Goal: Information Seeking & Learning: Learn about a topic

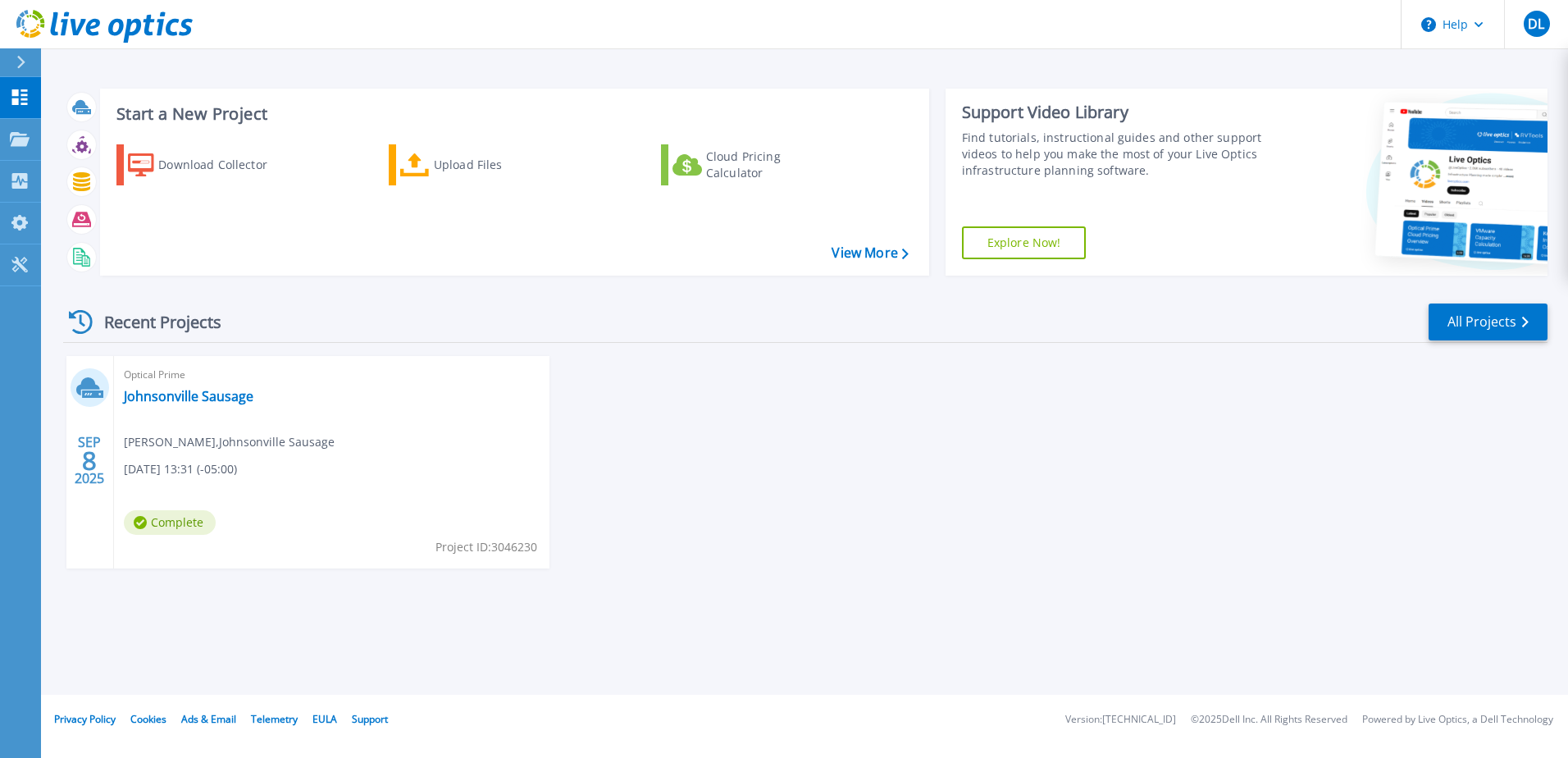
drag, startPoint x: 647, startPoint y: 536, endPoint x: 472, endPoint y: 486, distance: 182.0
click at [631, 532] on div "[DATE] Optical Prime Johnsonville Sausage [PERSON_NAME] , Johnsonville Sausage …" at bounding box center [798, 478] width 1497 height 245
click at [210, 383] on span "Optical Prime" at bounding box center [332, 375] width 416 height 18
click at [203, 397] on link "Johnsonville Sausage" at bounding box center [189, 396] width 130 height 17
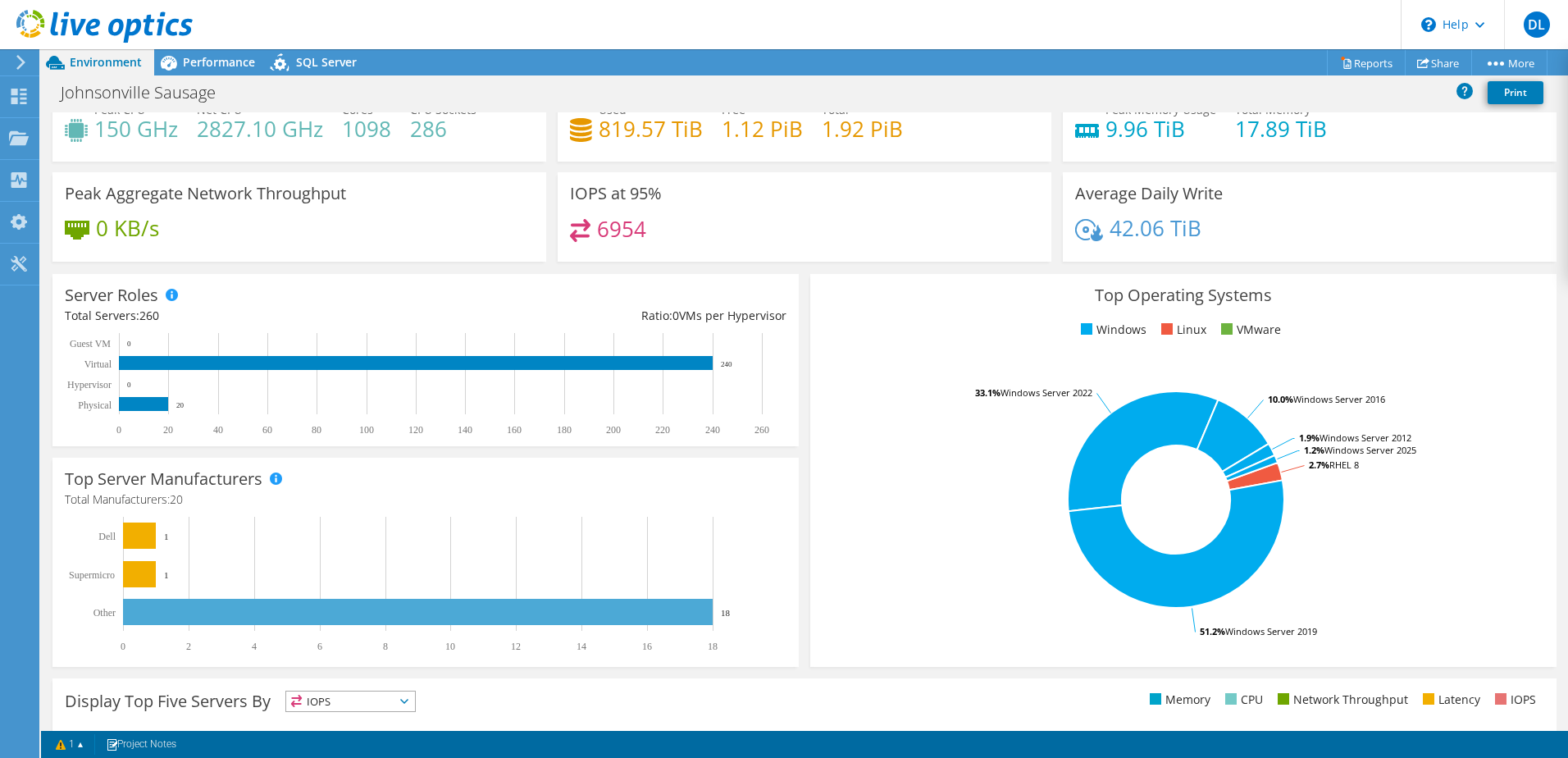
scroll to position [82, 0]
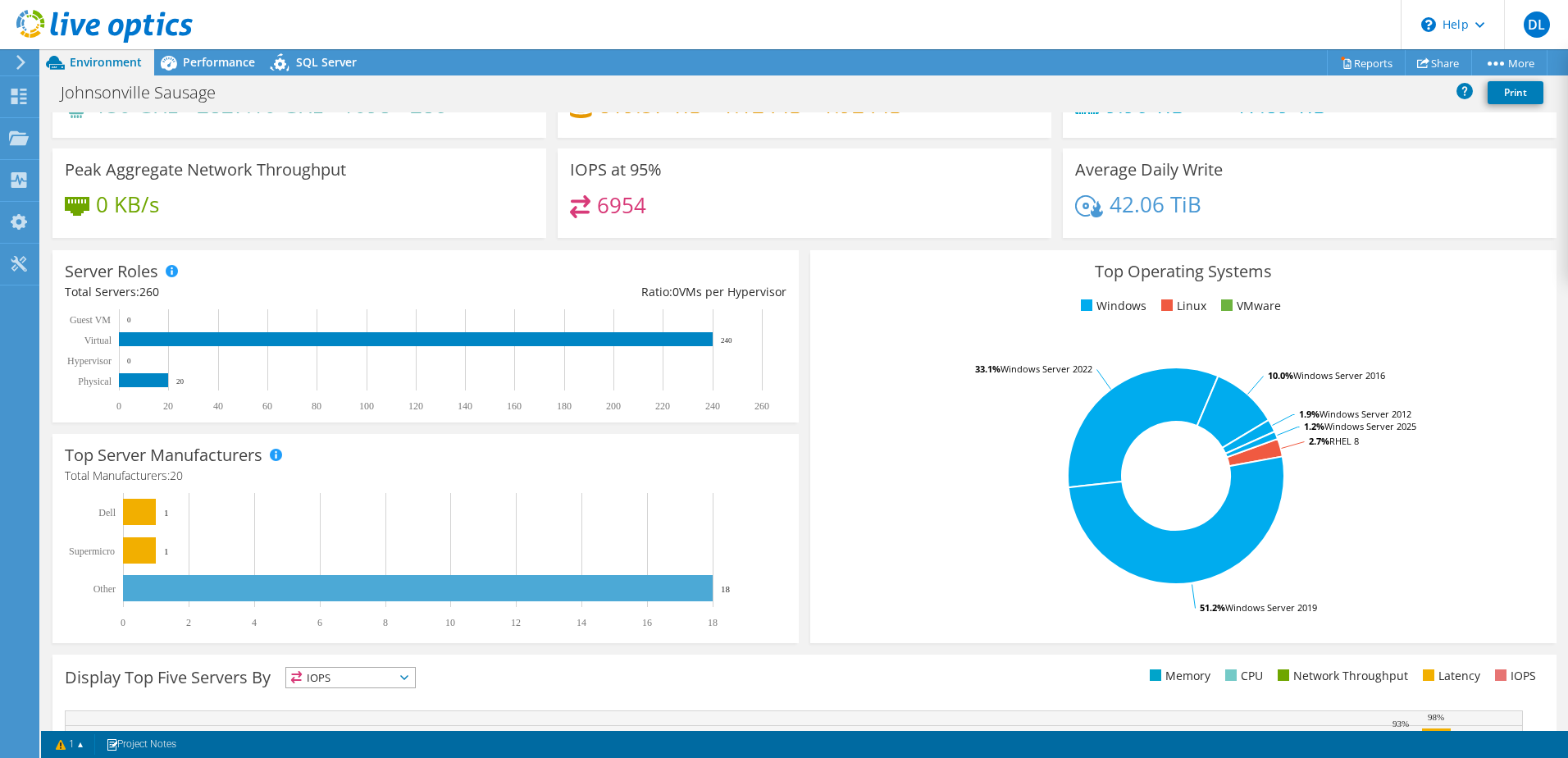
click at [811, 462] on div "Top Operating Systems Windows Linux VMware 2.7% RHEL 8 51.2% Windows Server 201…" at bounding box center [1184, 446] width 747 height 393
click at [1247, 433] on icon at bounding box center [1248, 436] width 52 height 33
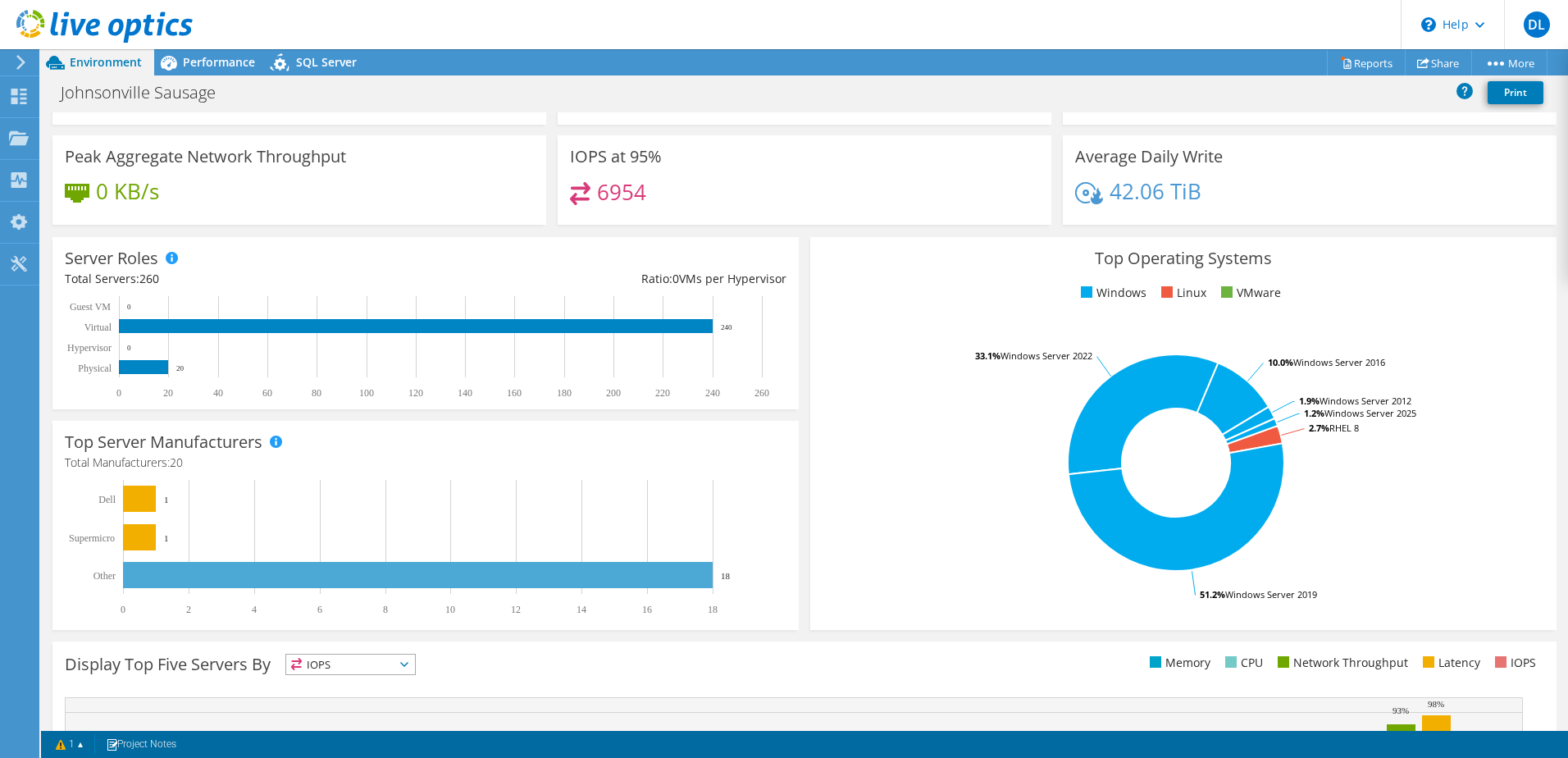
scroll to position [0, 0]
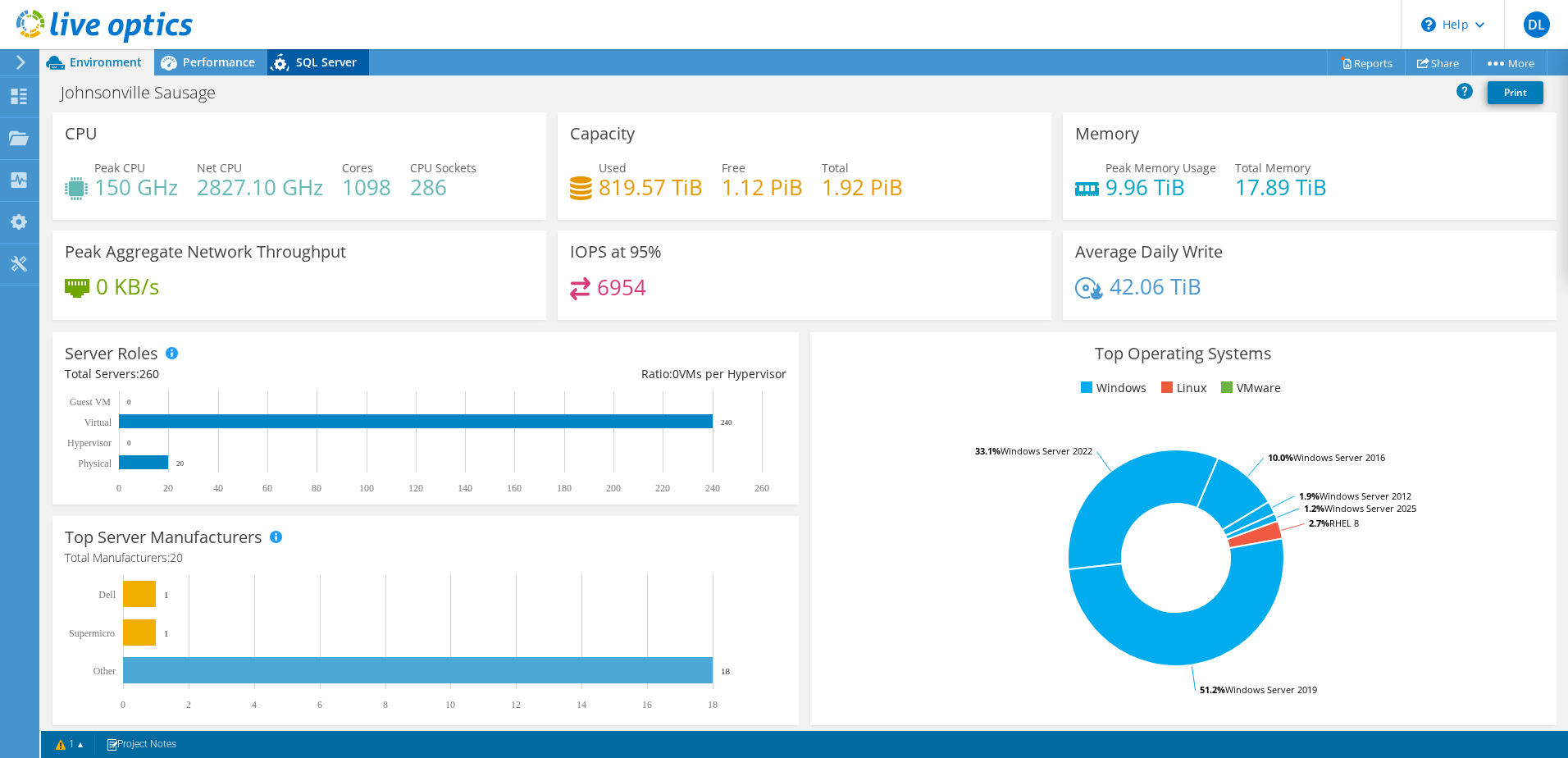
click at [308, 57] on span "SQL Server" at bounding box center [326, 62] width 61 height 16
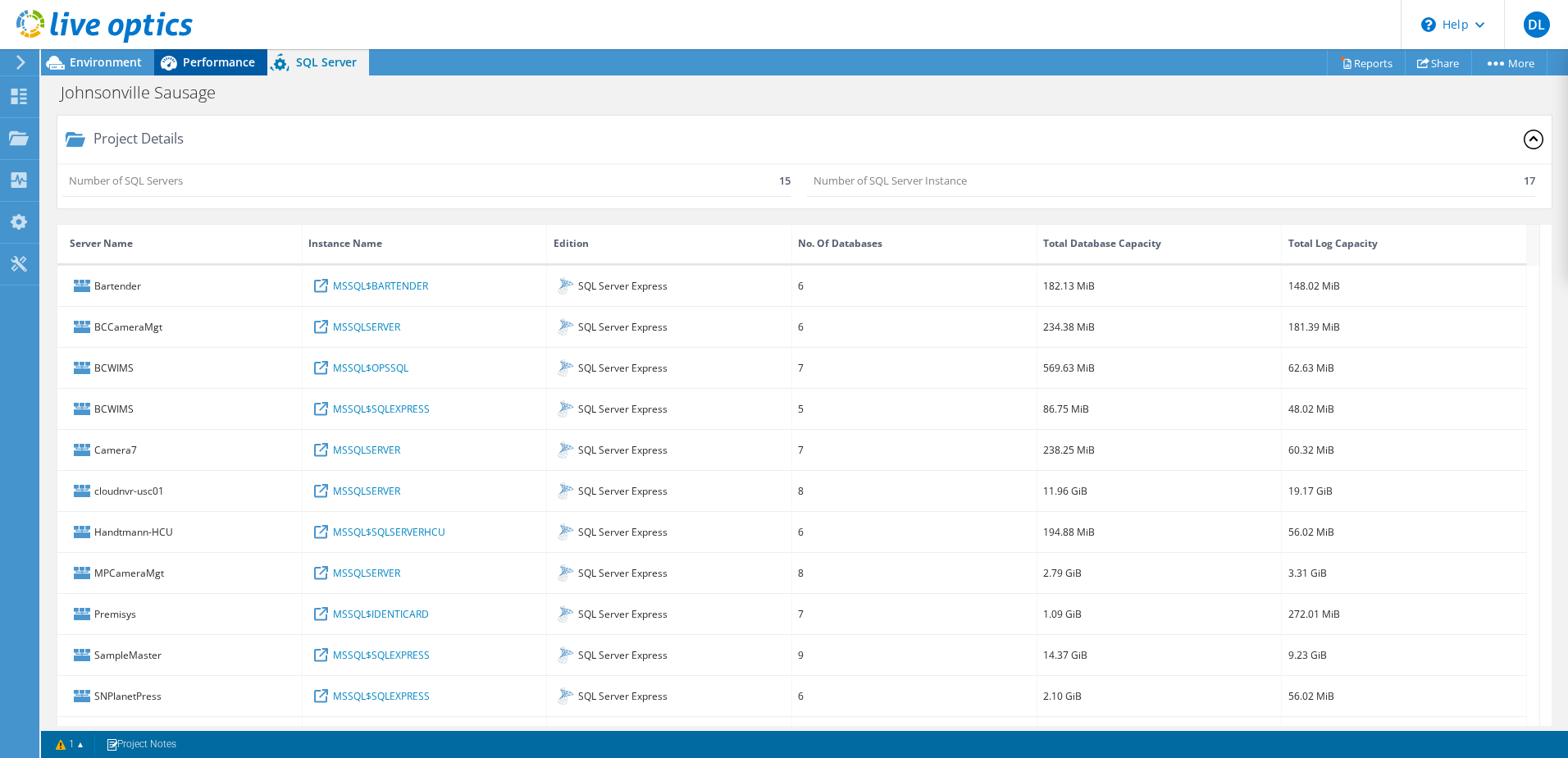
click at [208, 54] on span "Performance" at bounding box center [219, 62] width 72 height 16
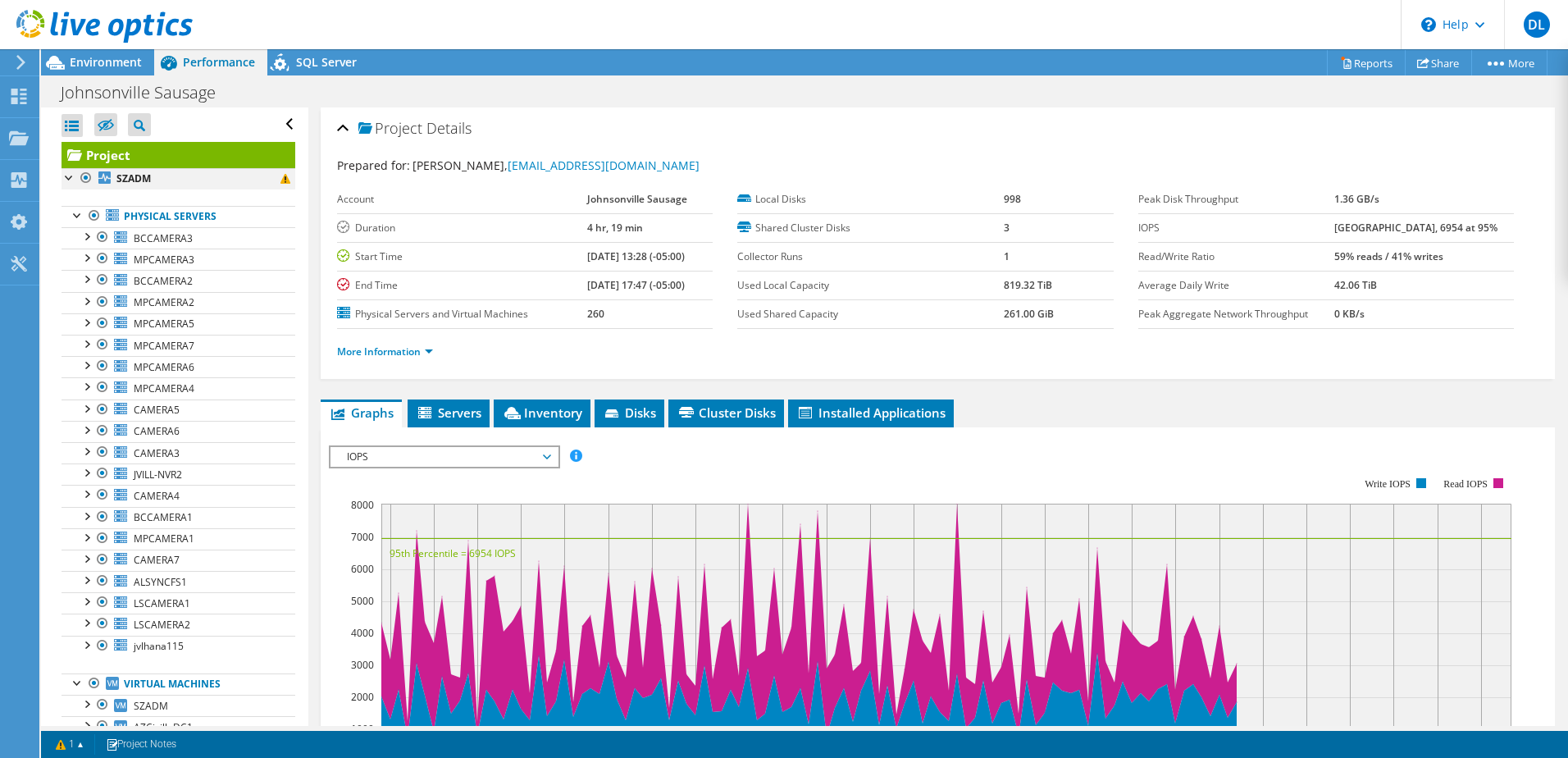
click at [73, 177] on div at bounding box center [70, 177] width 17 height 17
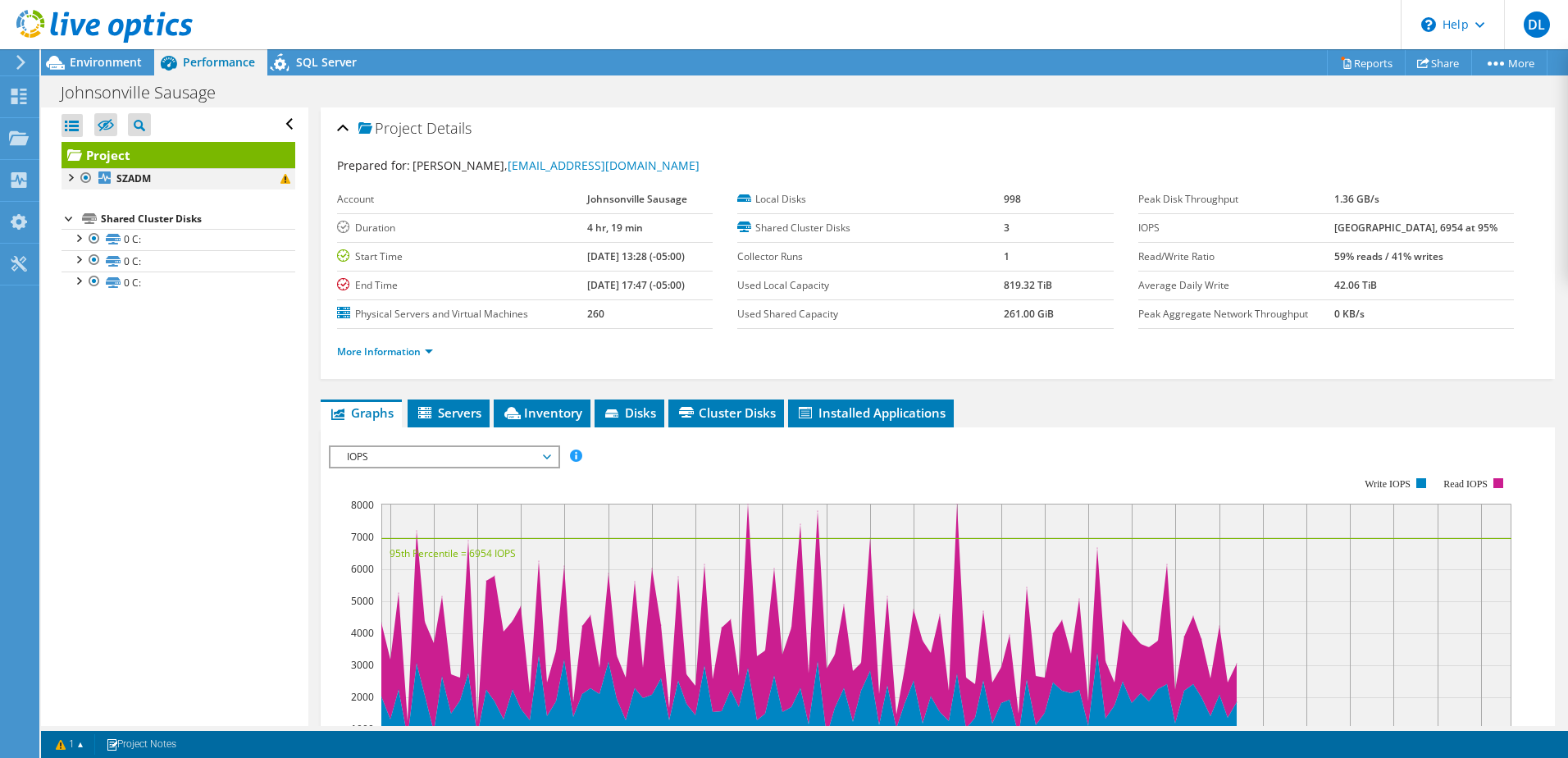
click at [72, 177] on div at bounding box center [70, 177] width 17 height 17
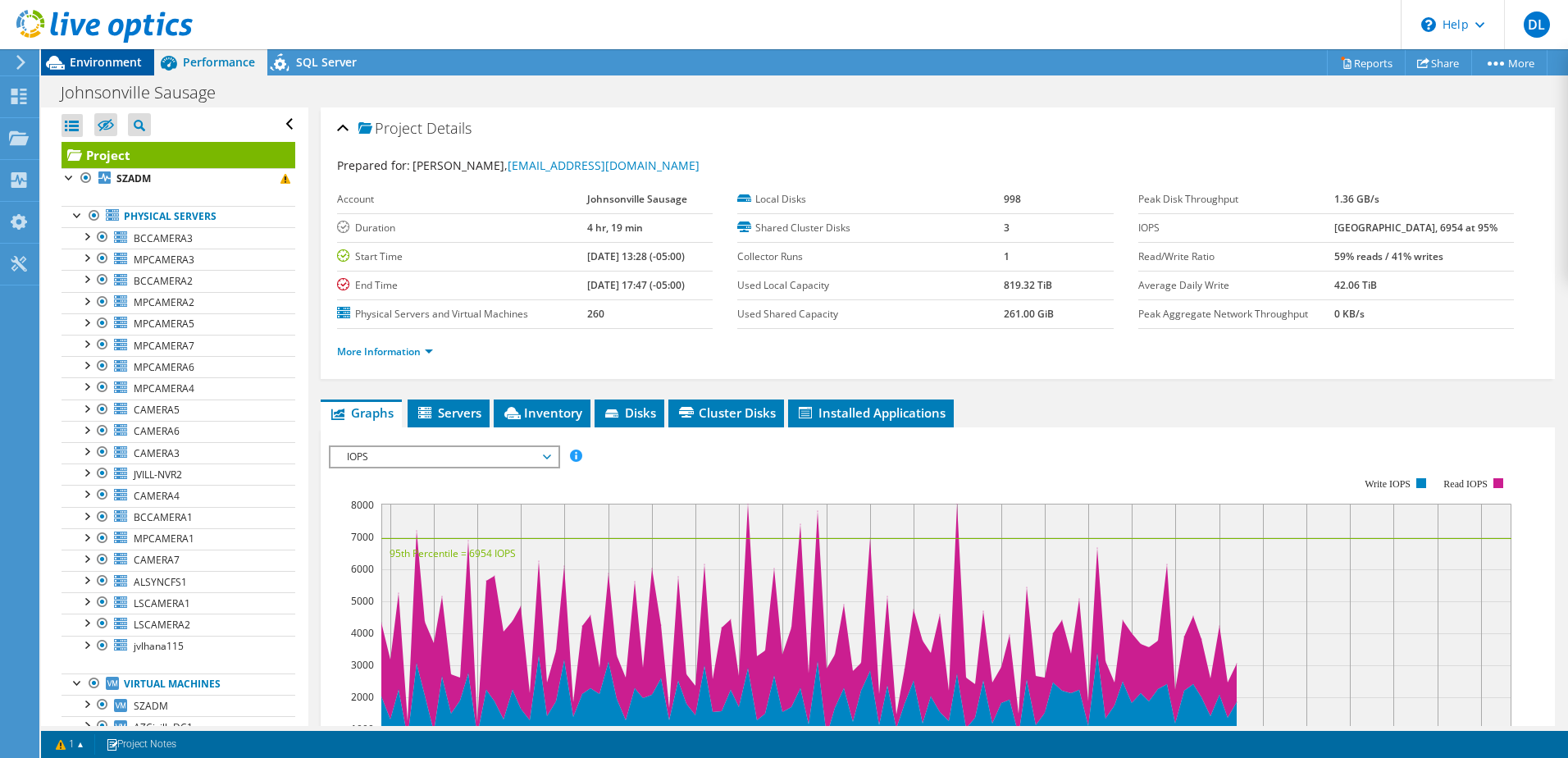
click at [102, 69] on span "Environment" at bounding box center [106, 62] width 72 height 16
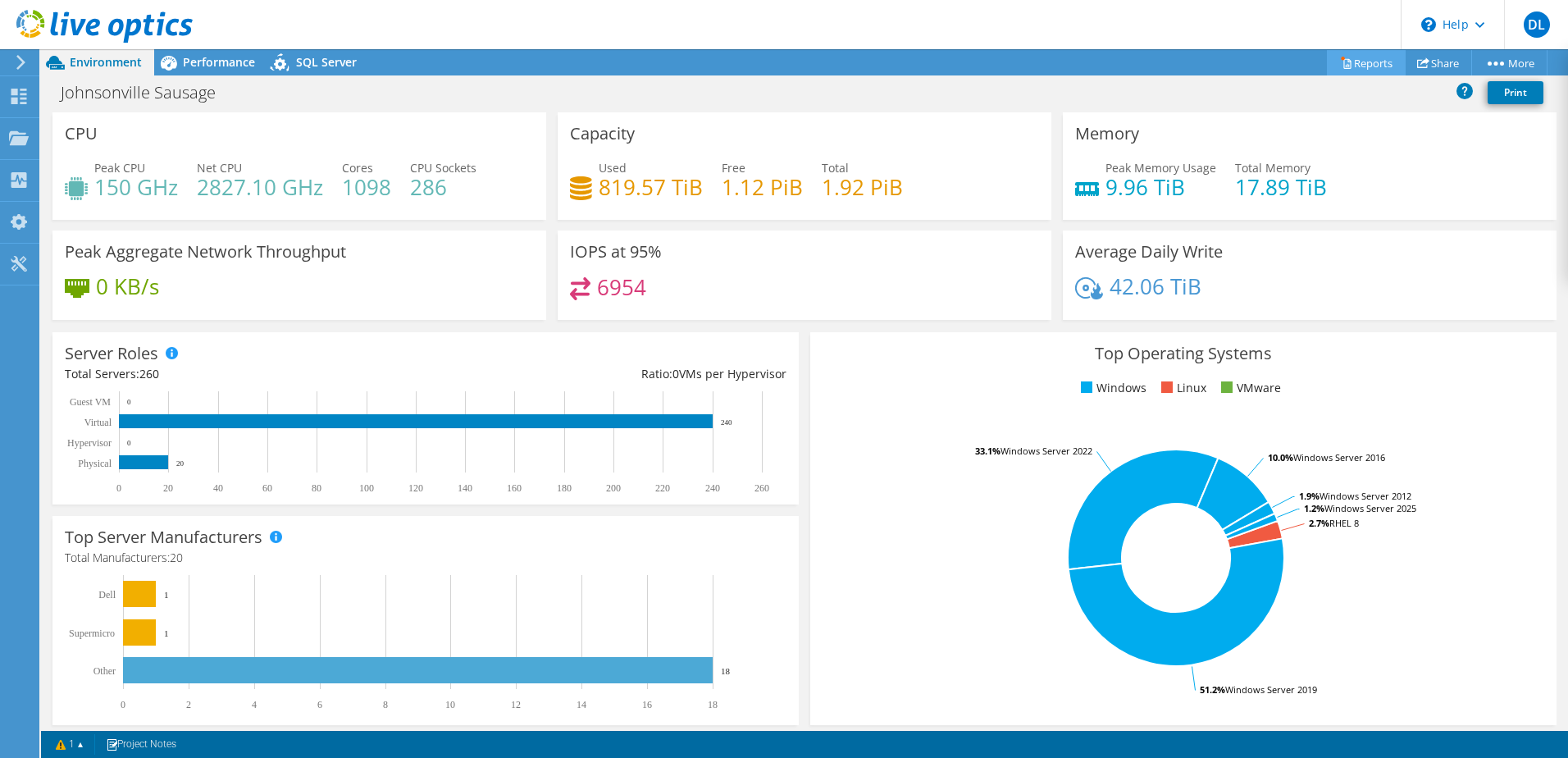
click at [1340, 57] on icon at bounding box center [1346, 62] width 12 height 12
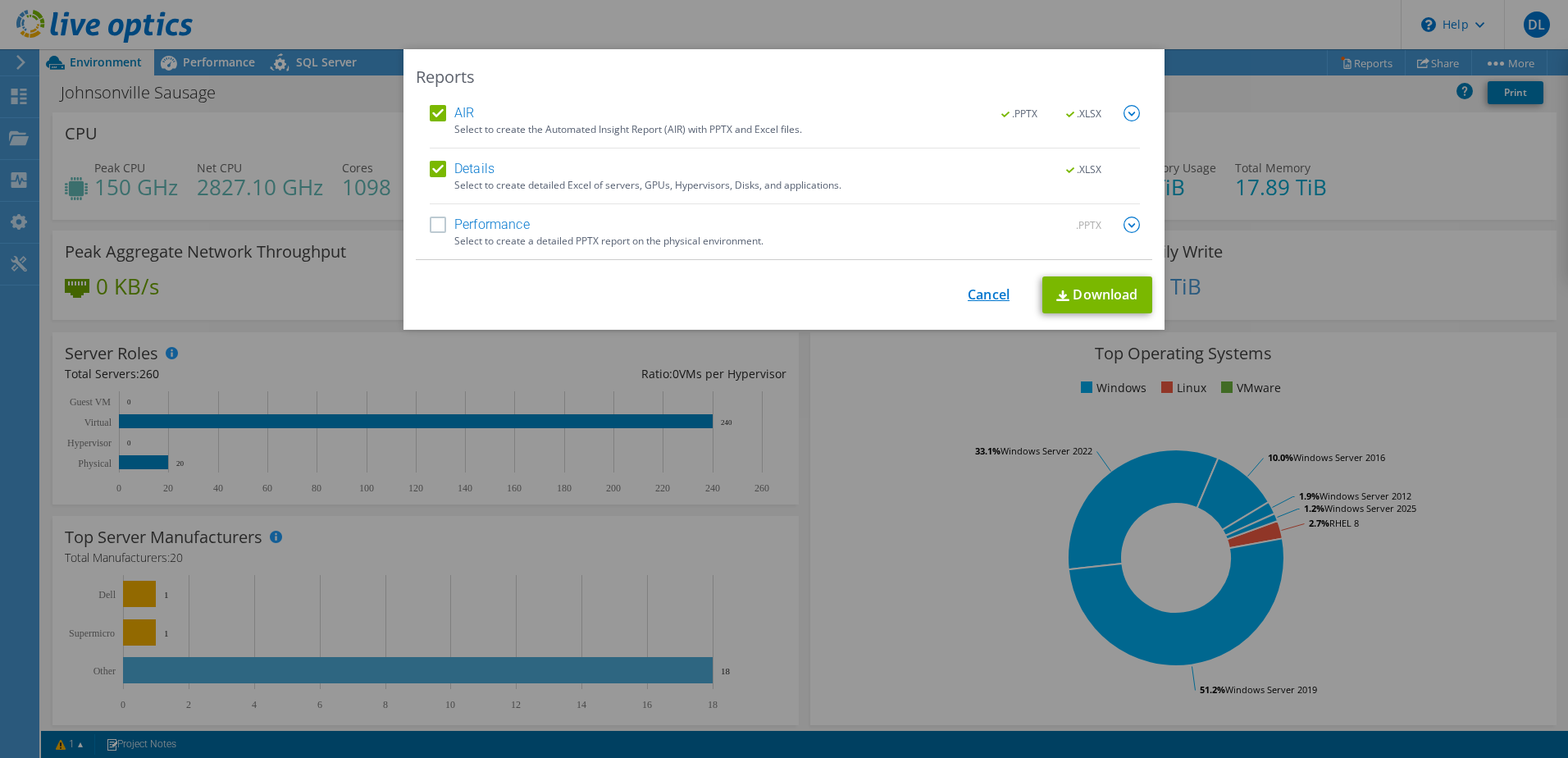
click at [981, 295] on link "Cancel" at bounding box center [989, 295] width 42 height 16
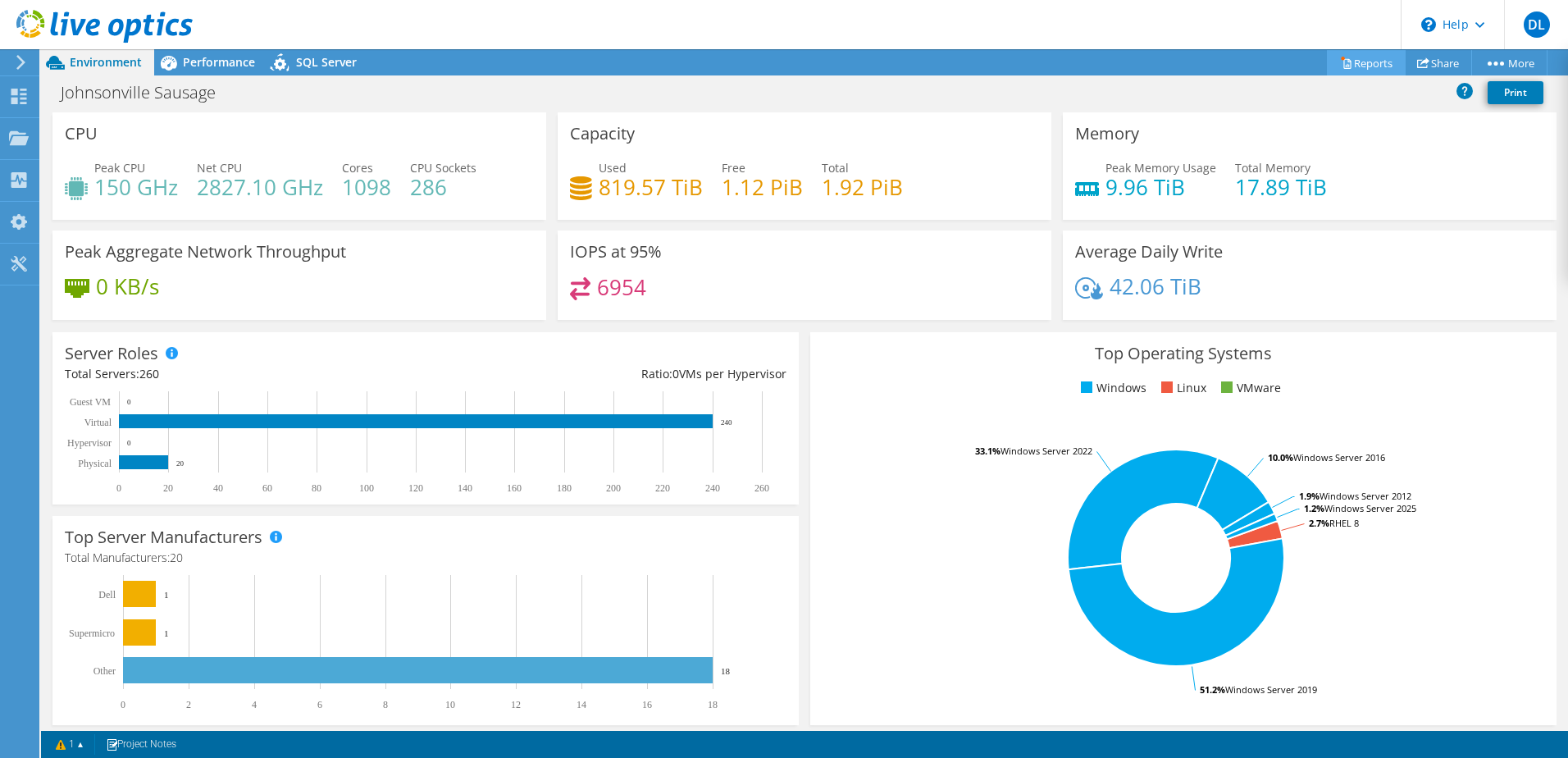
click at [1356, 65] on link "Reports" at bounding box center [1366, 62] width 78 height 26
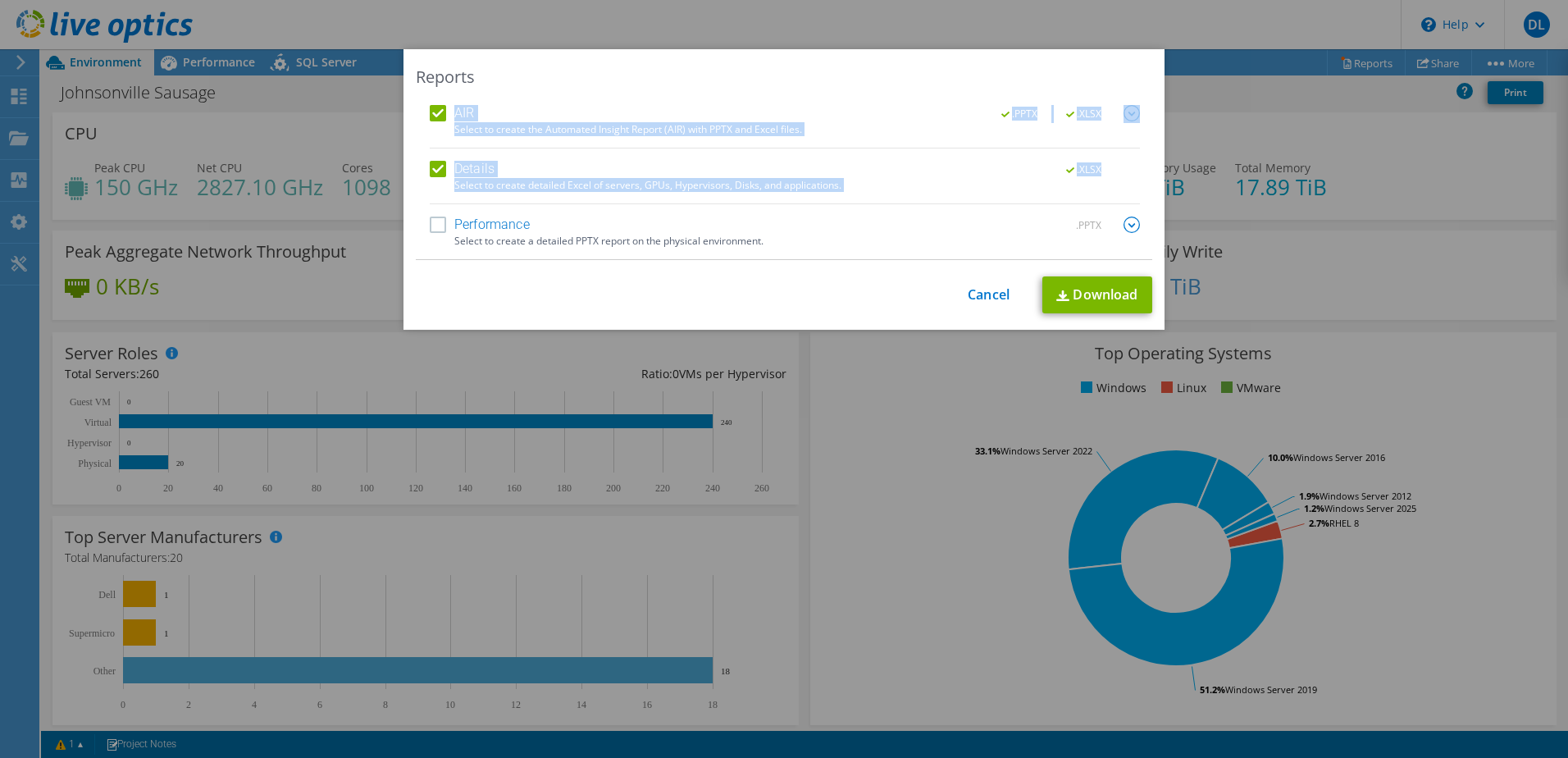
drag, startPoint x: 208, startPoint y: 128, endPoint x: 310, endPoint y: 230, distance: 144.2
click at [310, 230] on div "Reports AIR .PPTX .XLSX Select to create the Automated Insight Report (AIR) wit…" at bounding box center [784, 378] width 1568 height 659
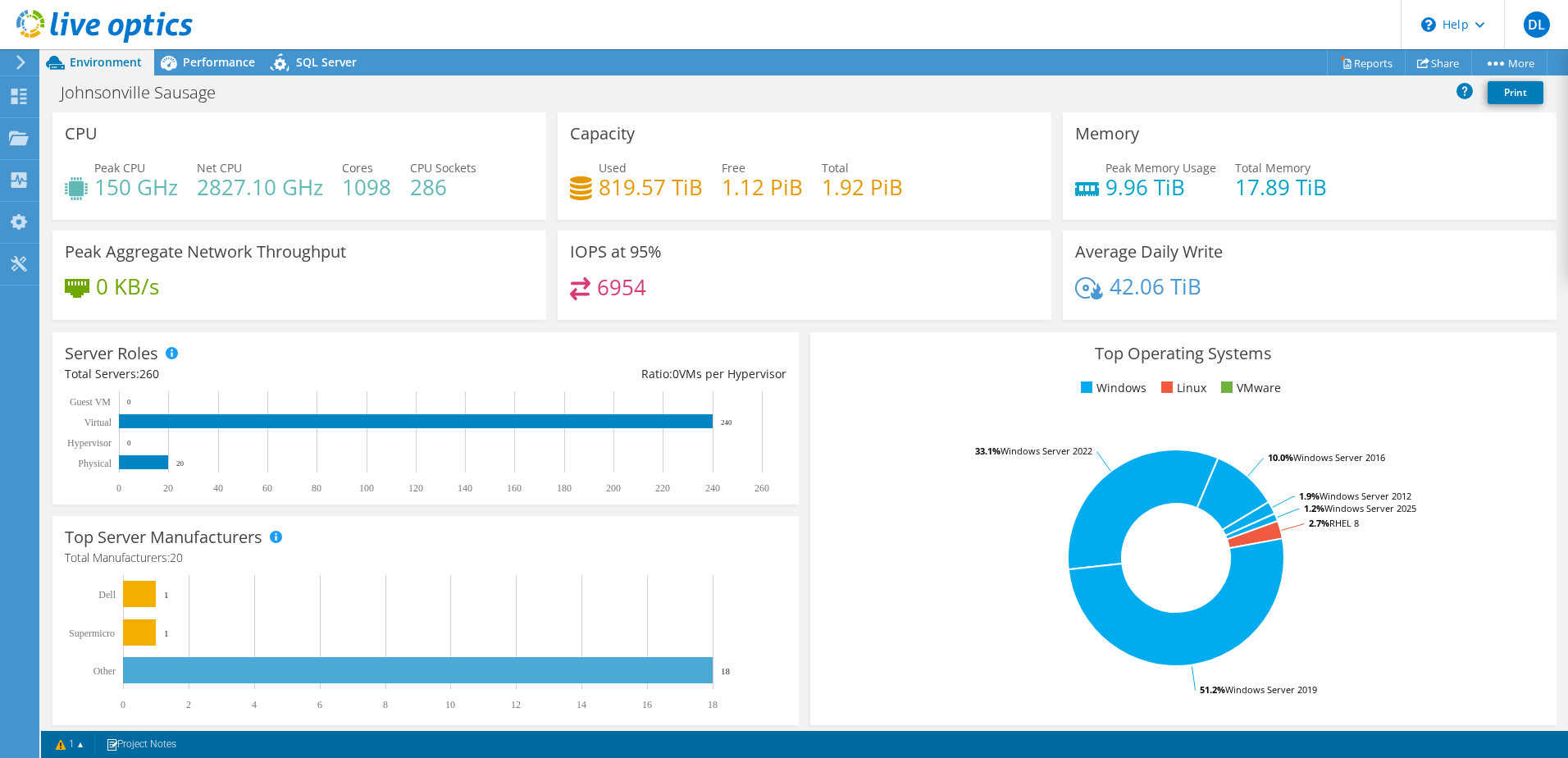
click at [1126, 60] on div "Project Actions Project Actions Reports Share More" at bounding box center [804, 62] width 1527 height 26
drag, startPoint x: 596, startPoint y: 189, endPoint x: 932, endPoint y: 193, distance: 336.0
click at [932, 193] on div "Used 819.57 TiB Free 1.12 PiB Total 1.92 PiB" at bounding box center [804, 186] width 469 height 53
drag, startPoint x: 932, startPoint y: 193, endPoint x: 896, endPoint y: 201, distance: 36.9
click at [896, 201] on div "Used 819.57 TiB Free 1.12 PiB Total 1.92 PiB" at bounding box center [804, 186] width 469 height 53
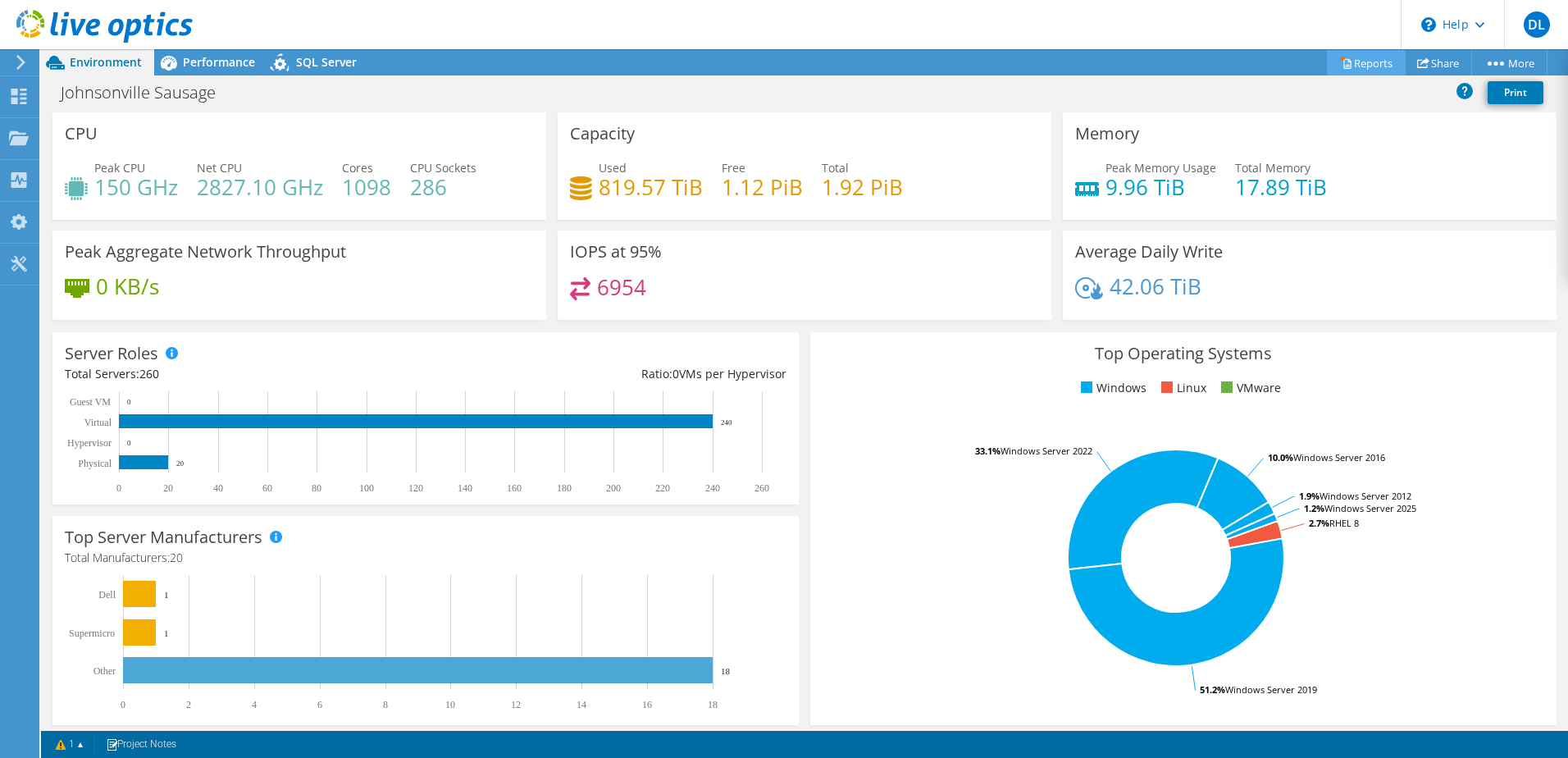
click at [1341, 63] on icon at bounding box center [1346, 62] width 12 height 12
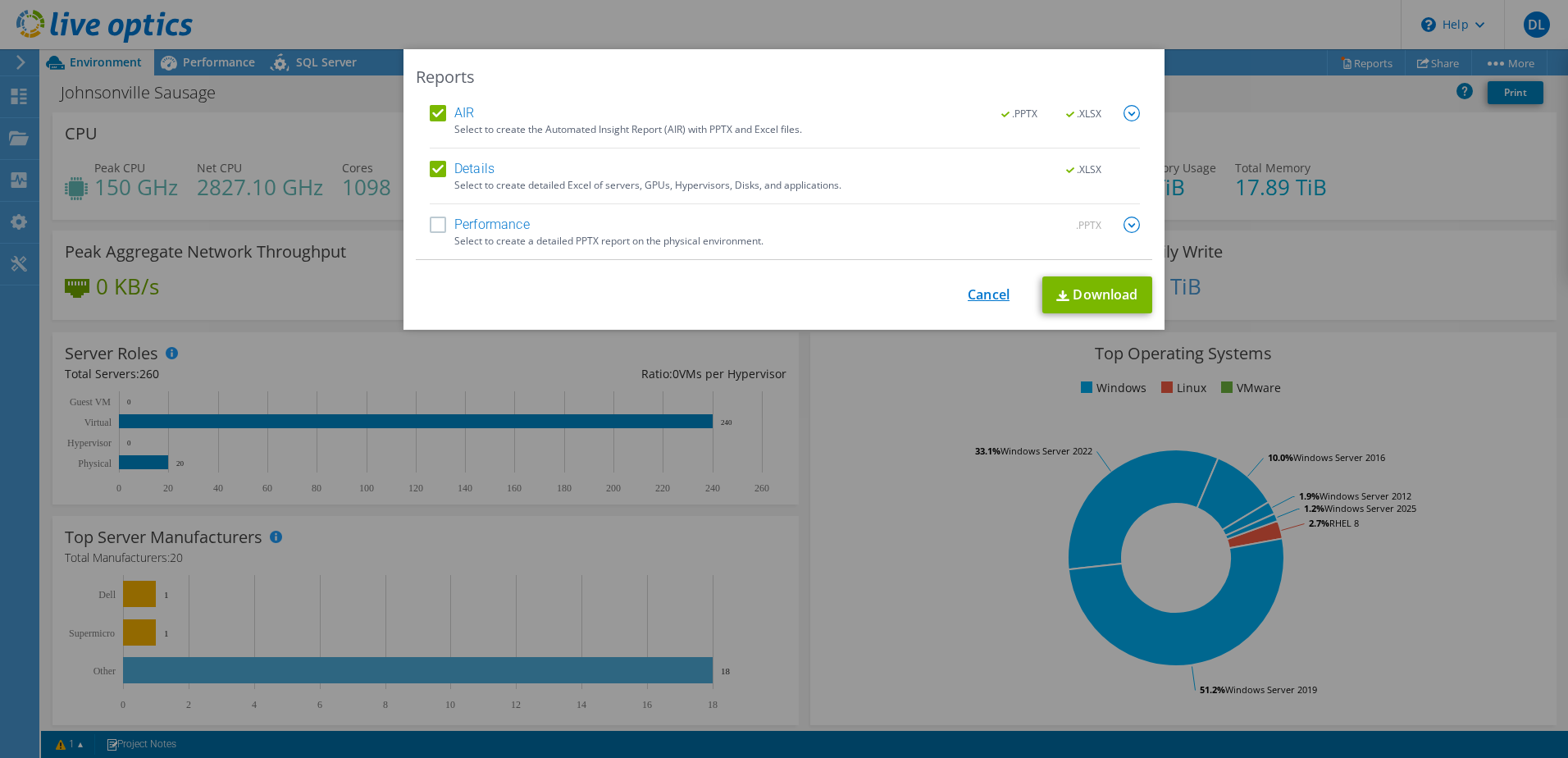
click at [984, 301] on link "Cancel" at bounding box center [989, 295] width 42 height 16
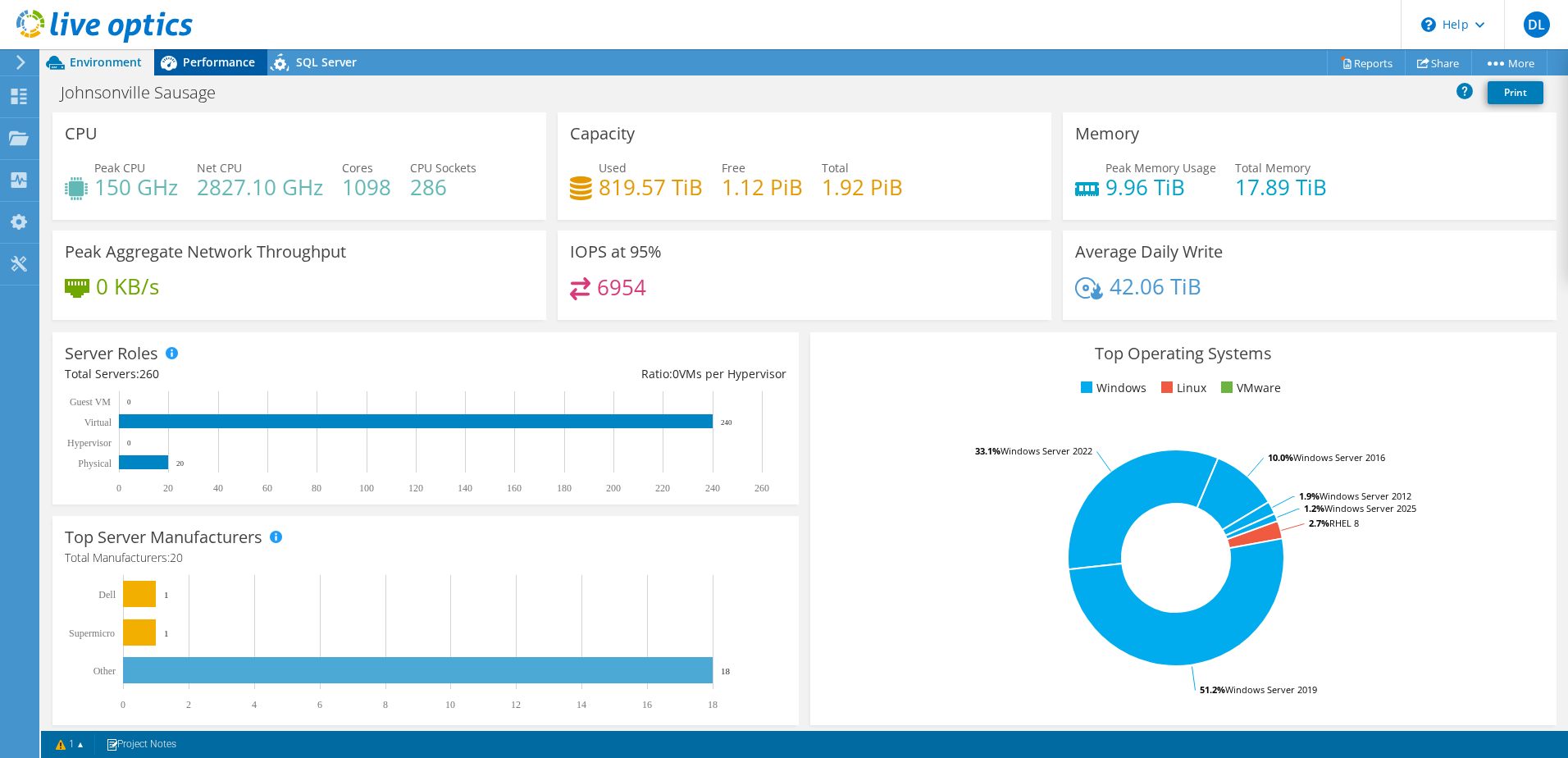
click at [230, 72] on div "Performance" at bounding box center [211, 62] width 113 height 26
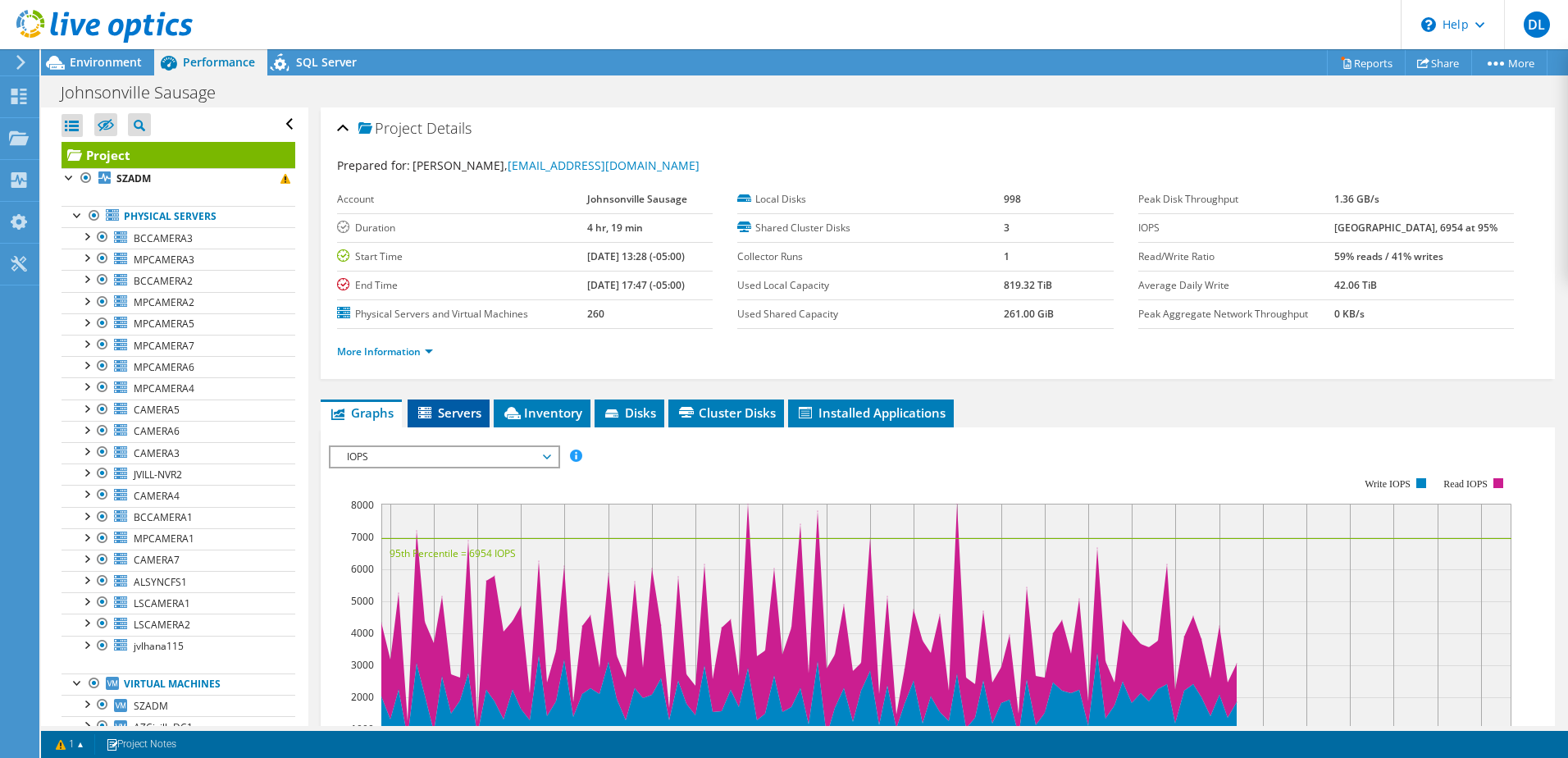
click at [436, 412] on span "Servers" at bounding box center [448, 412] width 66 height 17
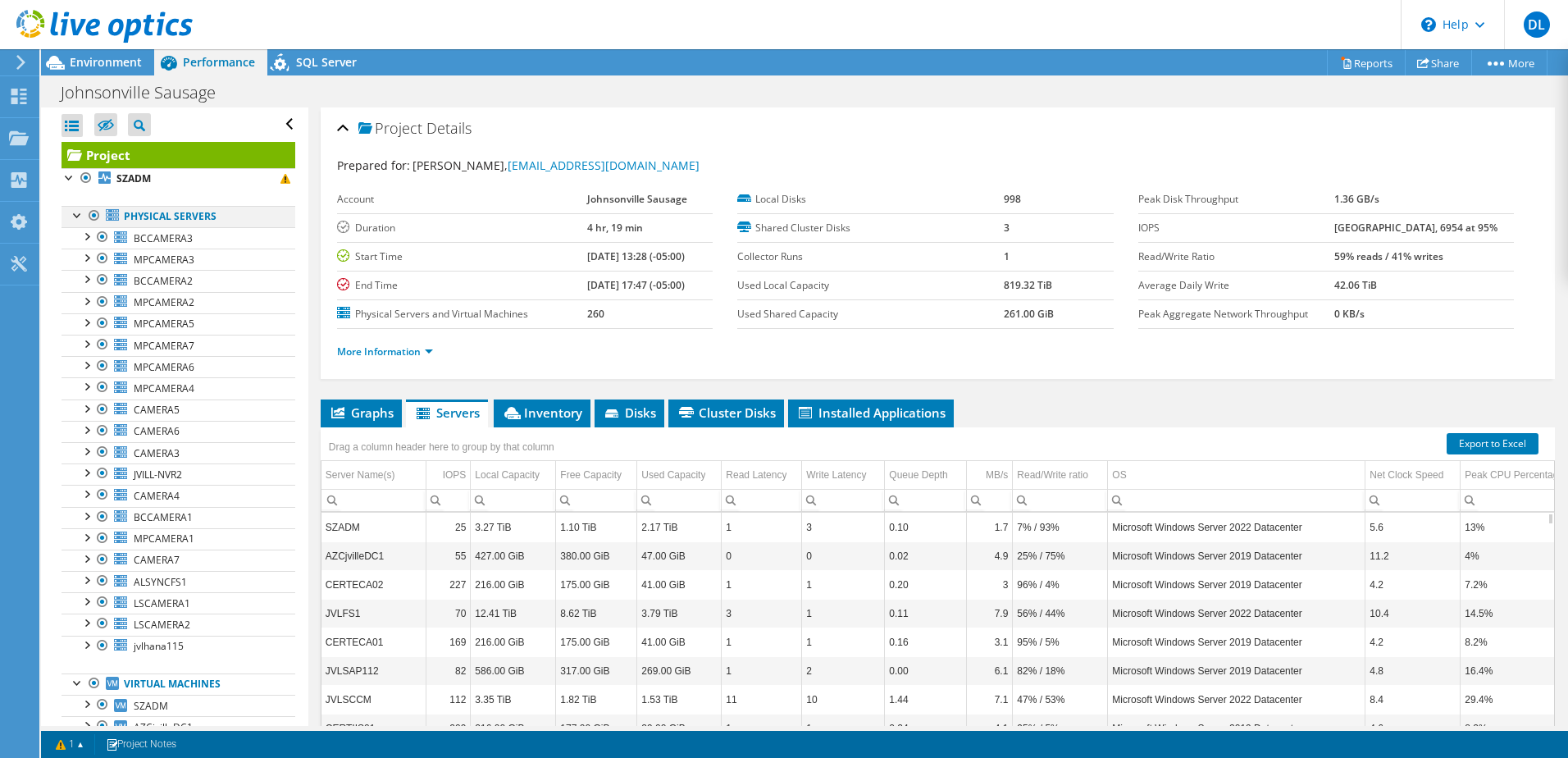
click at [77, 212] on div at bounding box center [78, 214] width 17 height 17
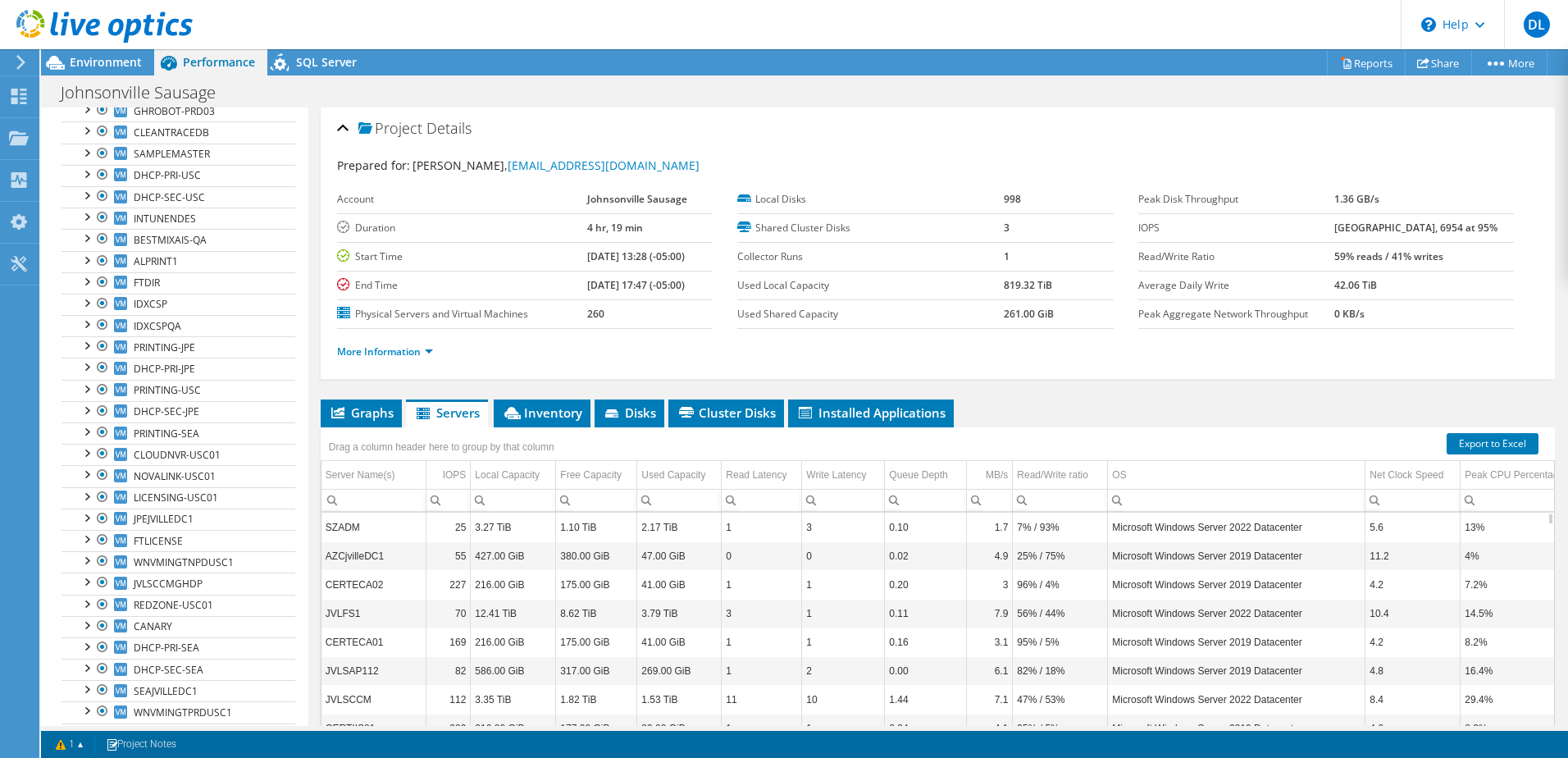
scroll to position [3193, 0]
click at [1005, 419] on ul "Graphs Servers Inventory Hypervisor Disks Cluster Disks Installed Applications" at bounding box center [937, 412] width 1234 height 27
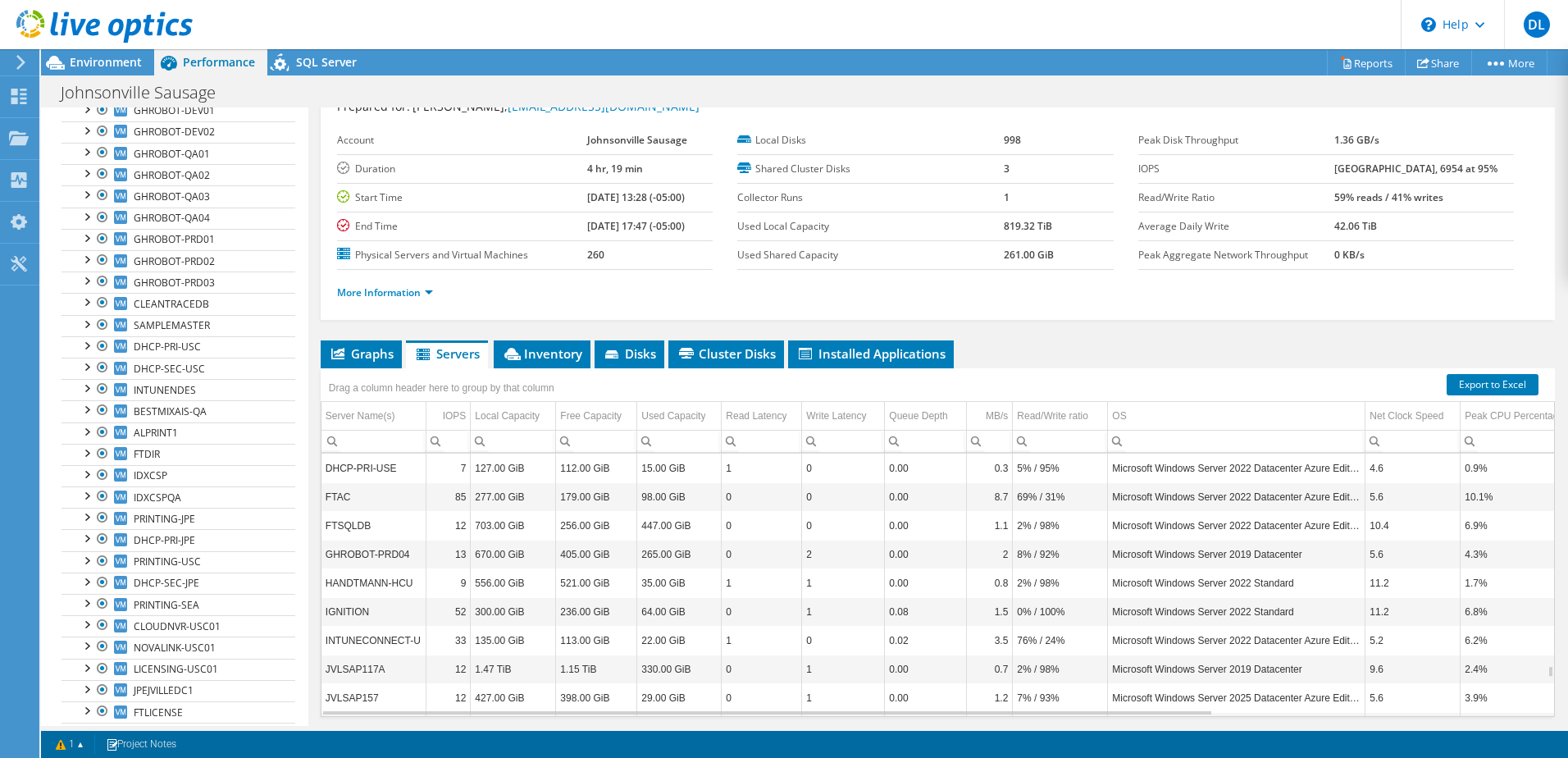
scroll to position [6101, 0]
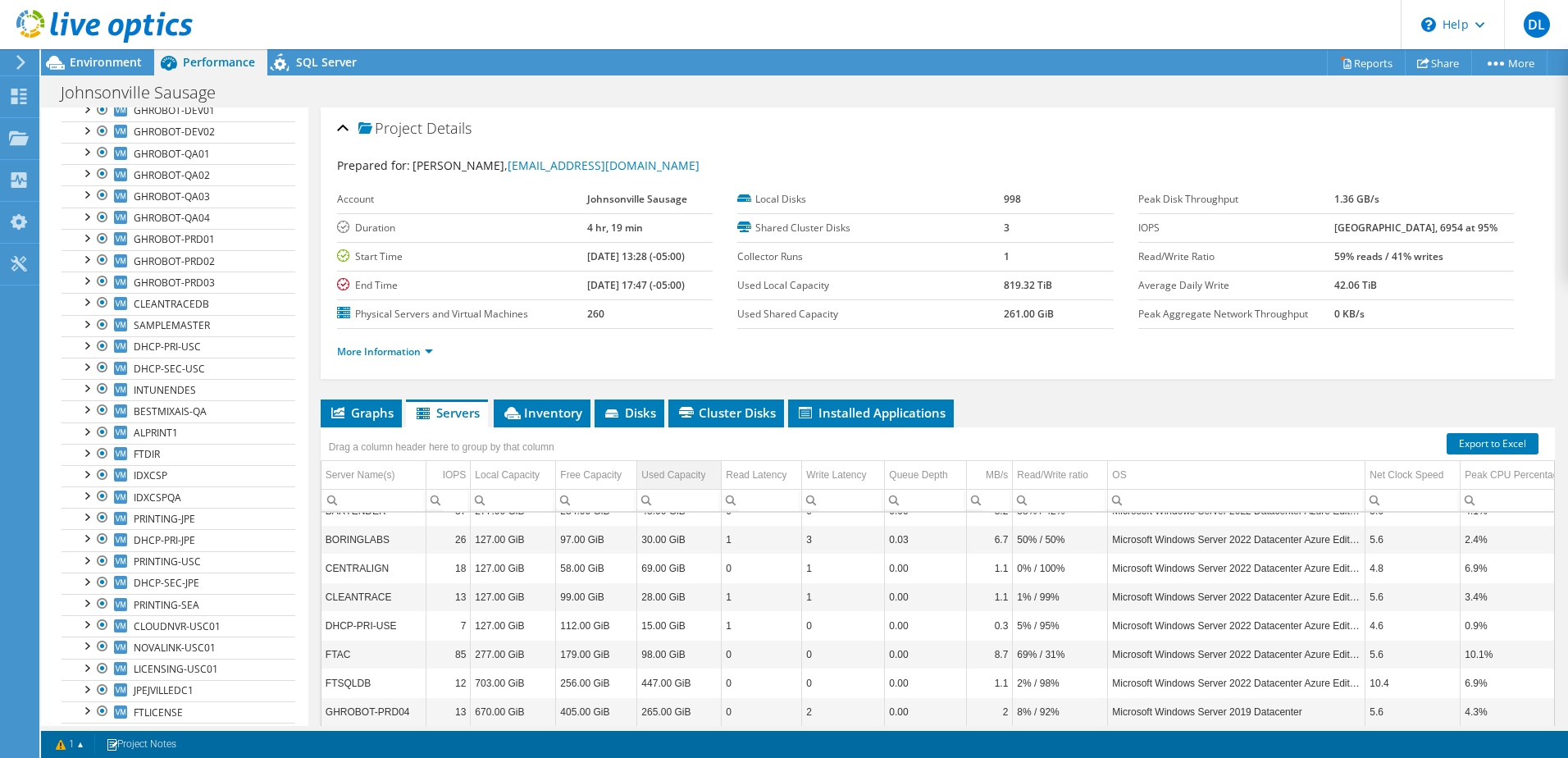
click at [687, 474] on div "Used Capacity" at bounding box center [673, 475] width 64 height 20
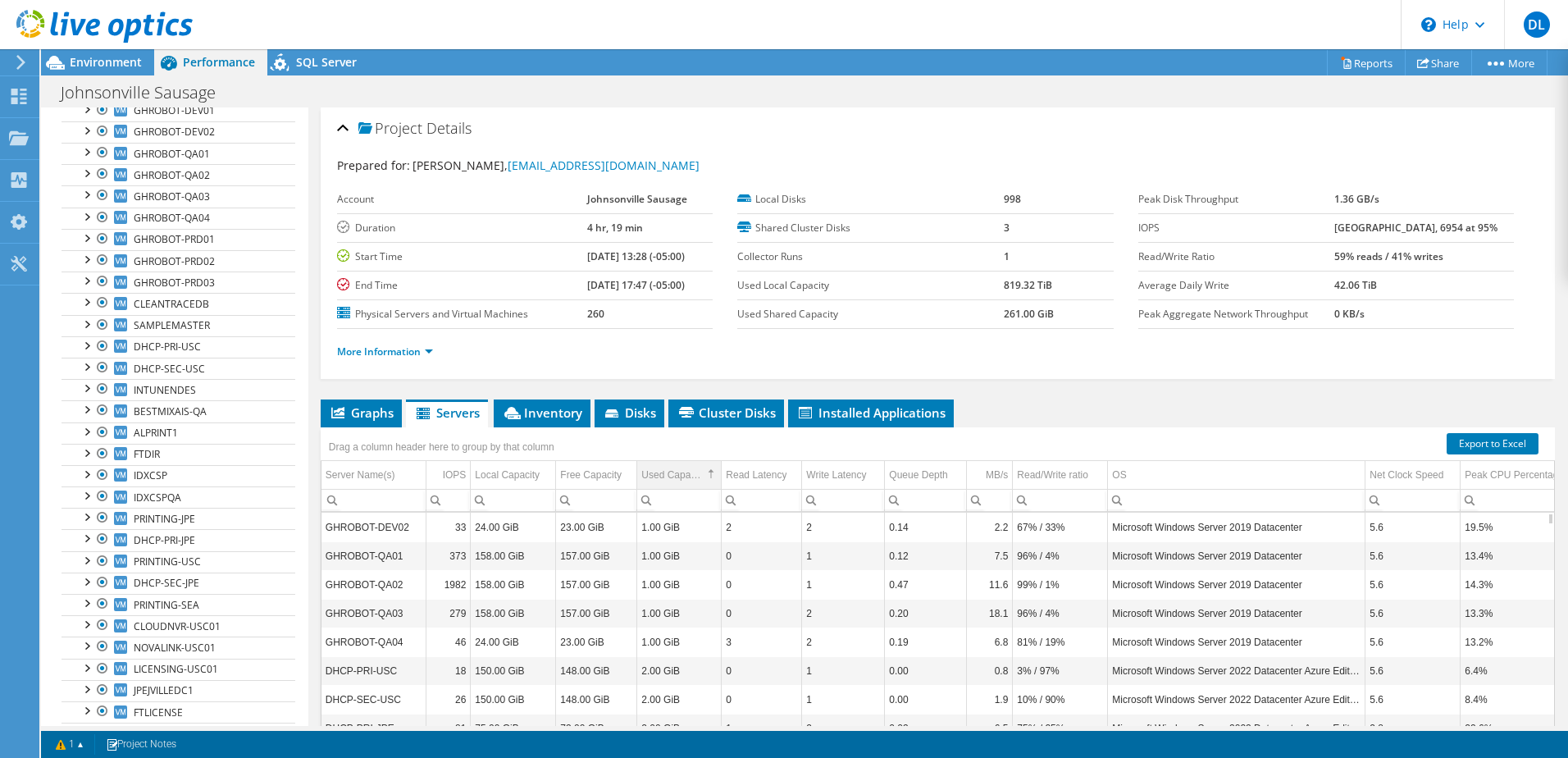
click at [666, 473] on div "Used Capacity" at bounding box center [672, 475] width 62 height 20
drag, startPoint x: 806, startPoint y: 607, endPoint x: 657, endPoint y: 603, distance: 149.1
click at [1036, 391] on div "Project Details Prepared for: [PERSON_NAME], [EMAIL_ADDRESS][DOMAIN_NAME] Accou…" at bounding box center [937, 472] width 1259 height 731
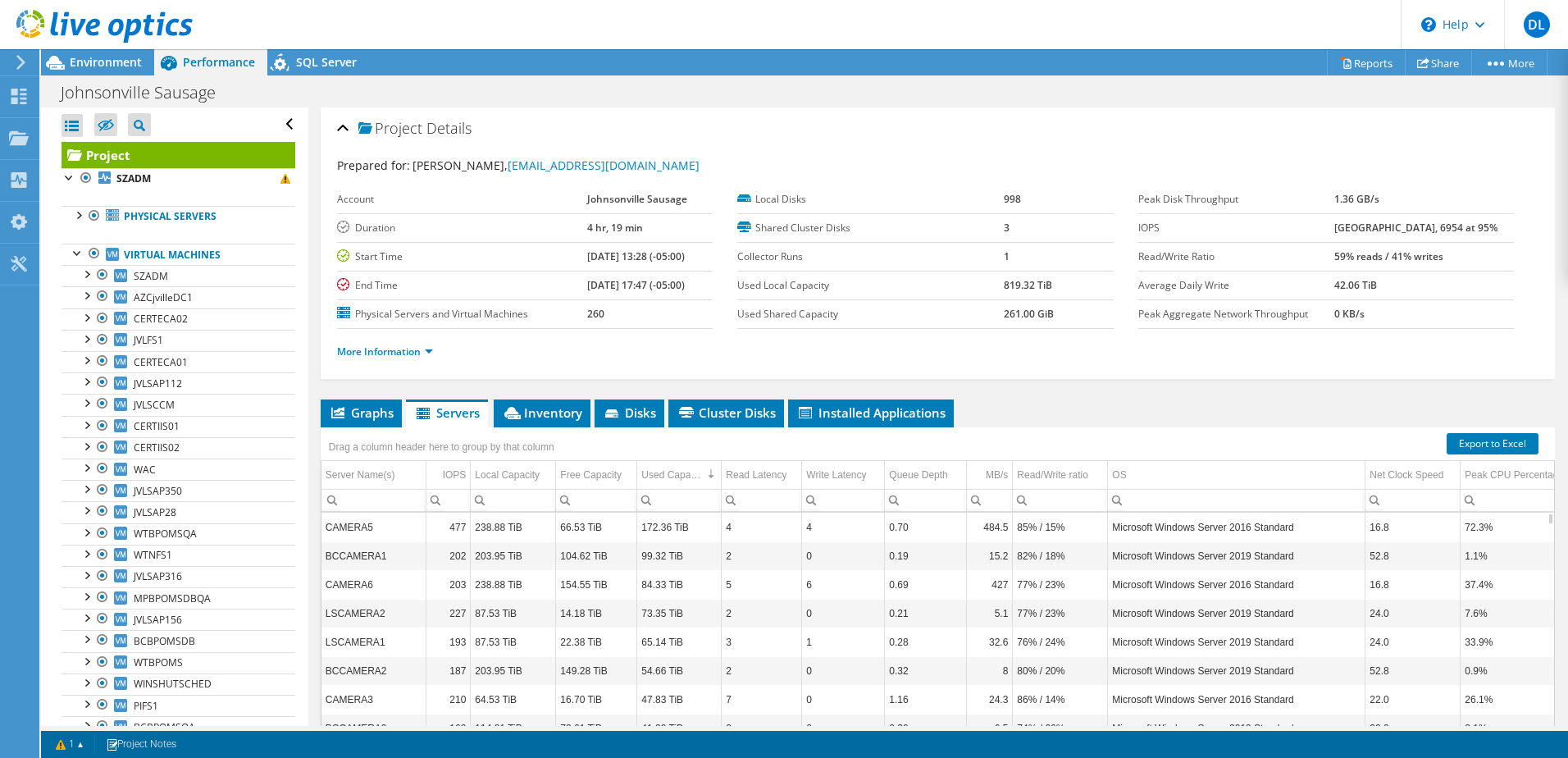
drag, startPoint x: 74, startPoint y: 254, endPoint x: 85, endPoint y: 237, distance: 20.2
click at [75, 252] on div at bounding box center [78, 252] width 17 height 17
click at [72, 222] on div at bounding box center [78, 214] width 17 height 17
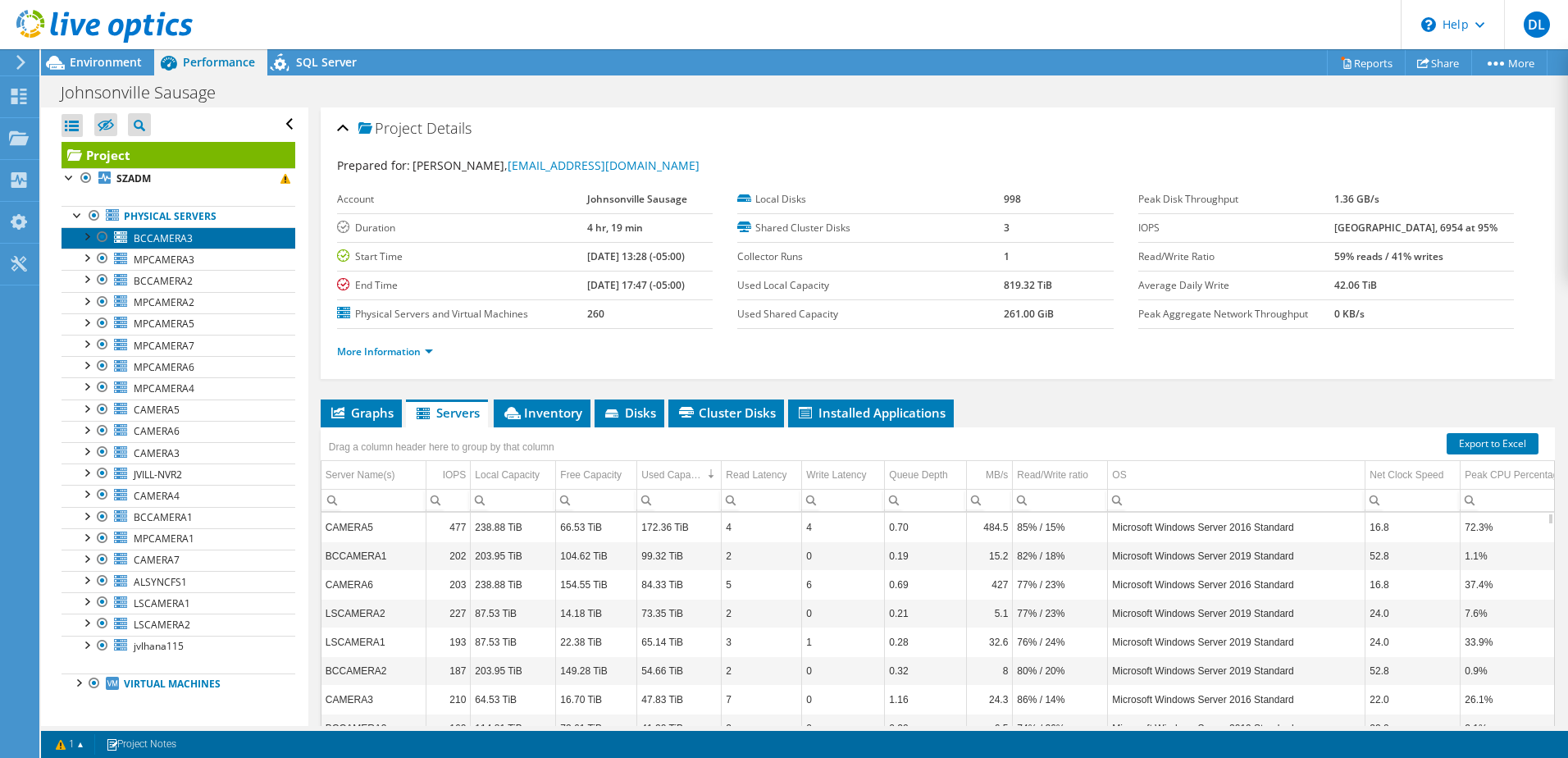
click at [159, 245] on link "BCCAMERA3" at bounding box center [178, 238] width 234 height 22
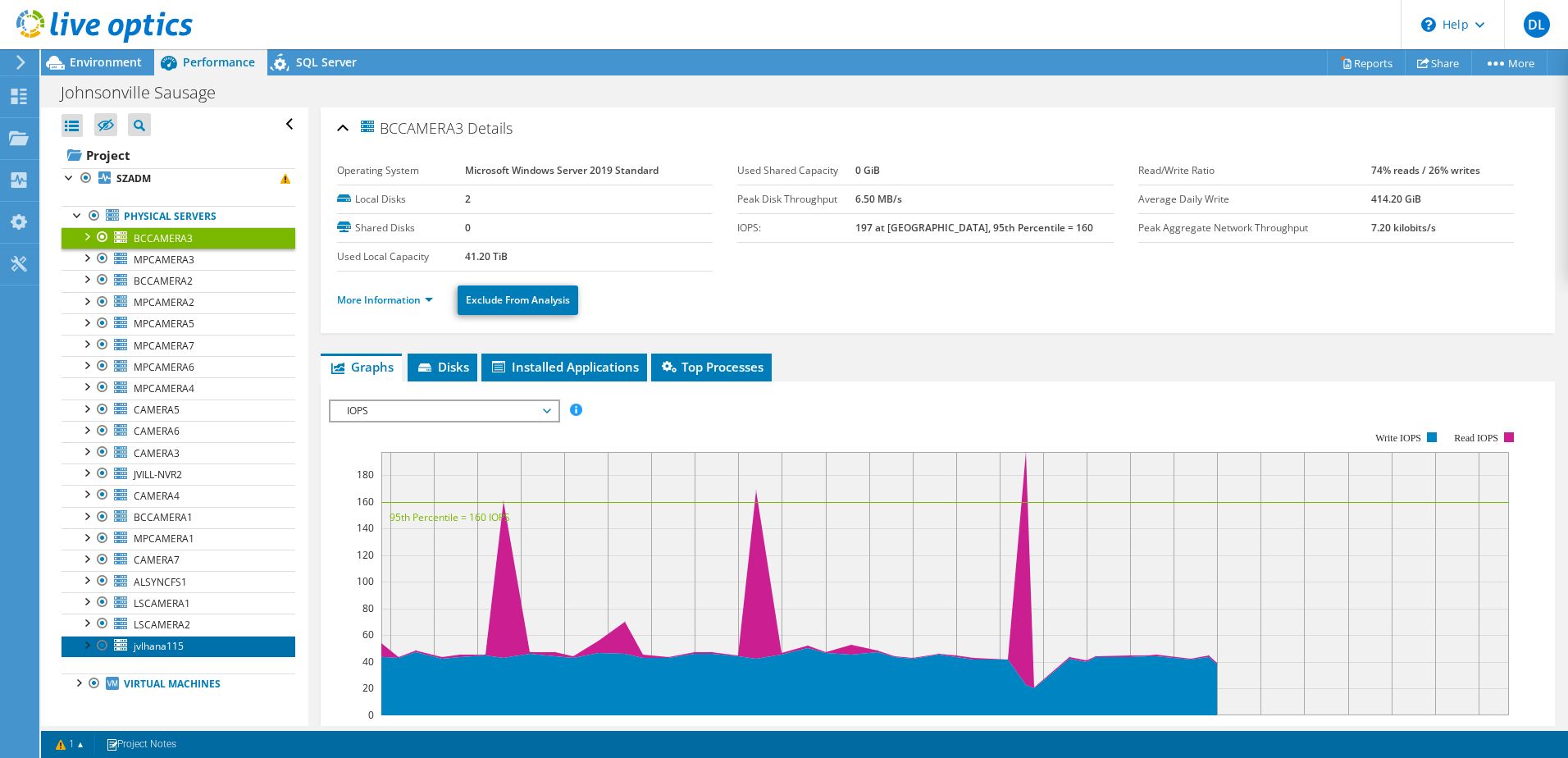
click at [158, 648] on span "jvlhana115" at bounding box center [158, 646] width 50 height 14
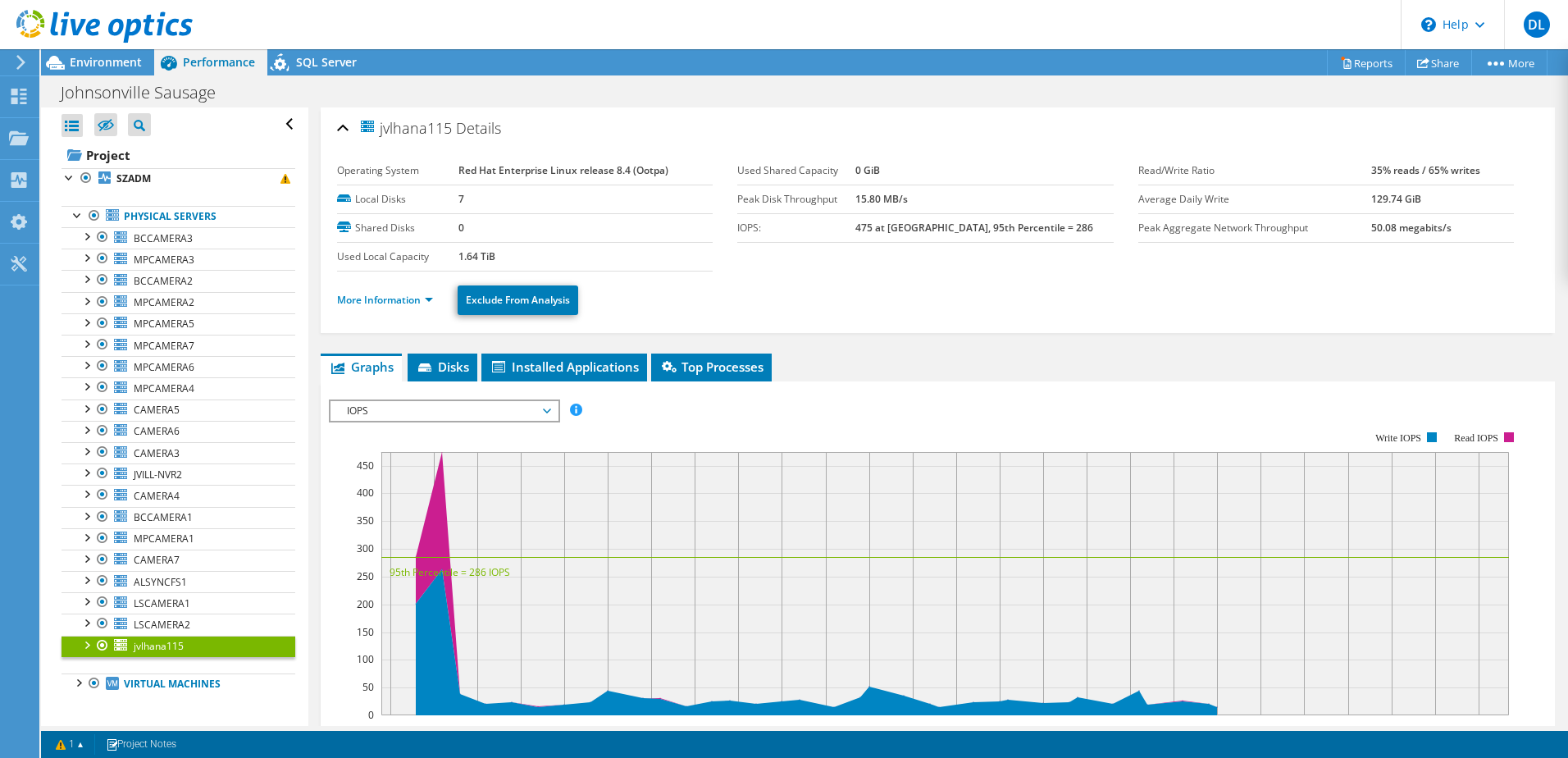
click at [85, 650] on div at bounding box center [87, 644] width 17 height 17
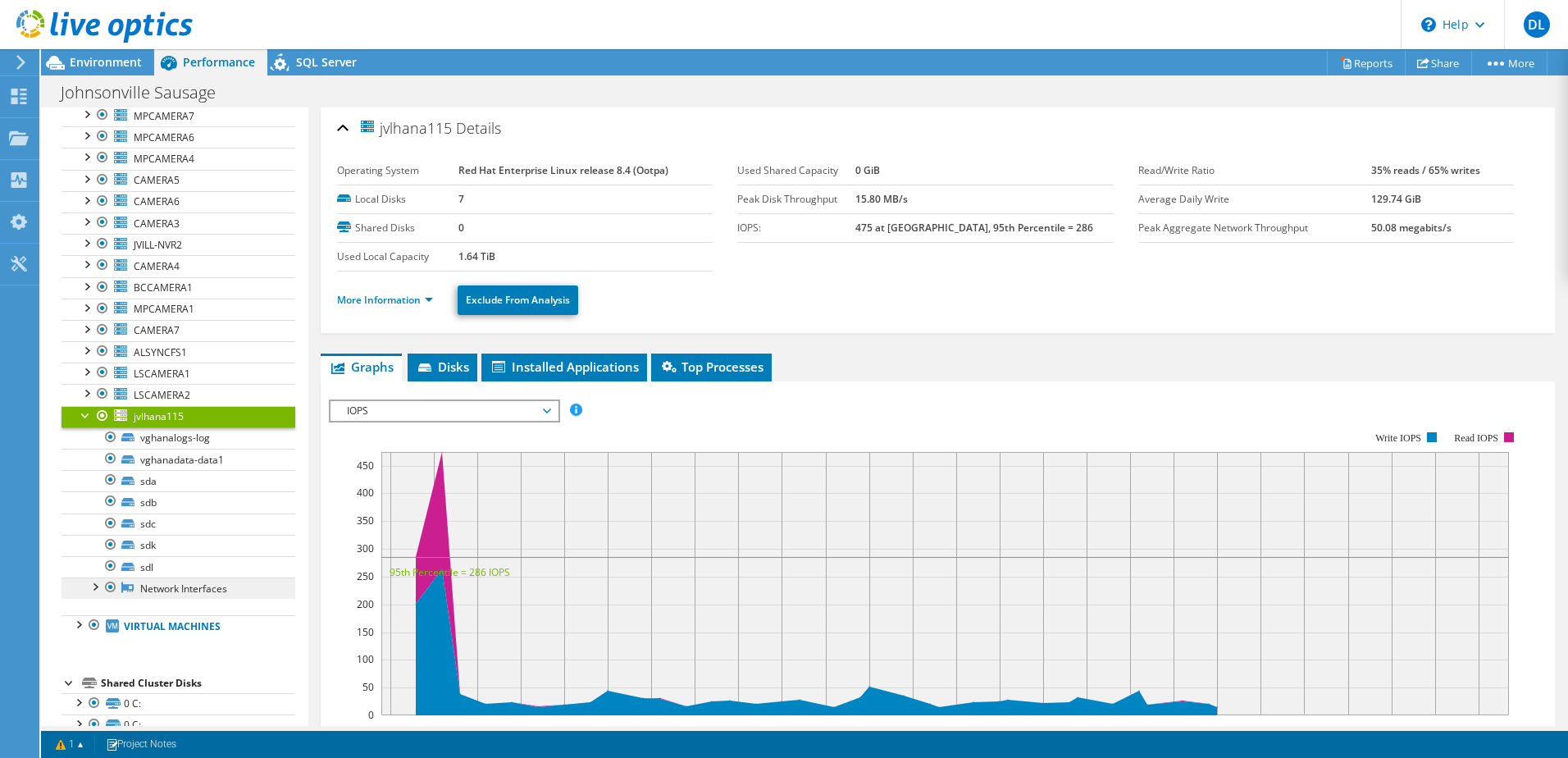
scroll to position [246, 0]
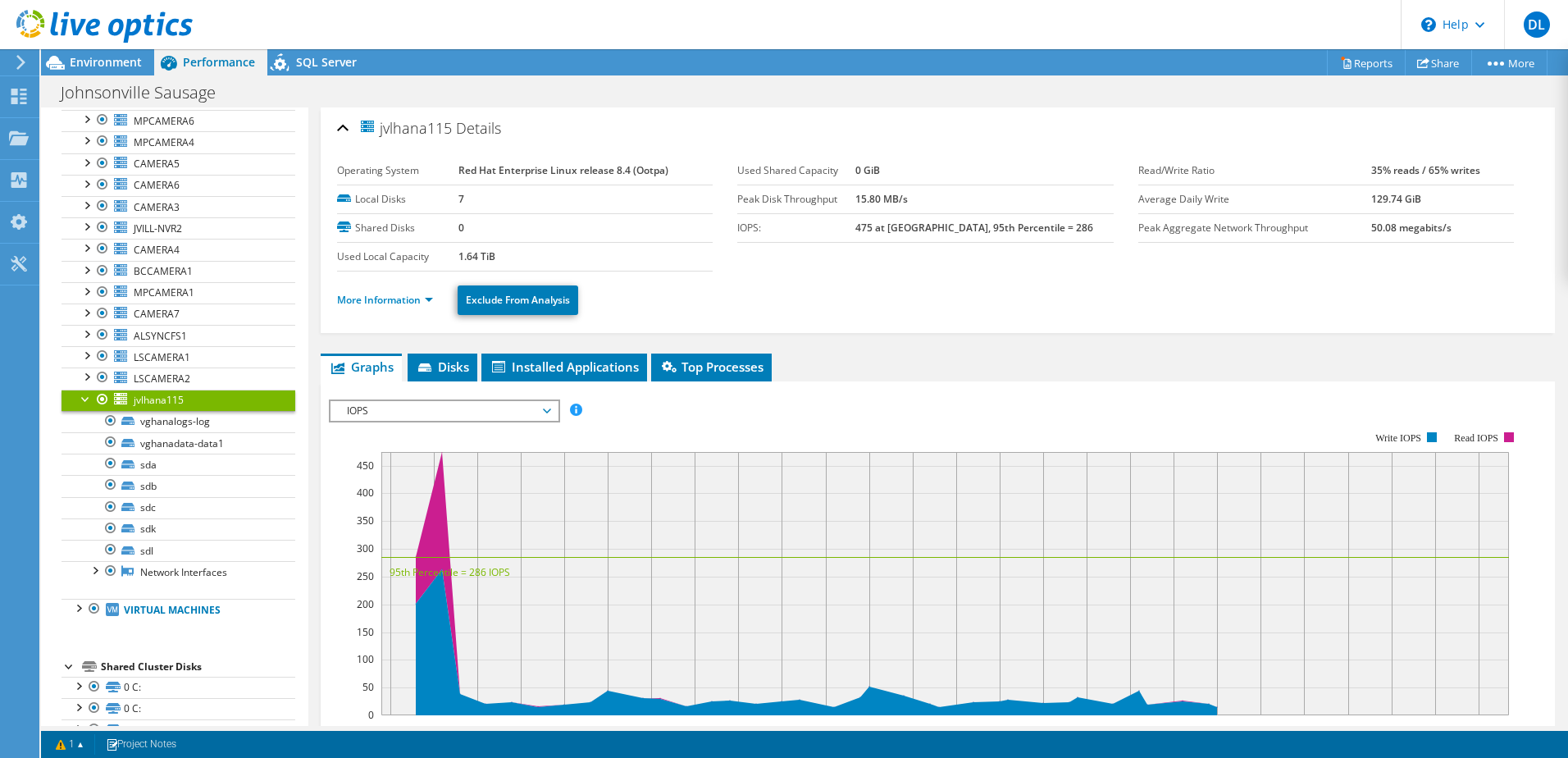
click at [82, 395] on div at bounding box center [87, 398] width 17 height 17
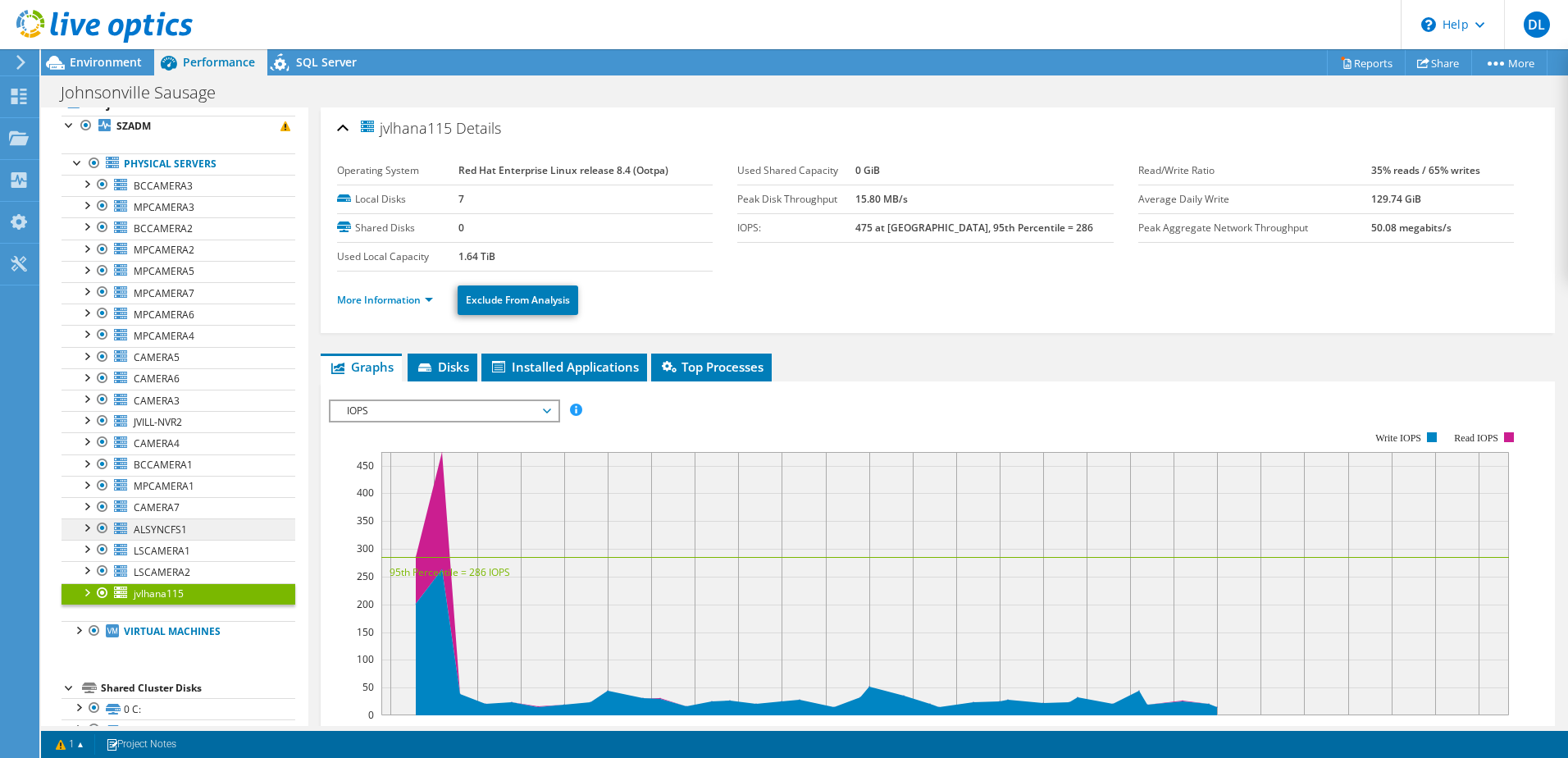
scroll to position [0, 0]
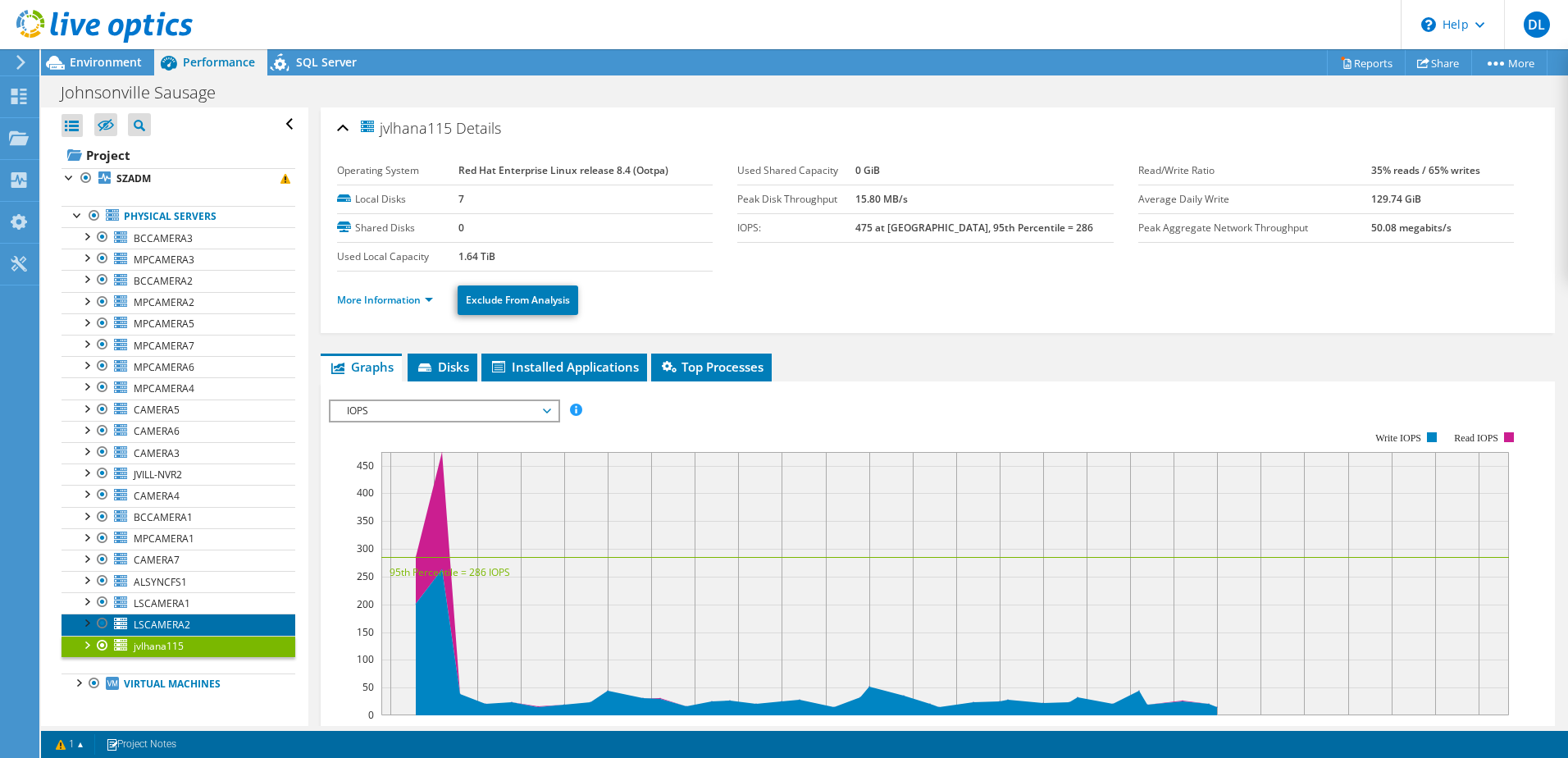
click at [177, 625] on span "LSCAMERA2" at bounding box center [162, 624] width 57 height 14
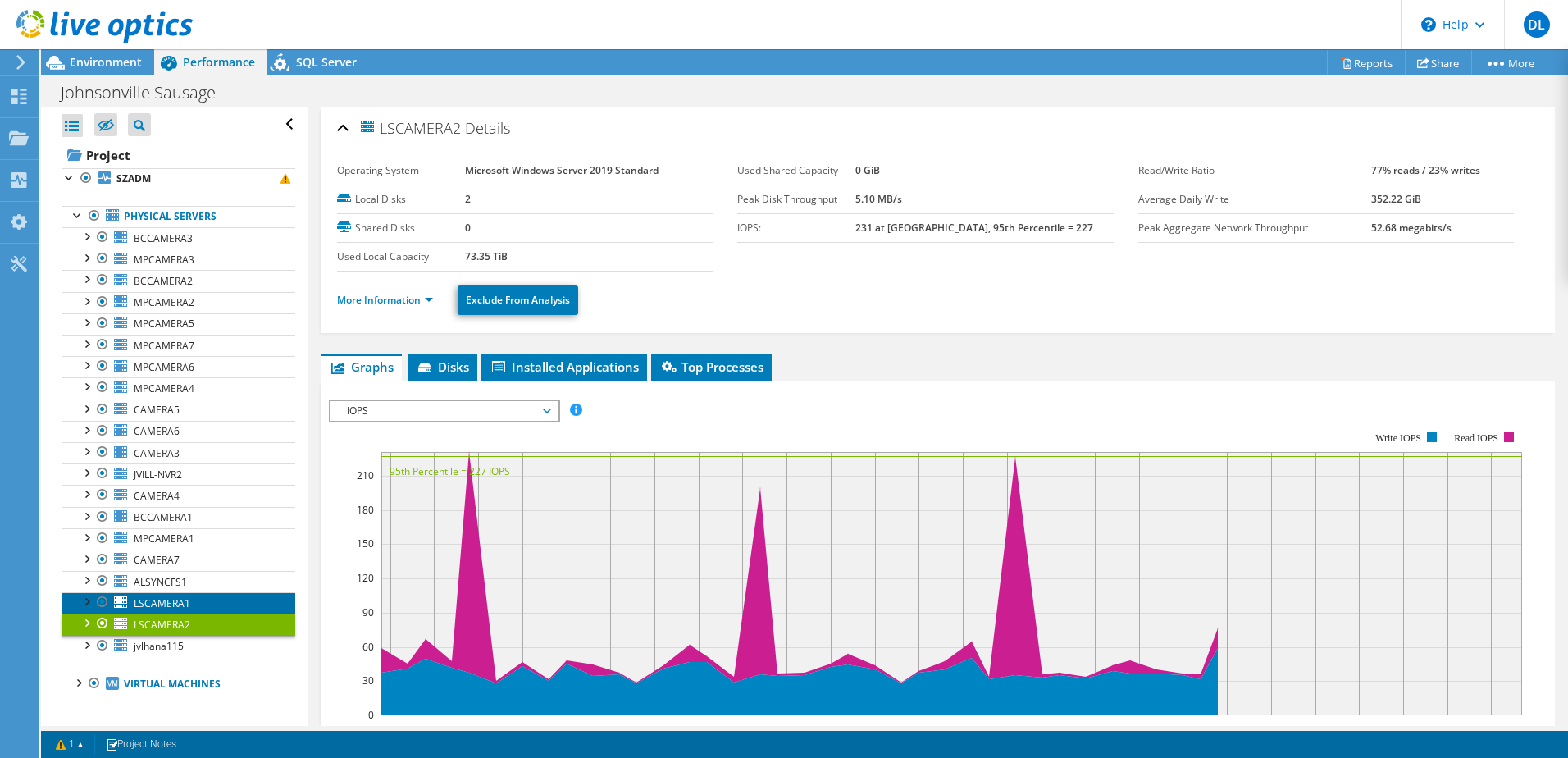
click at [172, 601] on span "LSCAMERA1" at bounding box center [162, 603] width 57 height 14
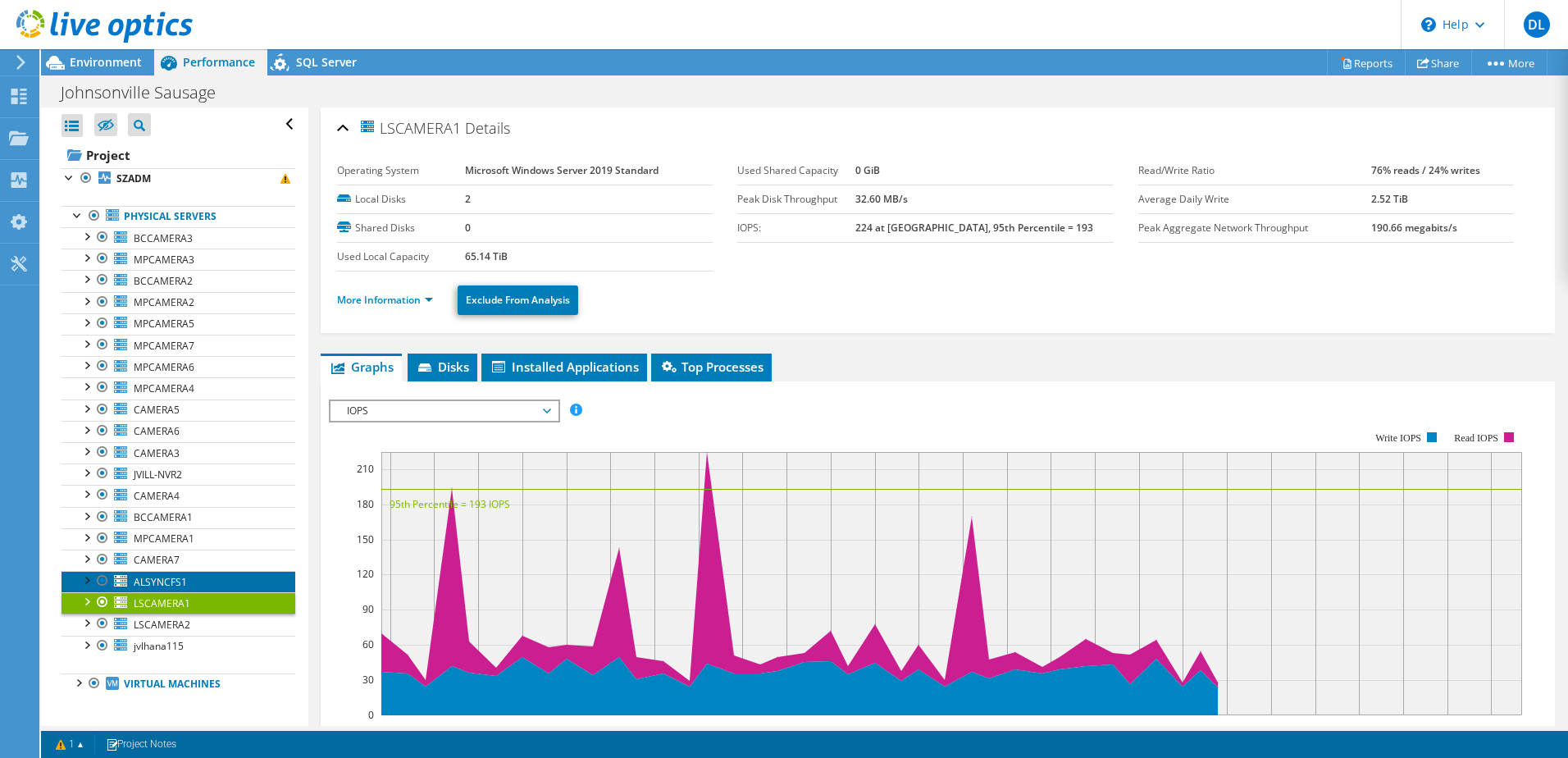
click at [167, 581] on span "ALSYNCFS1" at bounding box center [160, 581] width 53 height 14
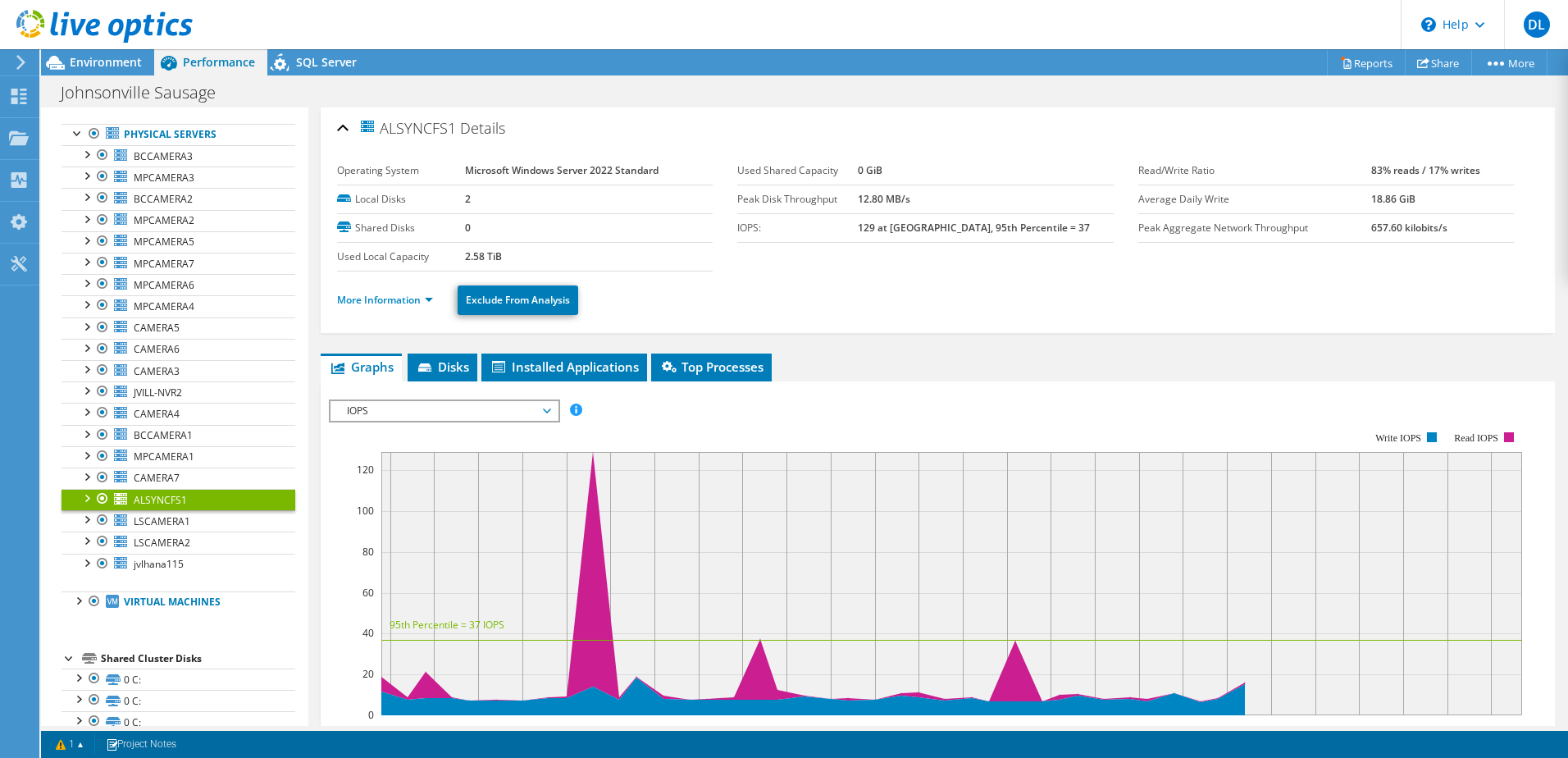
scroll to position [109, 0]
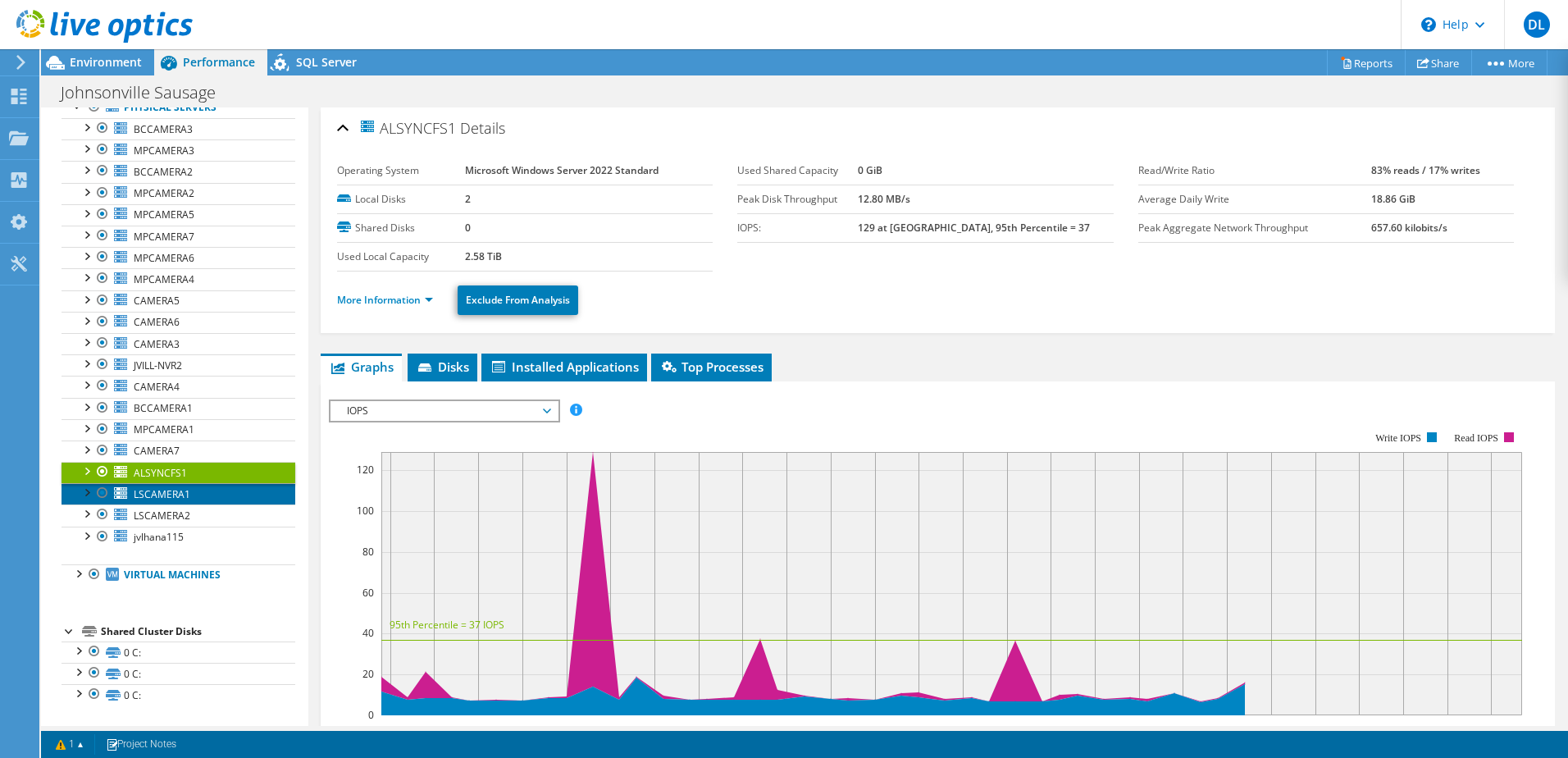
click at [138, 496] on span "LSCAMERA1" at bounding box center [162, 494] width 57 height 14
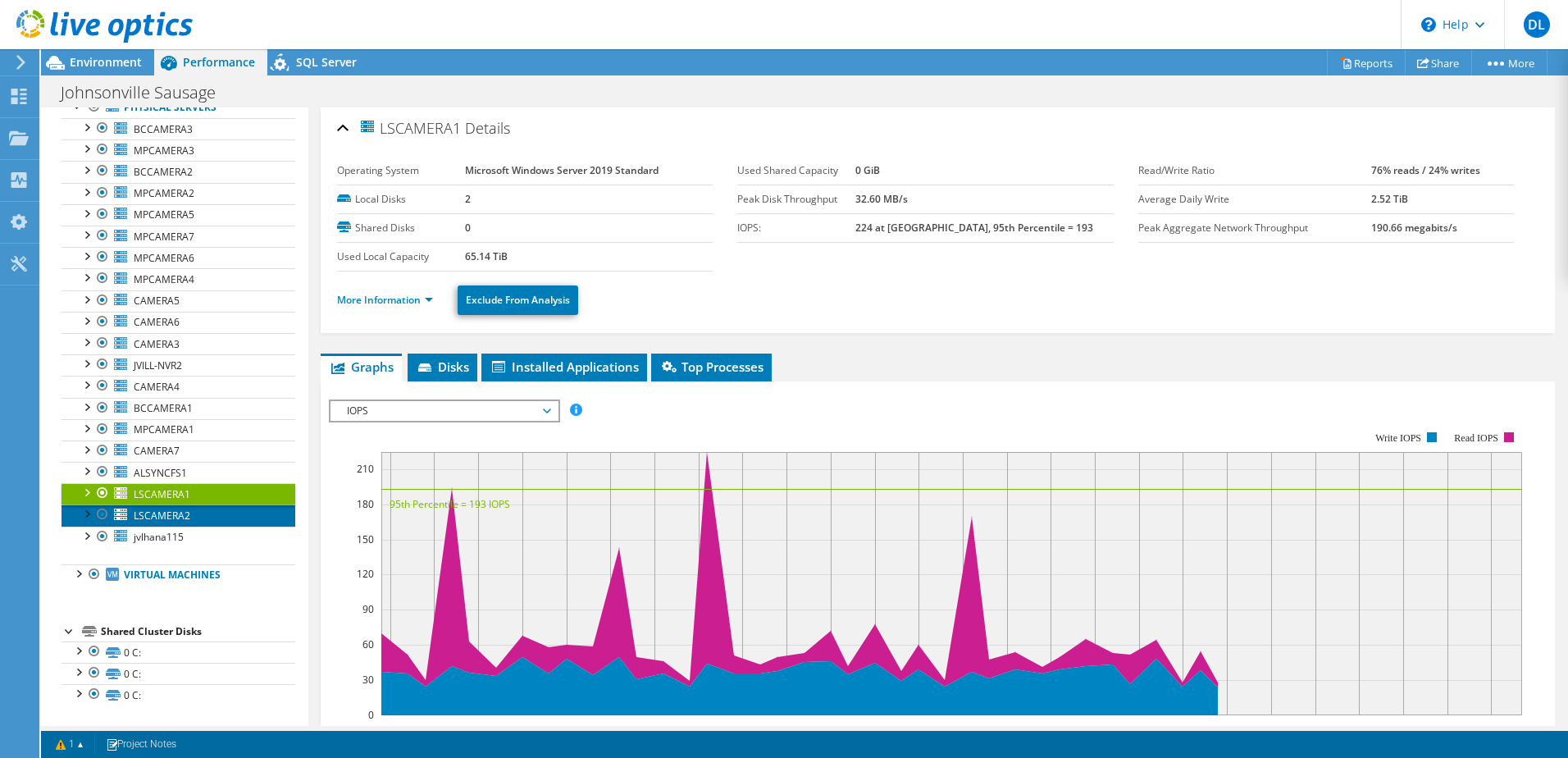
click at [139, 513] on span "LSCAMERA2" at bounding box center [162, 515] width 57 height 14
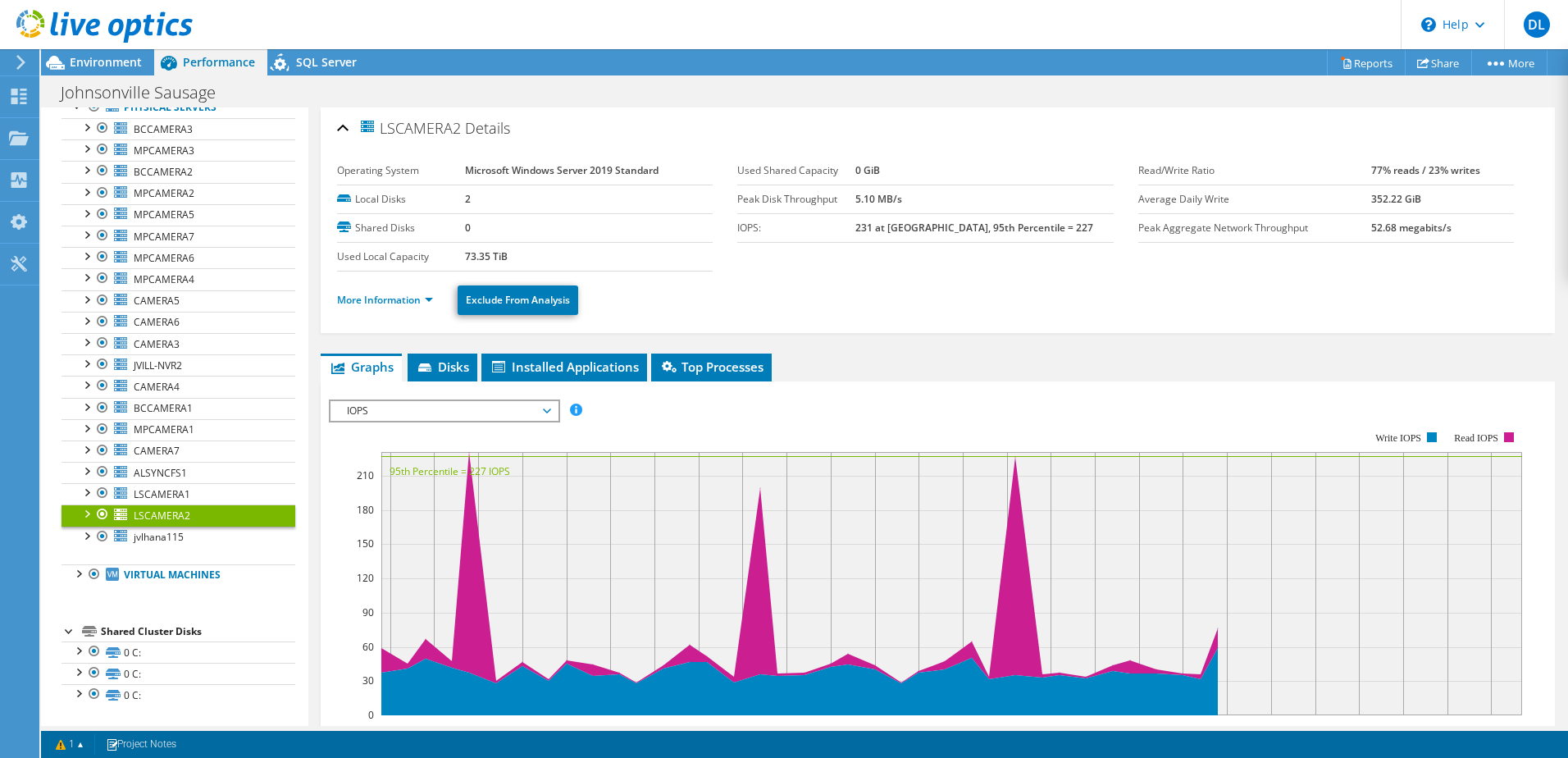
click at [97, 511] on div at bounding box center [102, 514] width 17 height 20
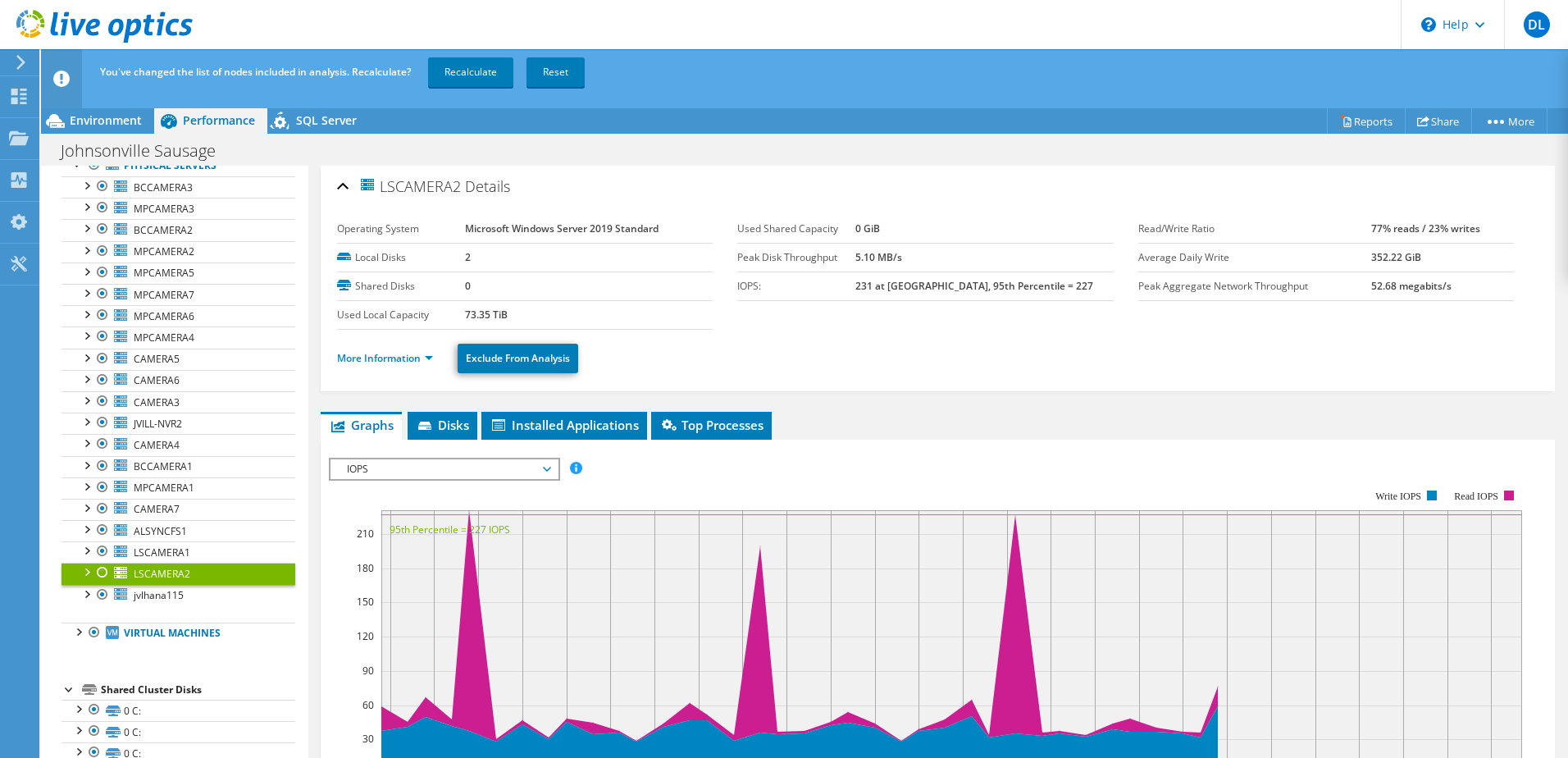
click at [102, 570] on div at bounding box center [102, 572] width 17 height 20
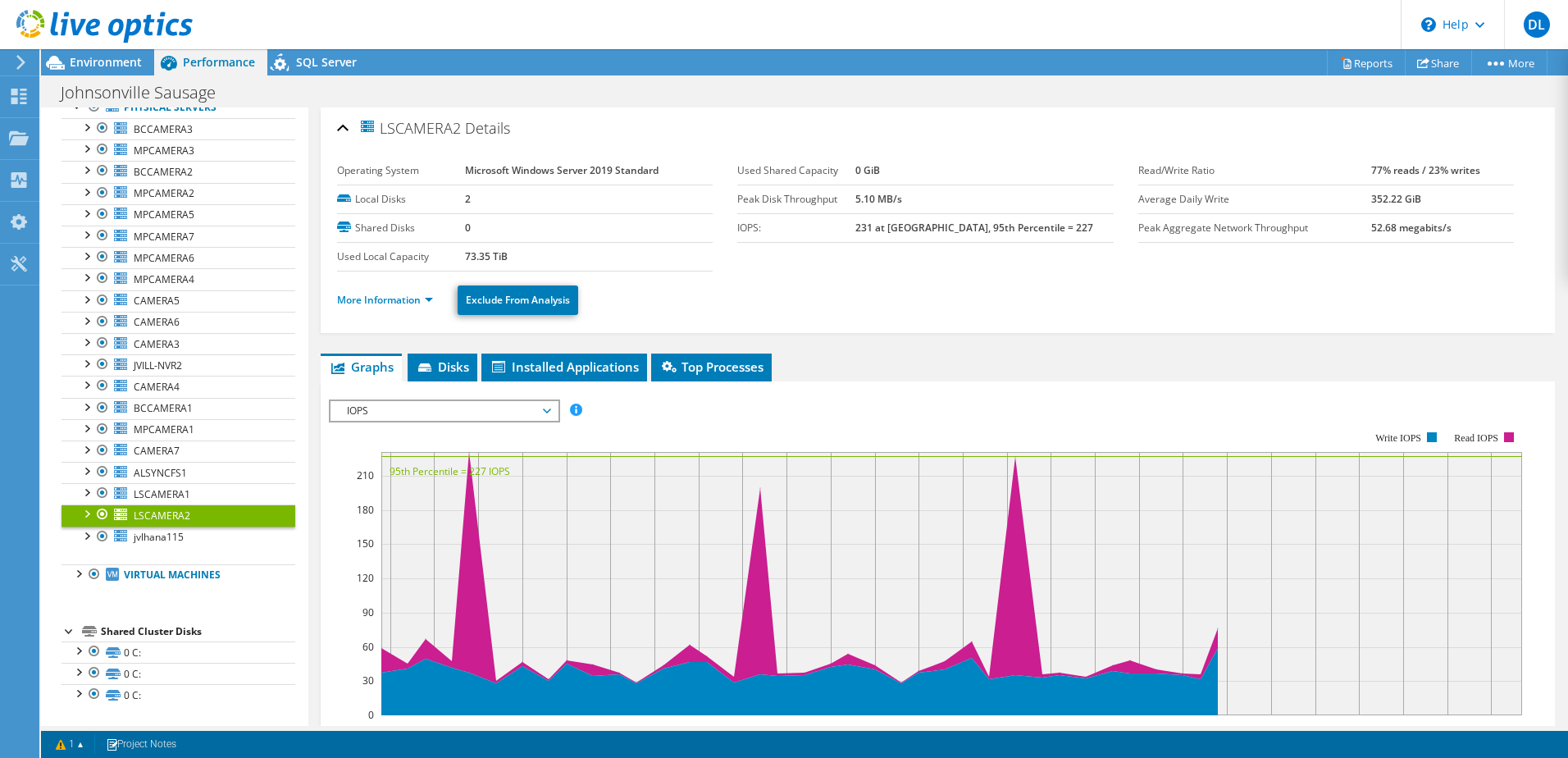
click at [103, 516] on div at bounding box center [102, 514] width 17 height 20
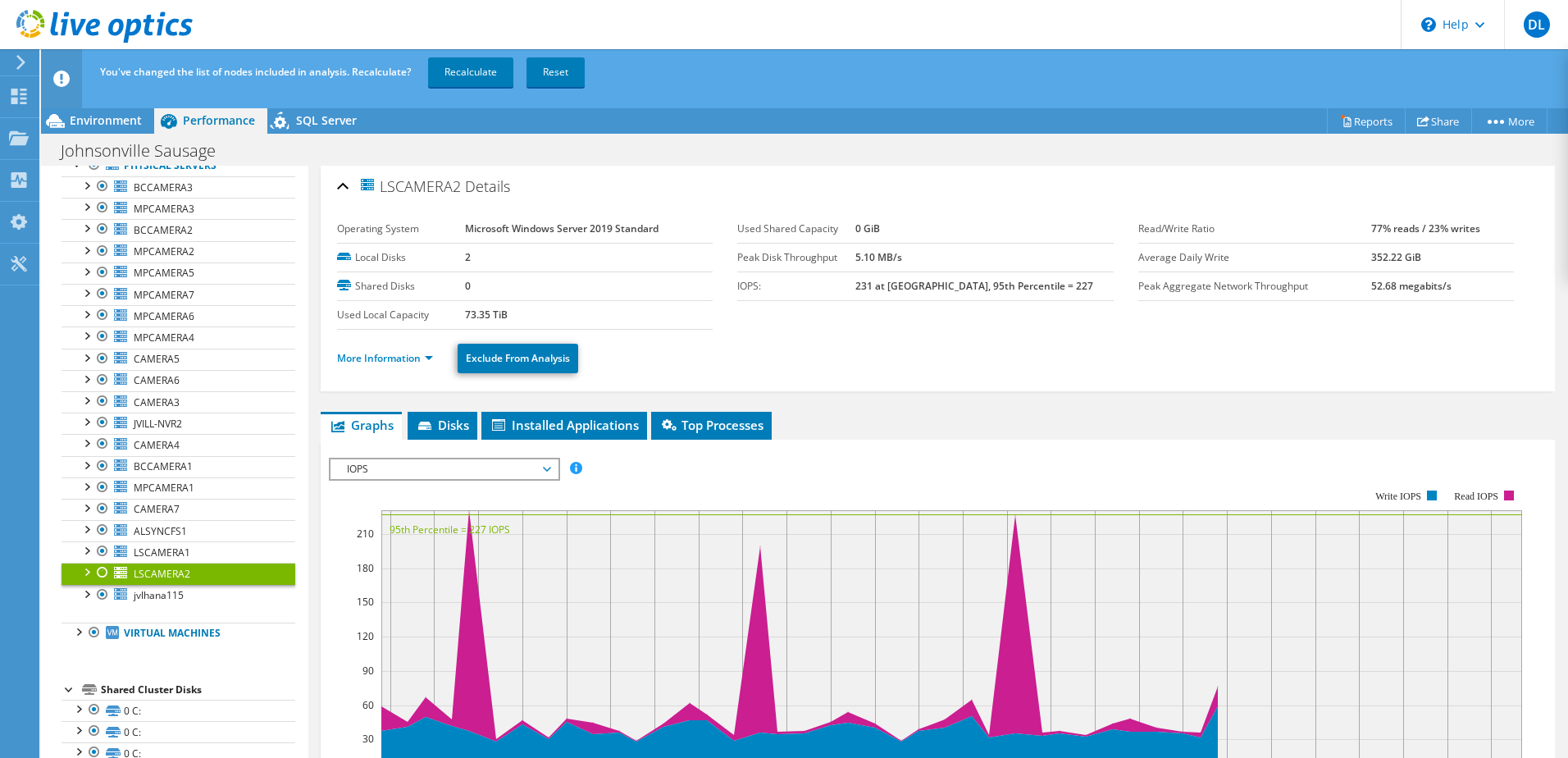
click at [101, 571] on div at bounding box center [102, 572] width 17 height 20
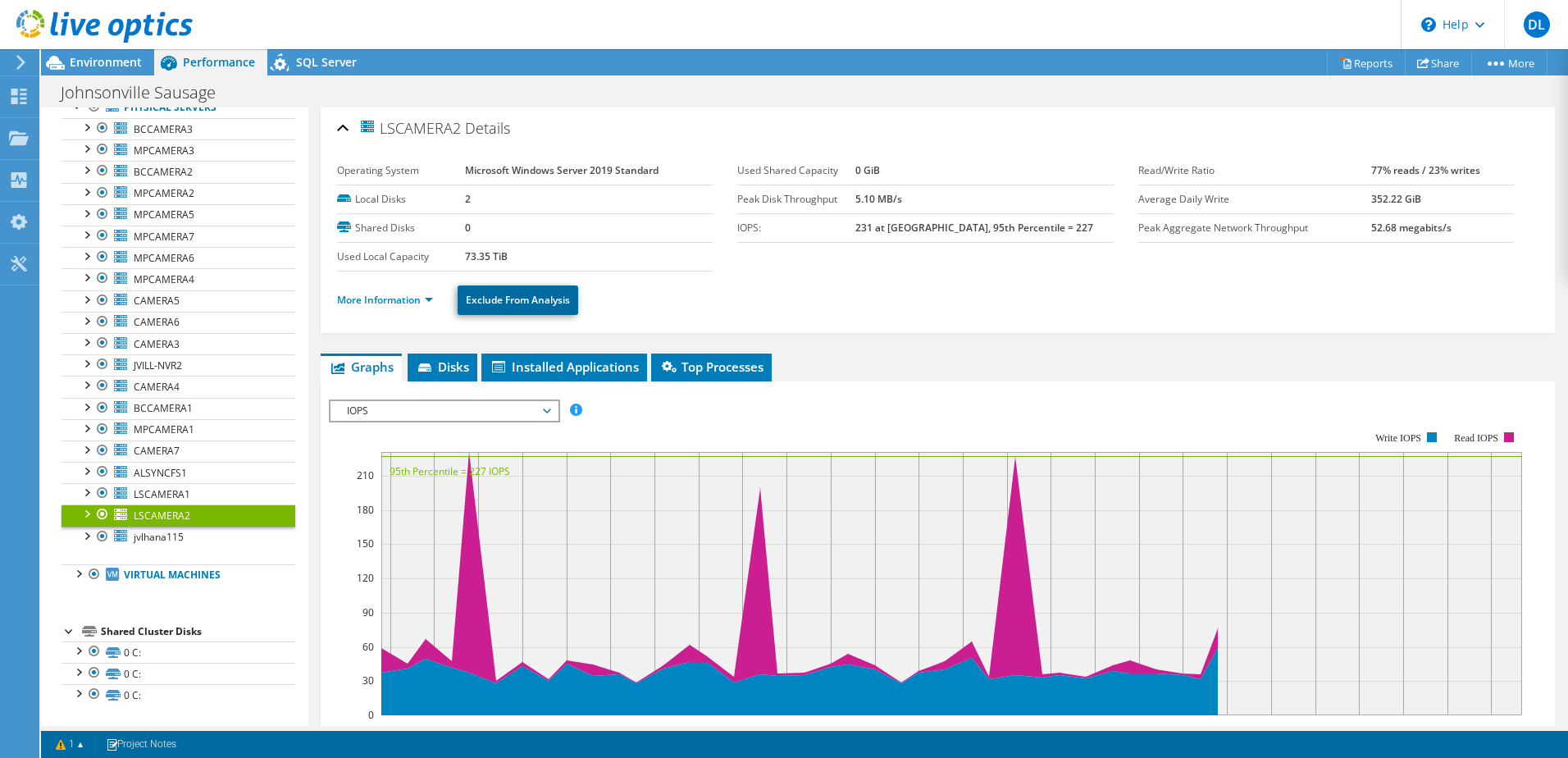
click at [506, 286] on link "Exclude From Analysis" at bounding box center [517, 300] width 121 height 29
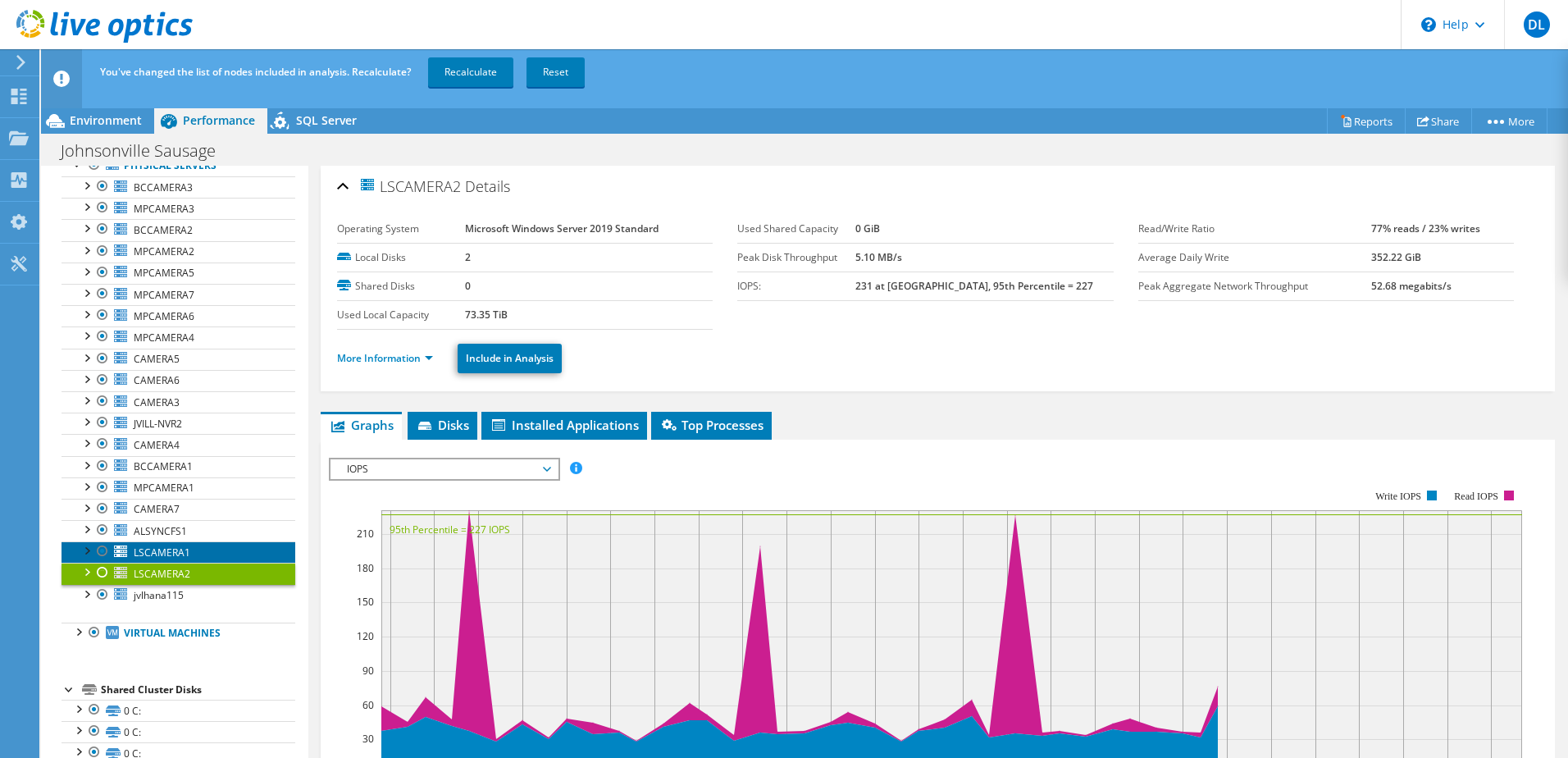
click at [127, 556] on icon at bounding box center [121, 551] width 14 height 12
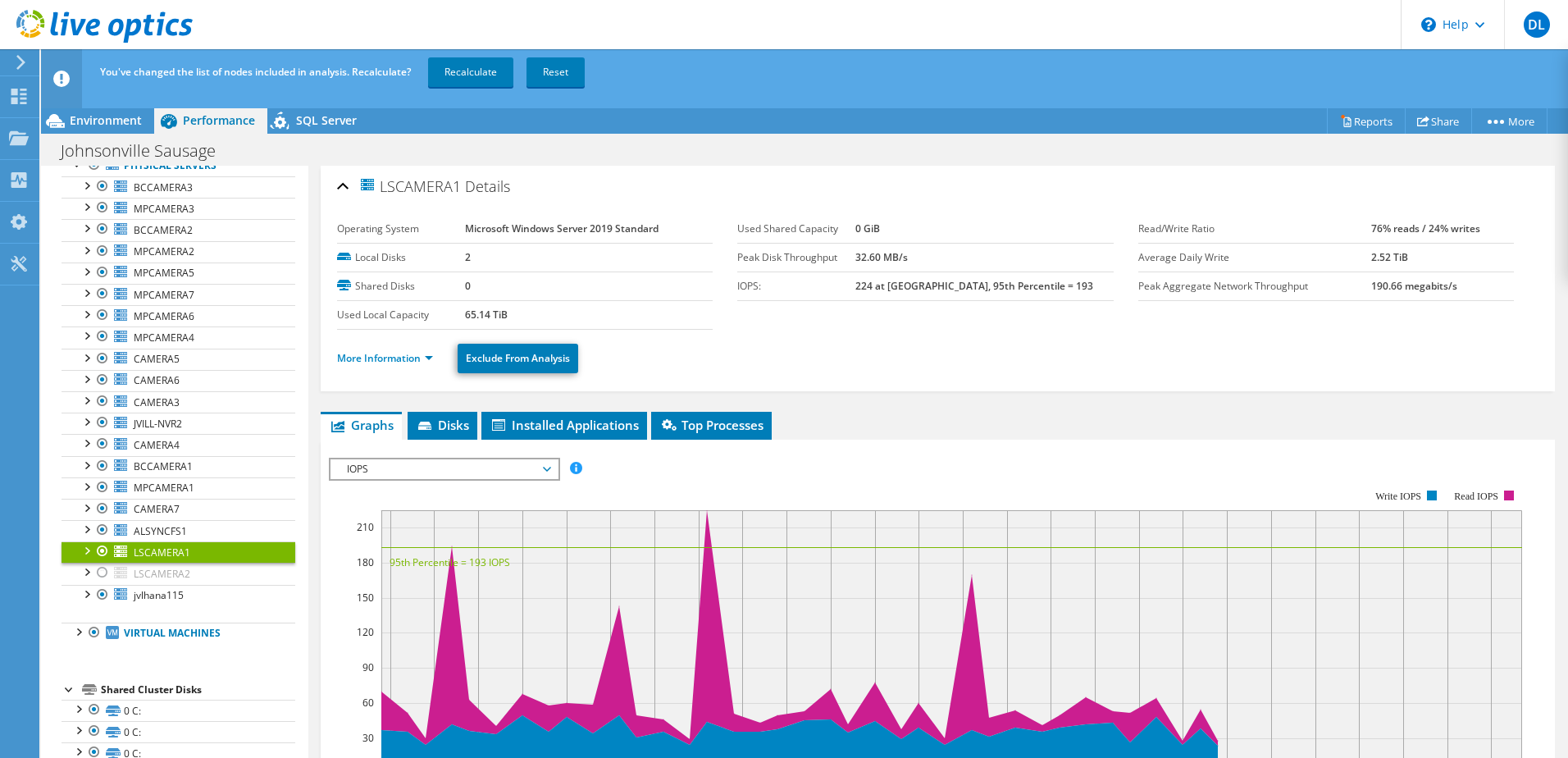
click at [105, 552] on div at bounding box center [102, 551] width 17 height 20
click at [105, 509] on div at bounding box center [102, 508] width 17 height 20
click at [105, 489] on div at bounding box center [102, 487] width 17 height 20
click at [104, 468] on div at bounding box center [102, 466] width 17 height 20
click at [102, 453] on div at bounding box center [102, 444] width 17 height 20
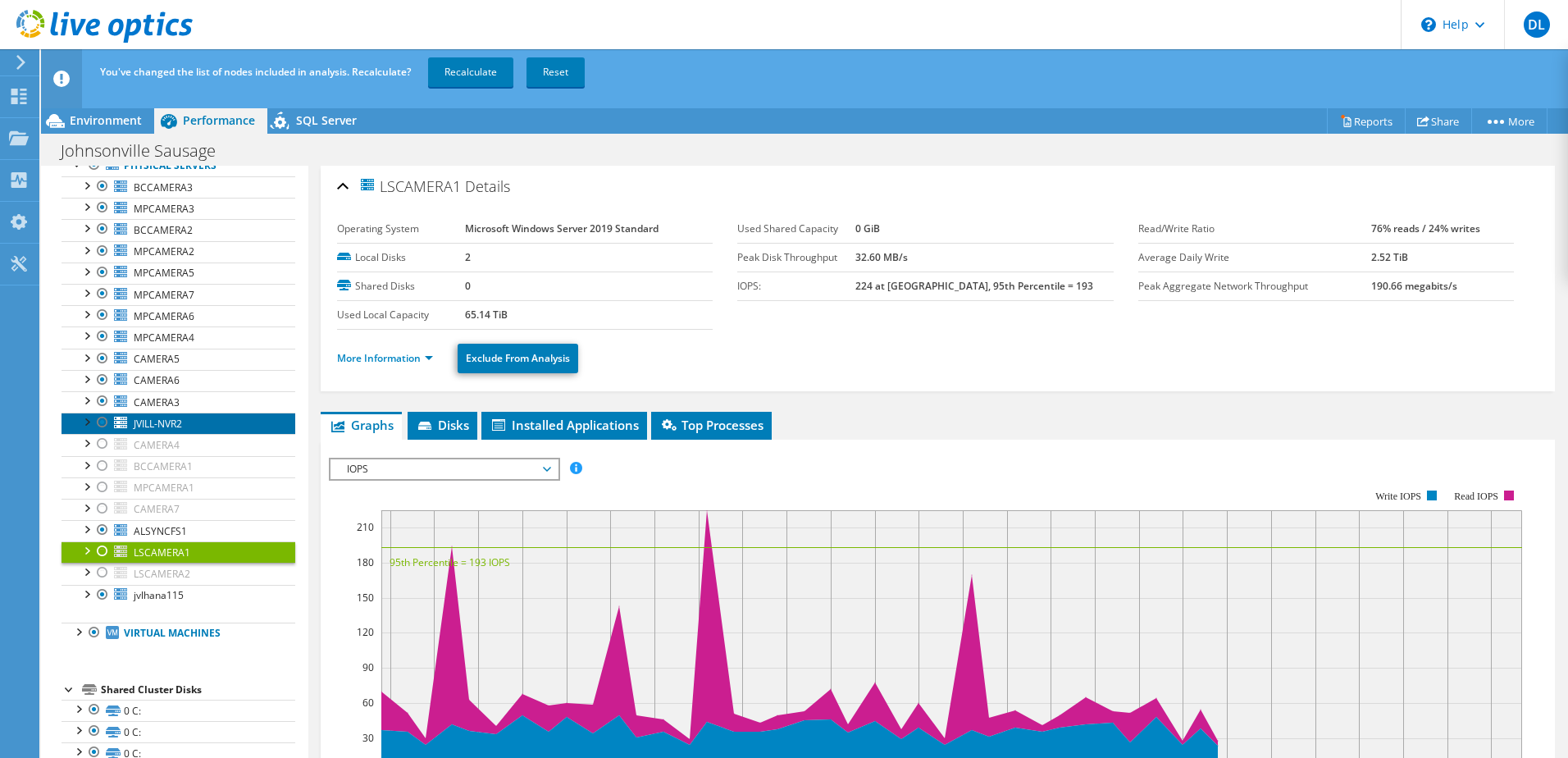
click at [157, 431] on link "JVILL-NVR2" at bounding box center [178, 423] width 234 height 22
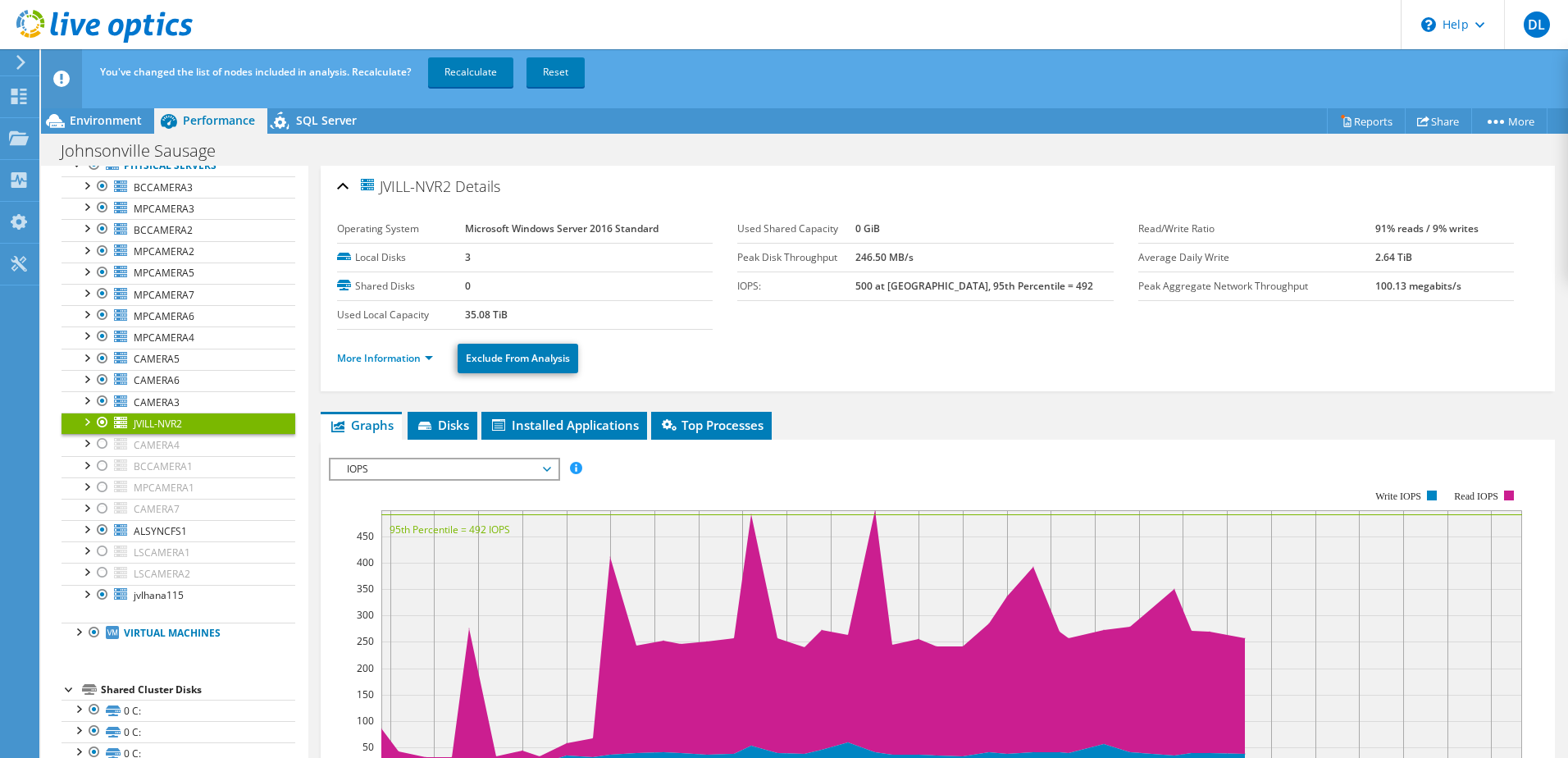
click at [80, 425] on div at bounding box center [87, 421] width 17 height 17
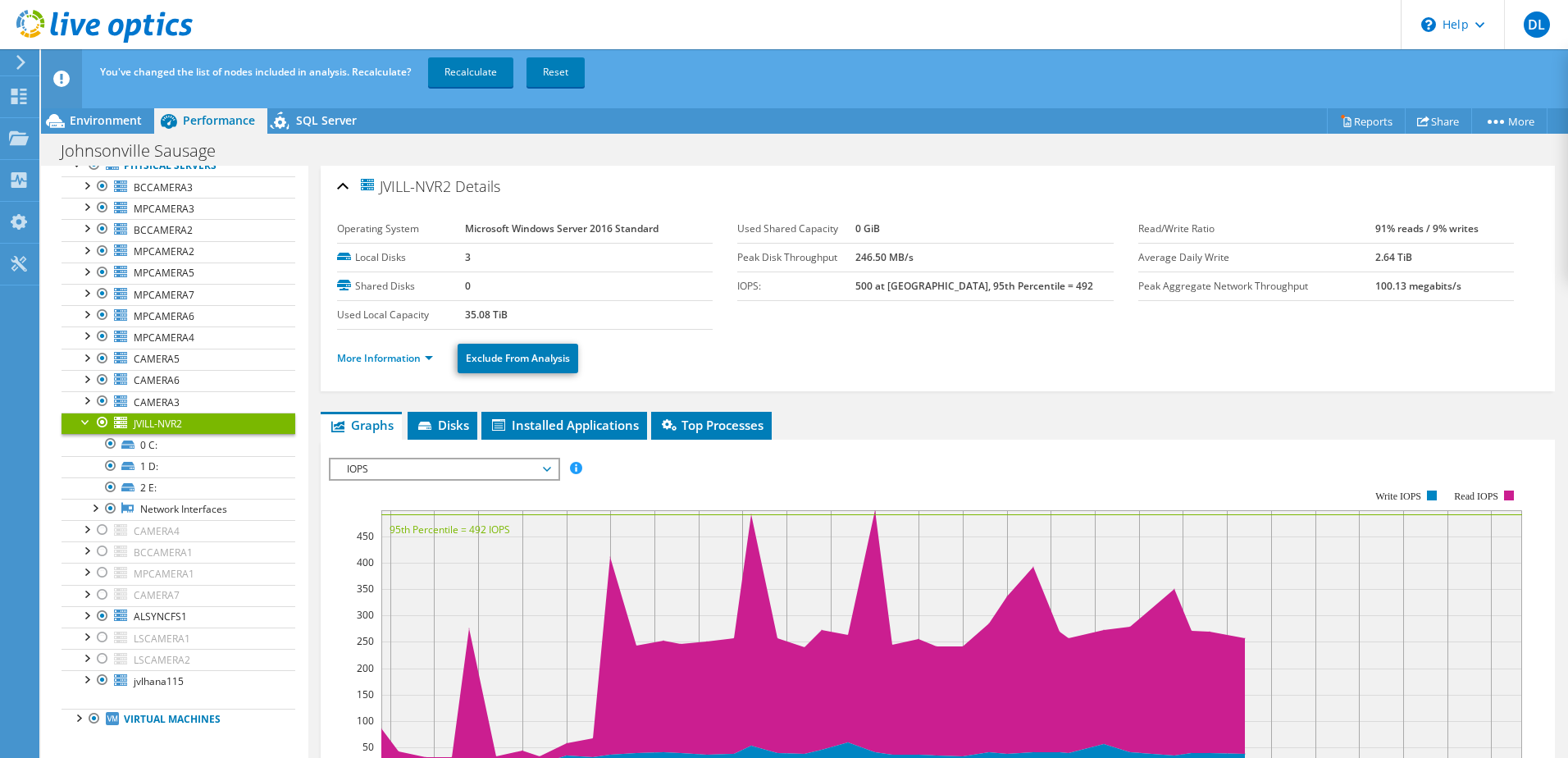
click at [83, 425] on div at bounding box center [87, 421] width 17 height 17
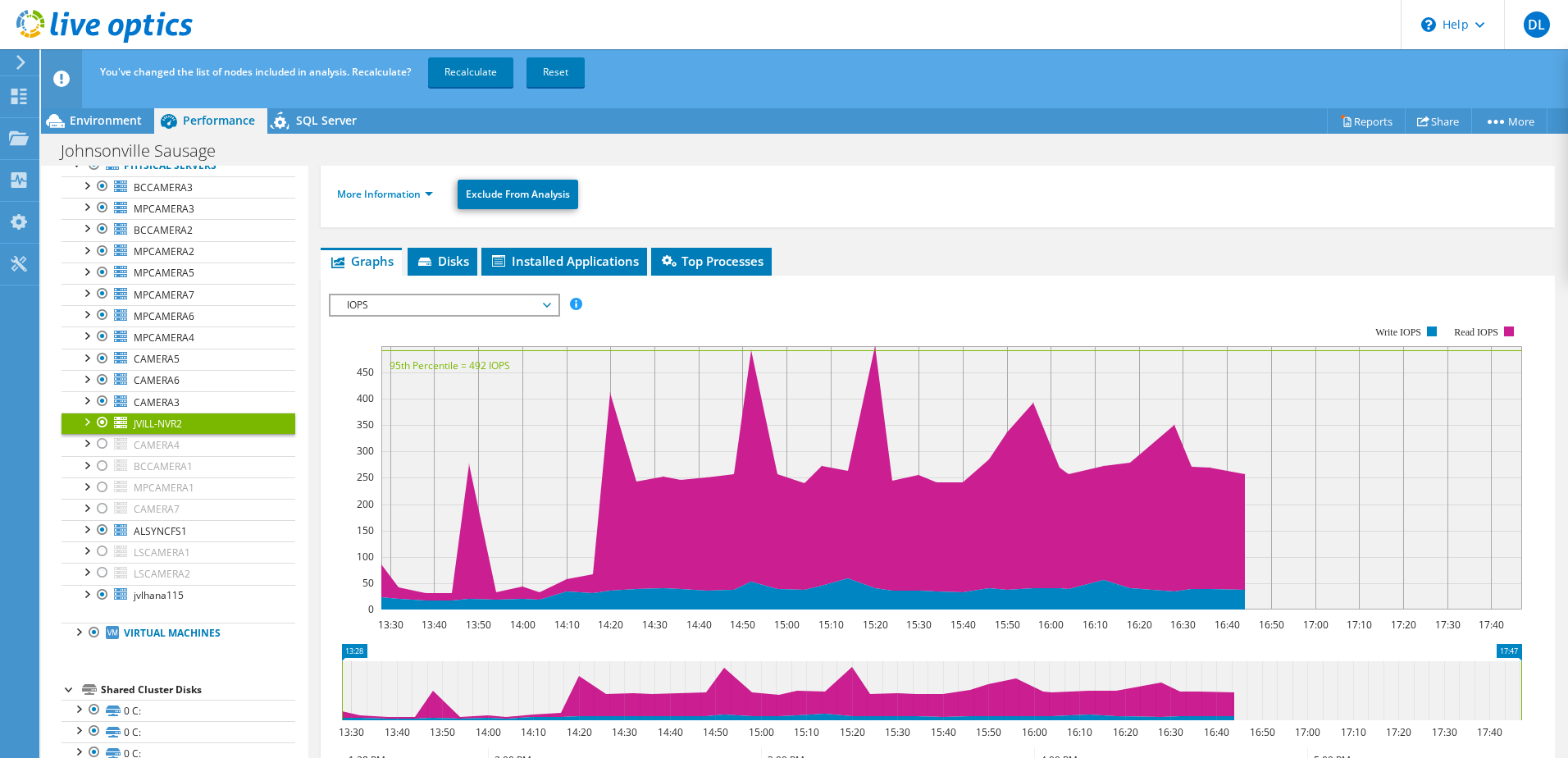
scroll to position [0, 0]
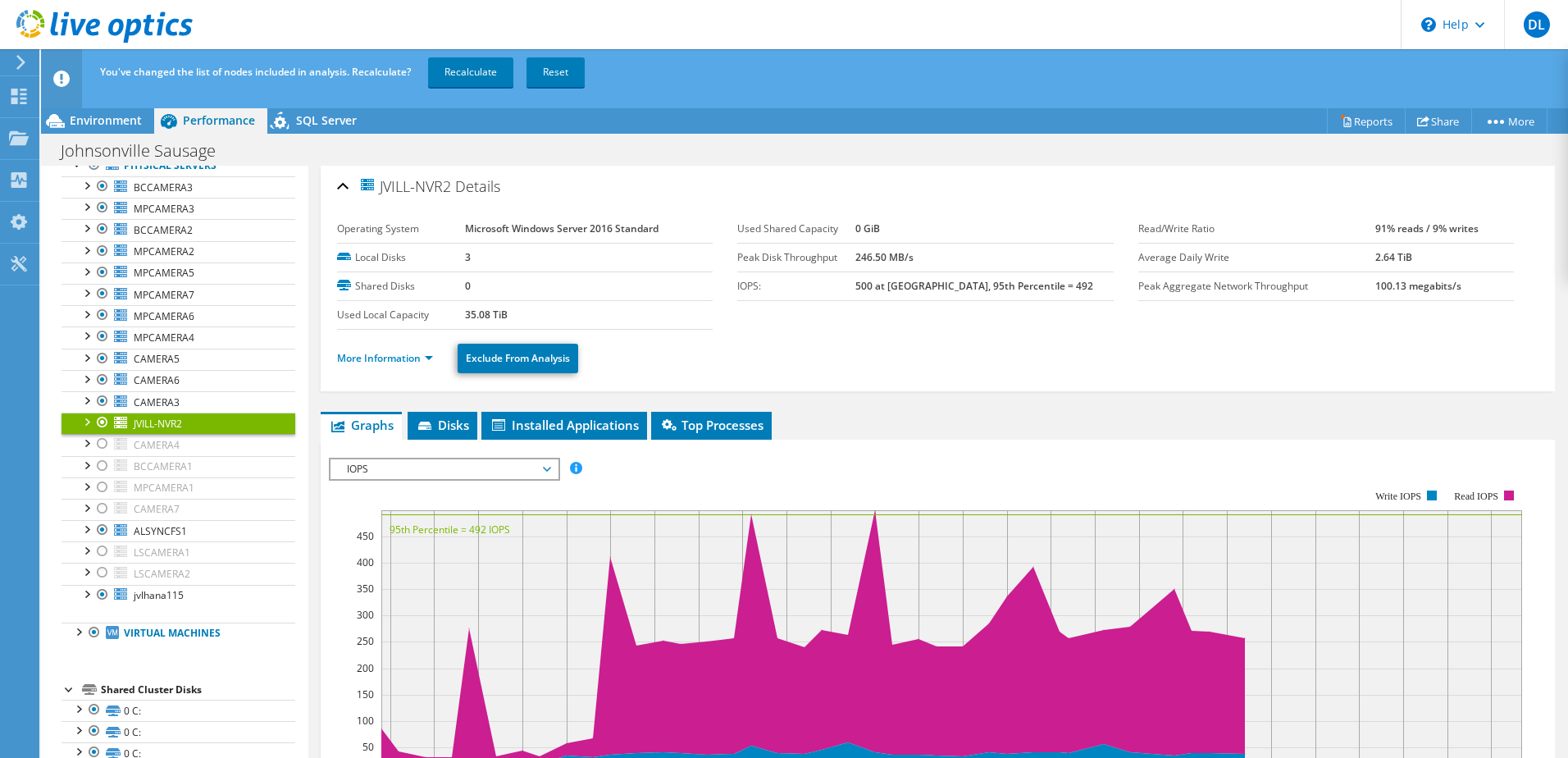
click at [97, 420] on div at bounding box center [102, 422] width 17 height 20
click at [104, 401] on div at bounding box center [102, 401] width 17 height 20
click at [105, 377] on div at bounding box center [102, 380] width 17 height 20
click at [105, 362] on div at bounding box center [102, 358] width 17 height 20
click at [101, 342] on div at bounding box center [102, 337] width 17 height 20
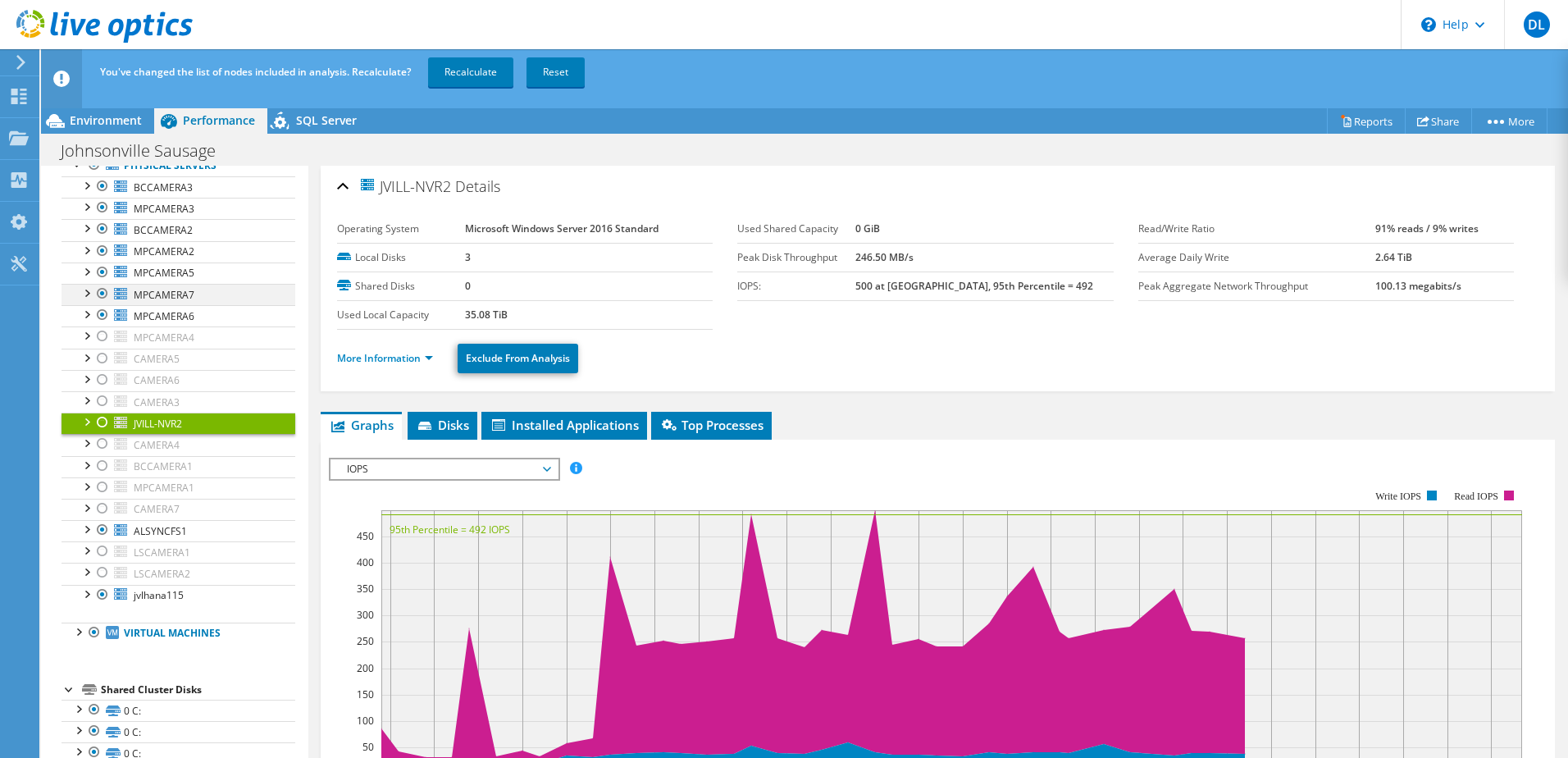
drag, startPoint x: 101, startPoint y: 320, endPoint x: 101, endPoint y: 297, distance: 23.0
click at [101, 319] on div at bounding box center [102, 315] width 17 height 20
click at [101, 296] on div at bounding box center [102, 294] width 17 height 20
click at [93, 262] on div at bounding box center [87, 271] width 17 height 17
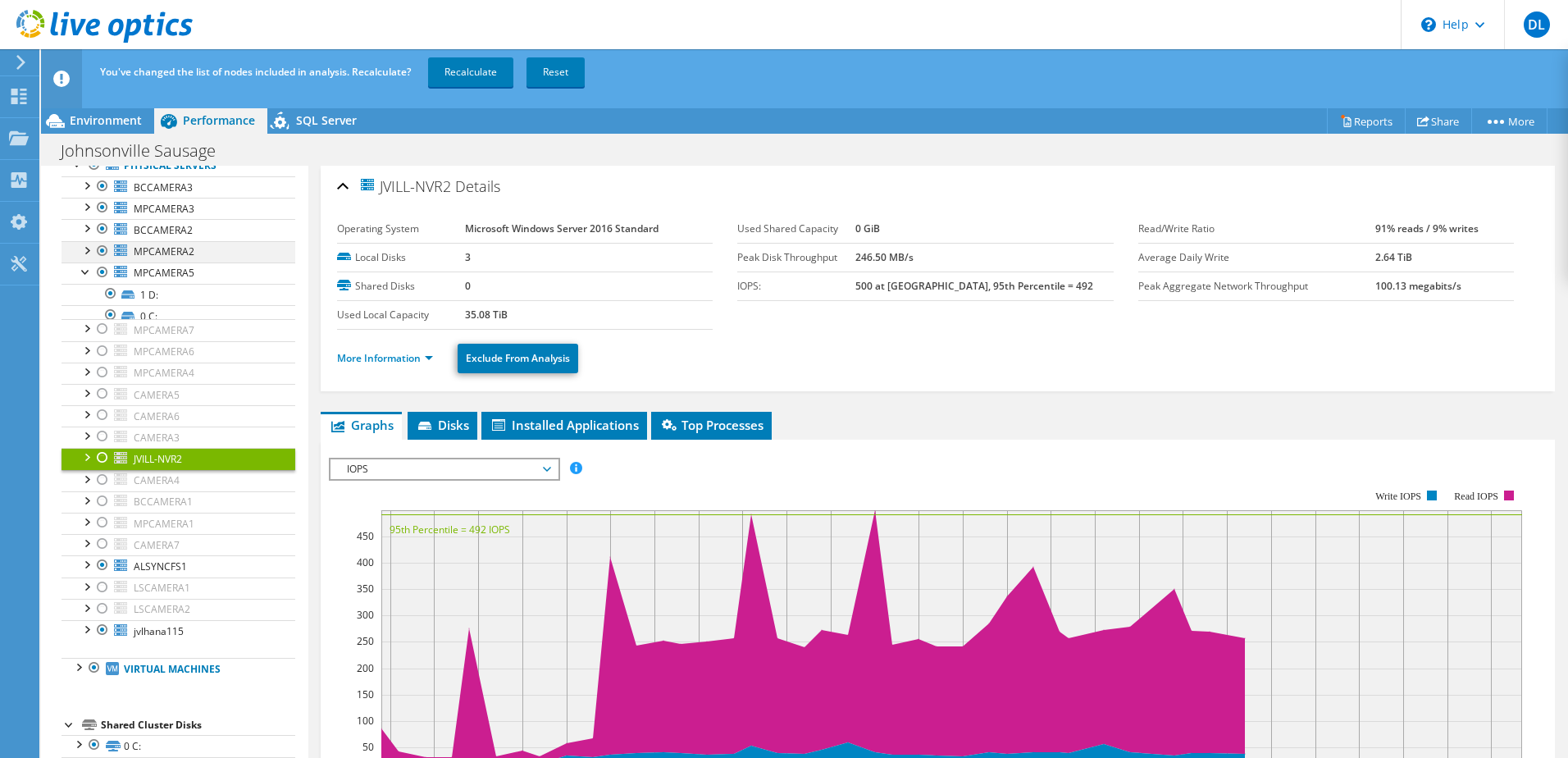
click at [96, 250] on div at bounding box center [102, 251] width 17 height 20
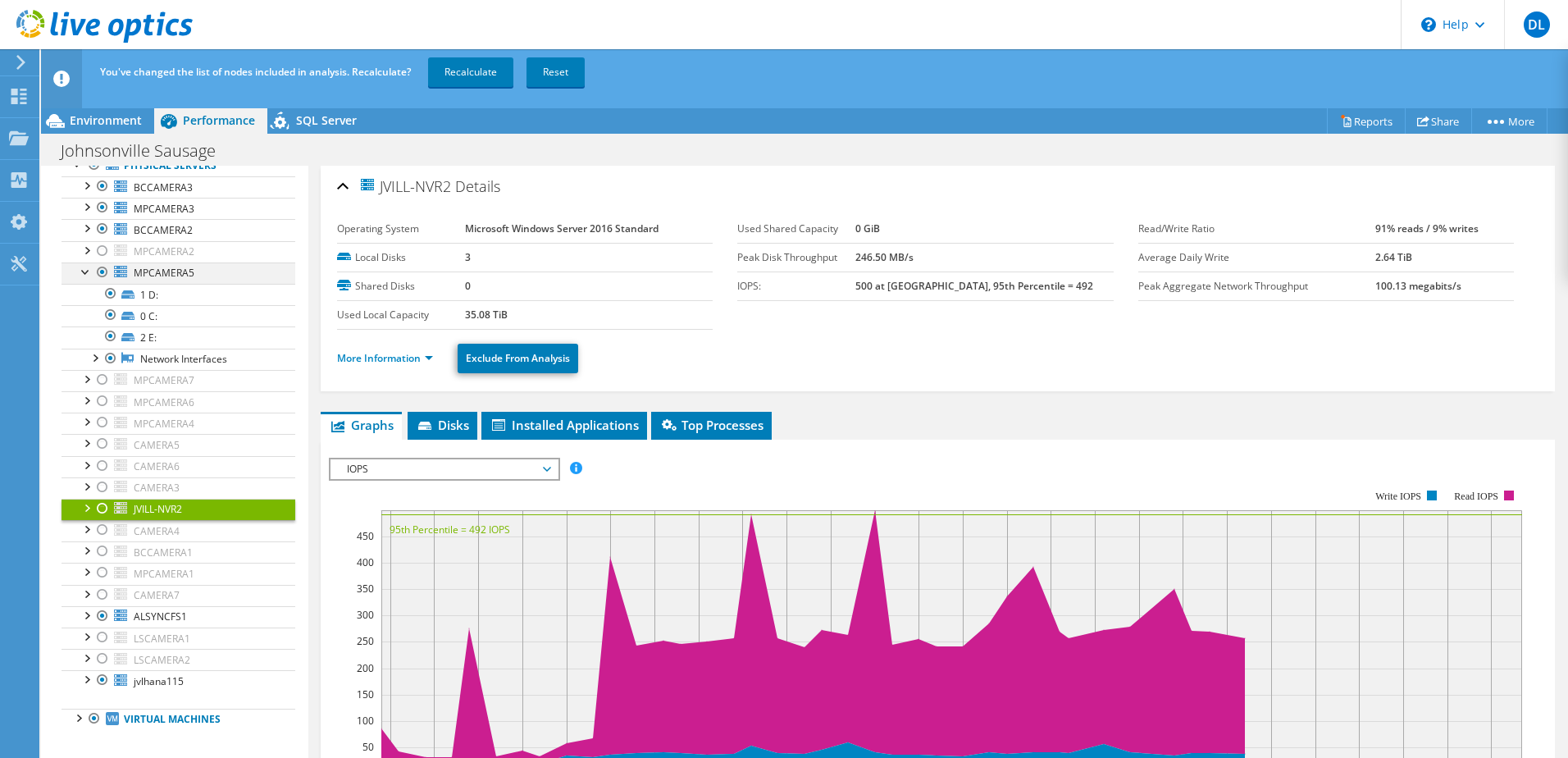
click at [106, 272] on div at bounding box center [102, 272] width 17 height 20
click at [80, 269] on div at bounding box center [87, 271] width 17 height 17
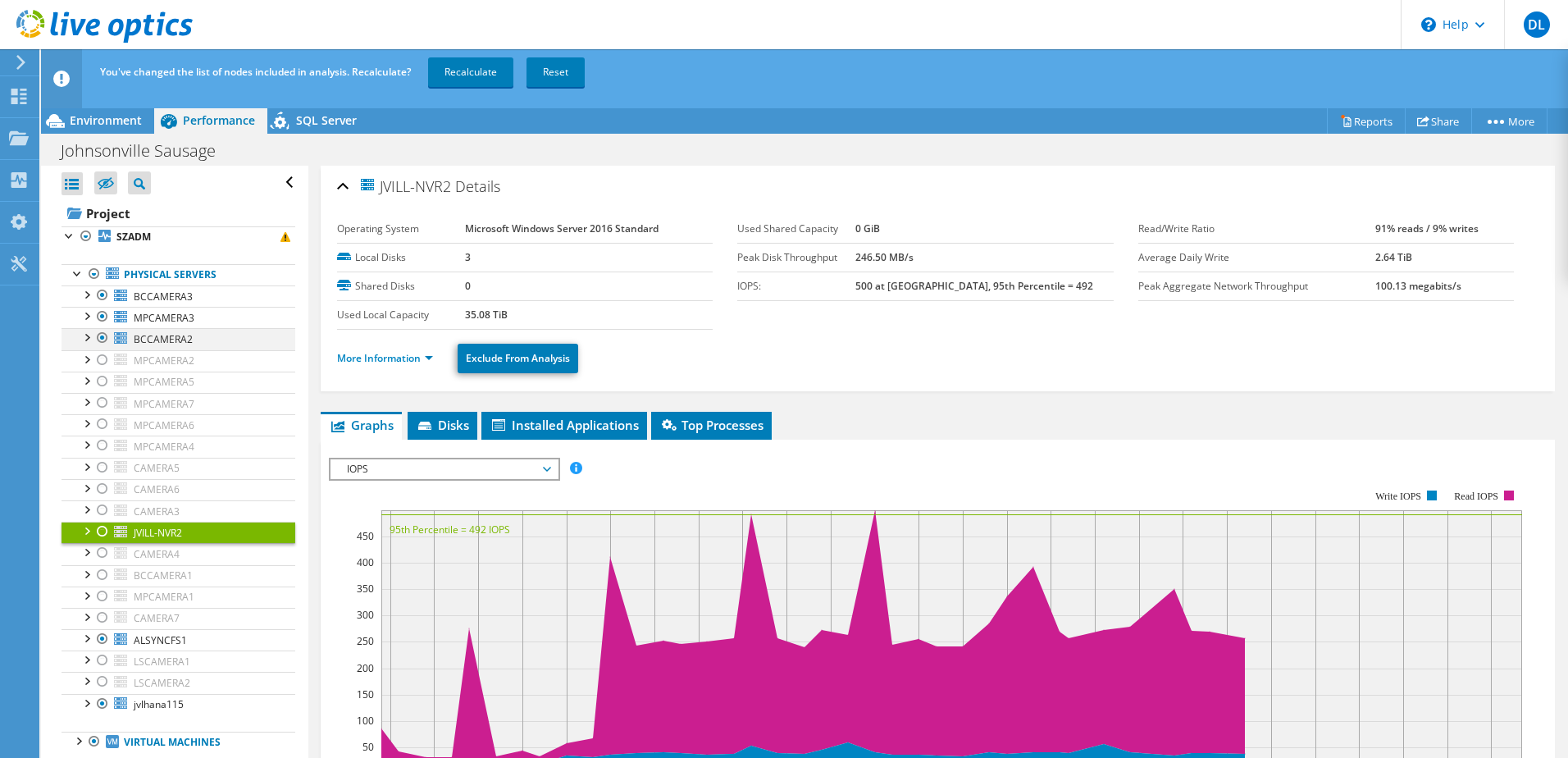
click at [98, 332] on div at bounding box center [102, 338] width 17 height 20
click at [98, 320] on div at bounding box center [102, 317] width 17 height 20
click at [102, 298] on div at bounding box center [102, 296] width 17 height 20
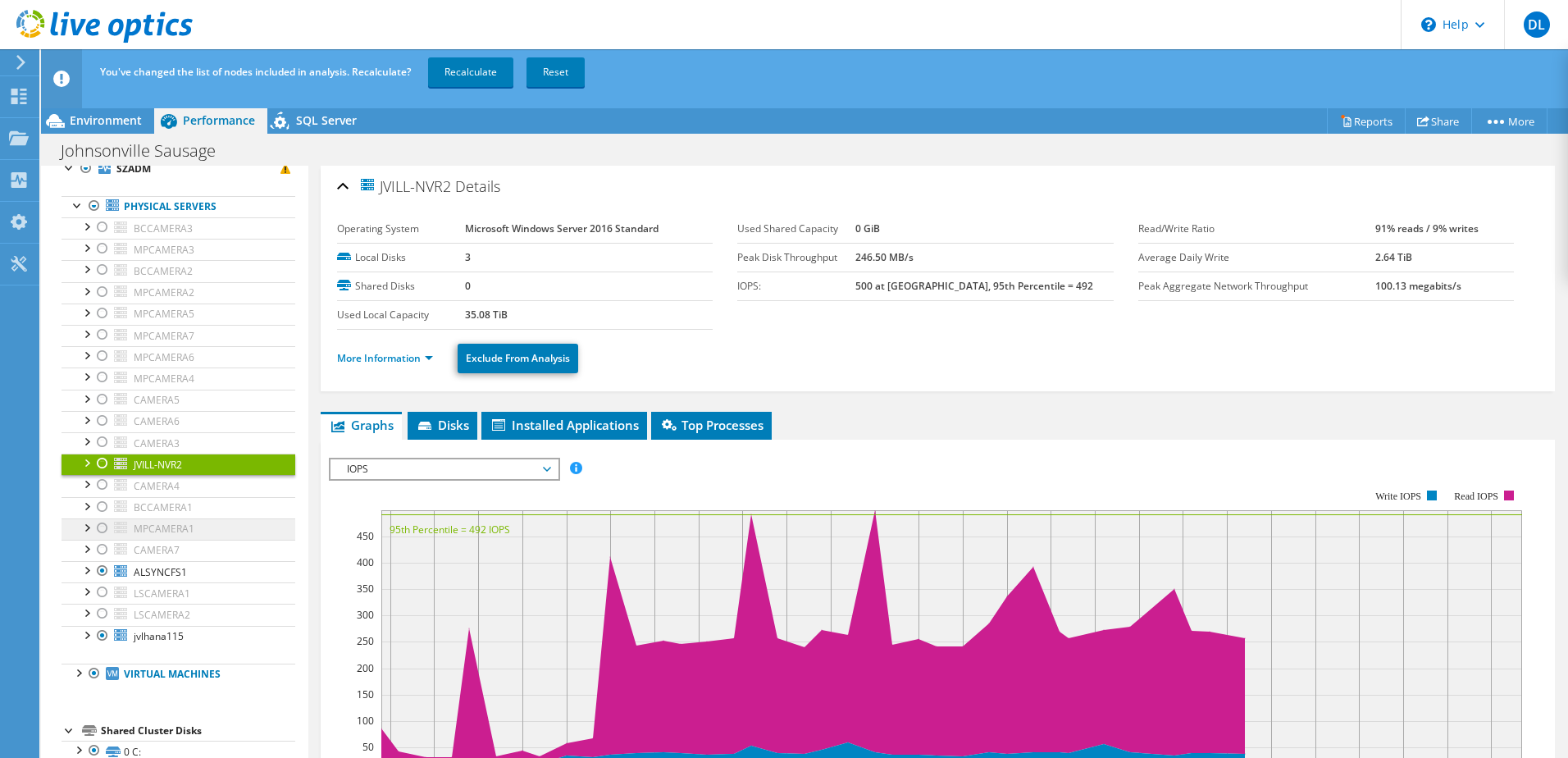
scroll to position [109, 0]
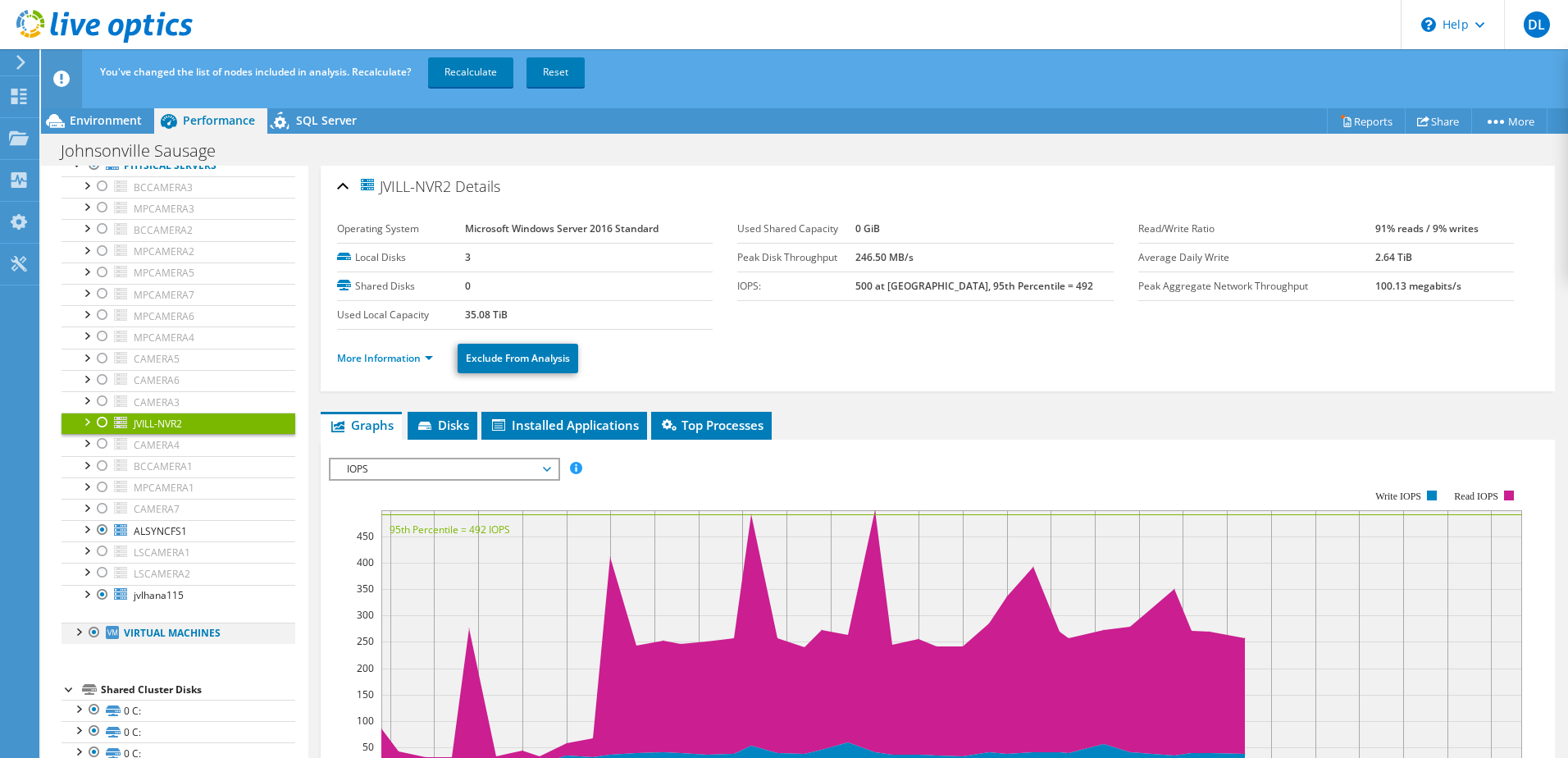
click at [81, 632] on div at bounding box center [78, 631] width 17 height 17
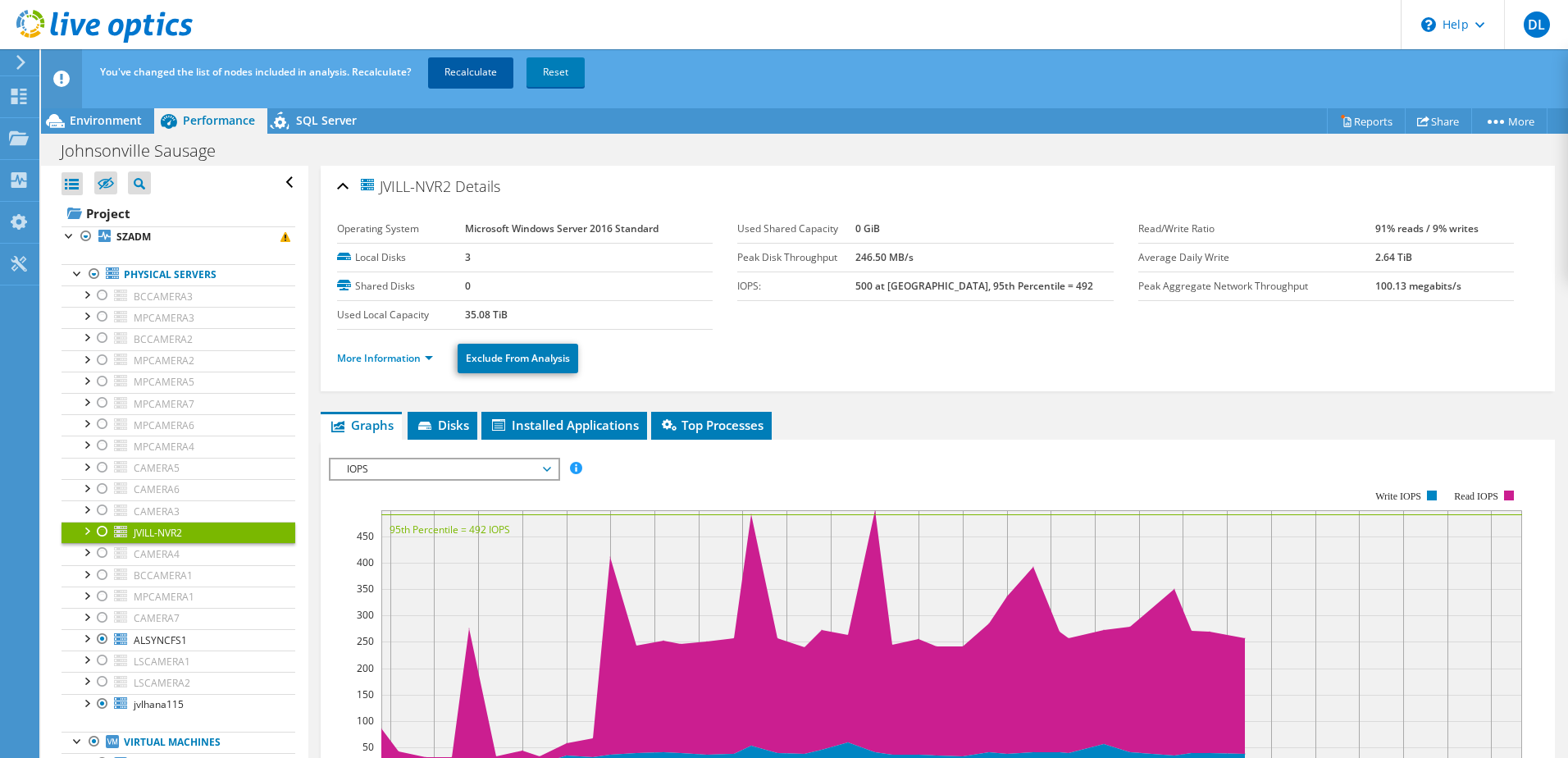
scroll to position [1585, 0]
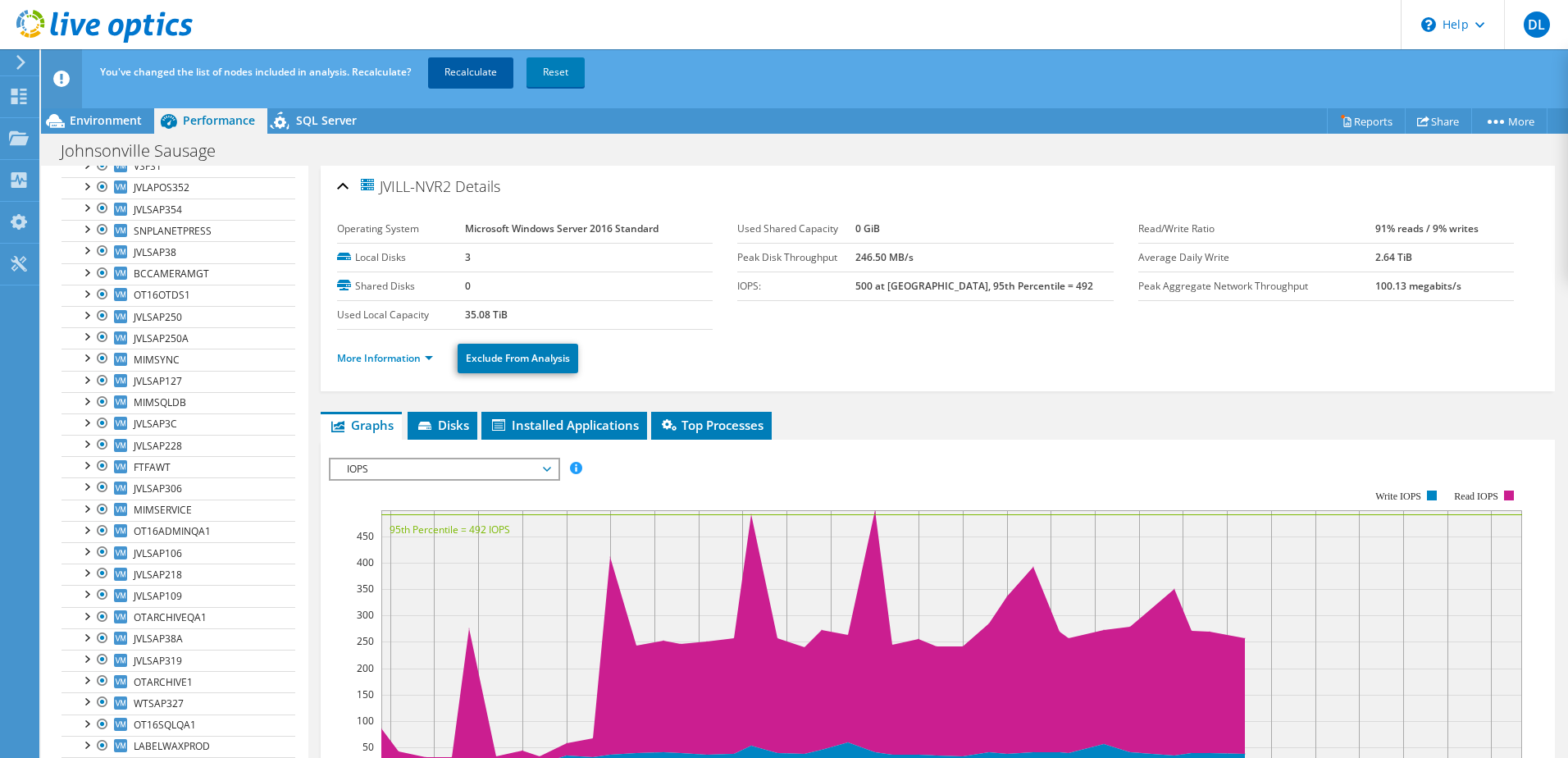
click at [450, 70] on link "Recalculate" at bounding box center [471, 72] width 85 height 29
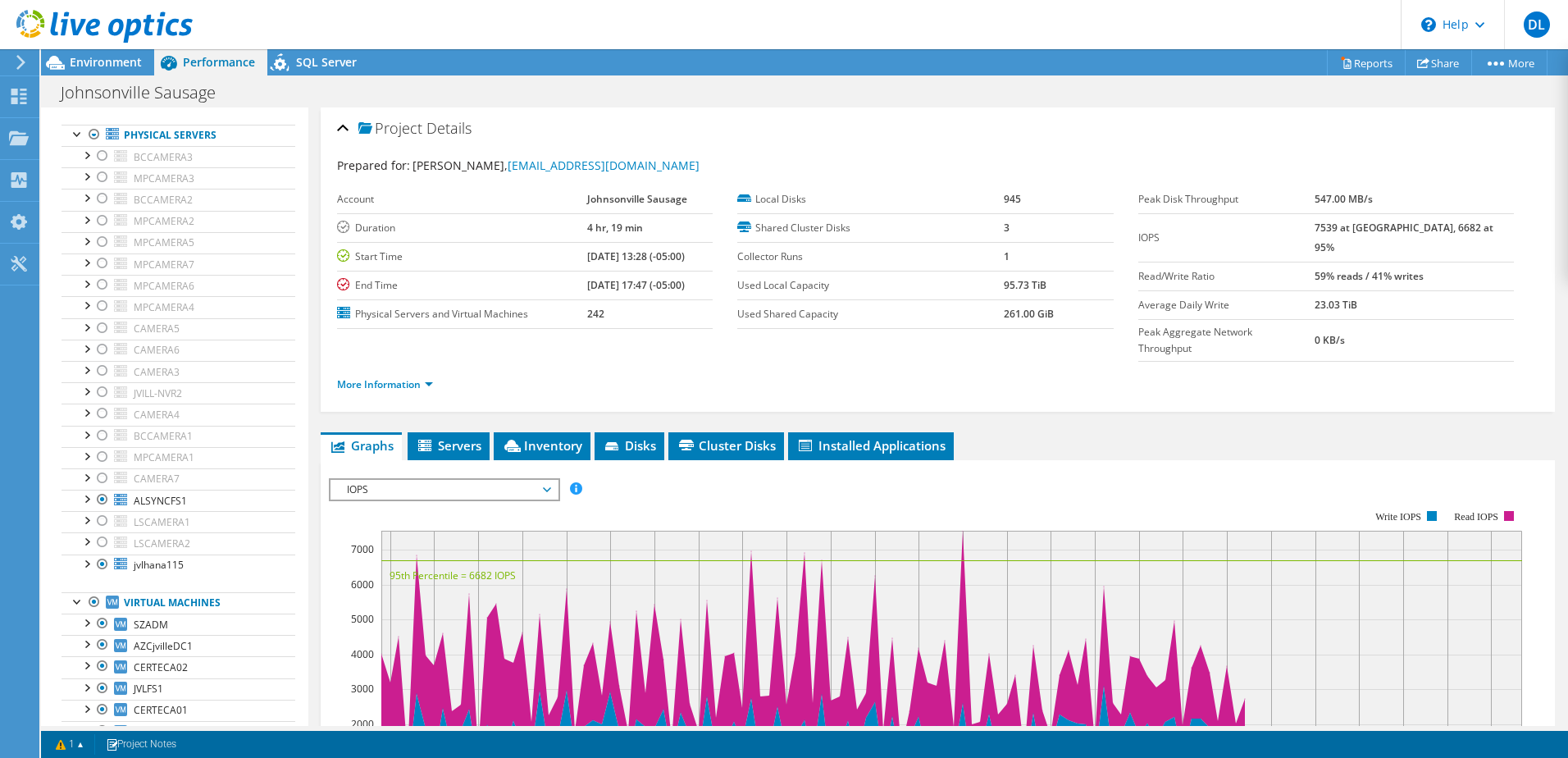
scroll to position [0, 0]
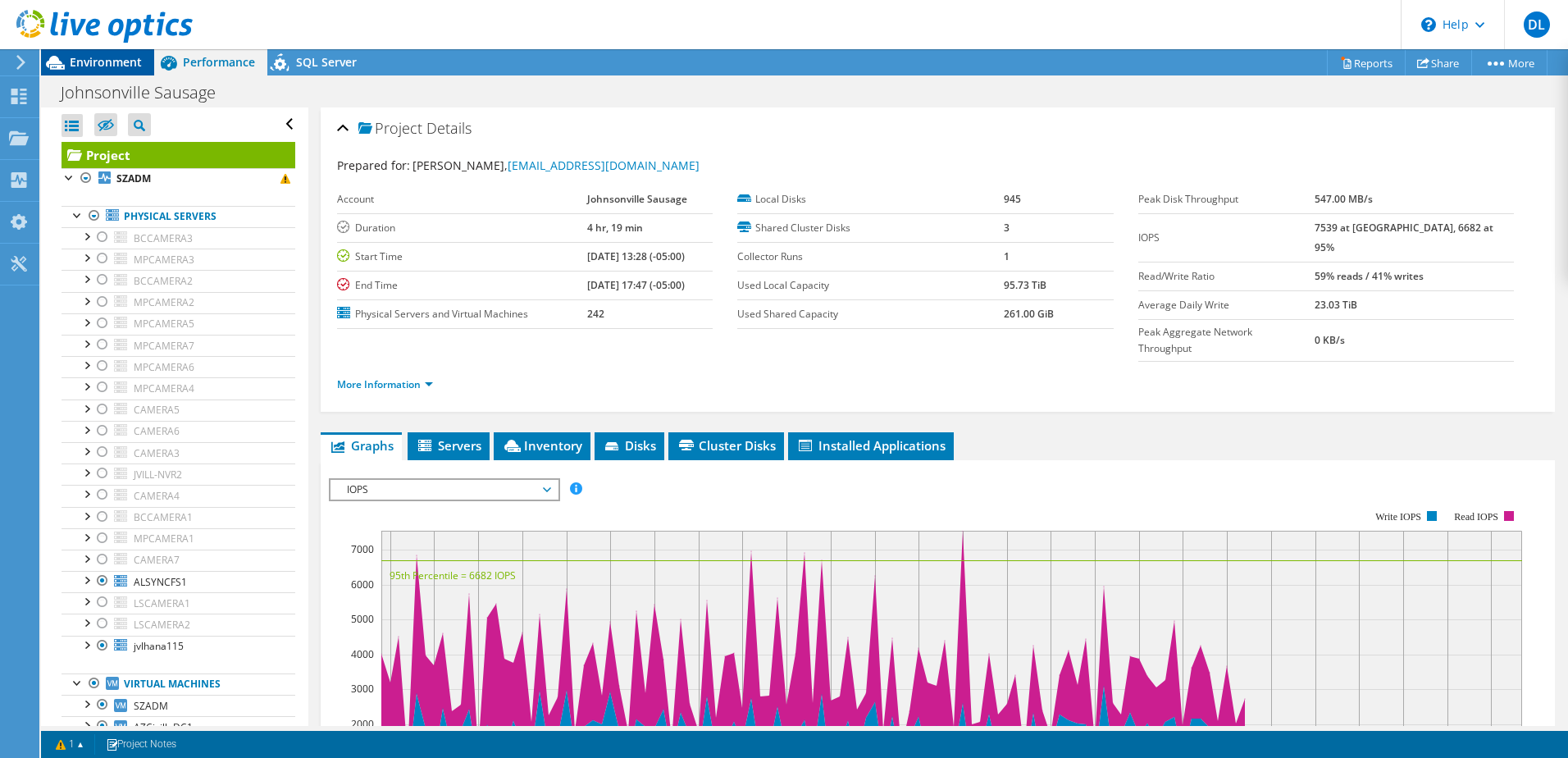
click at [107, 58] on span "Environment" at bounding box center [106, 62] width 72 height 16
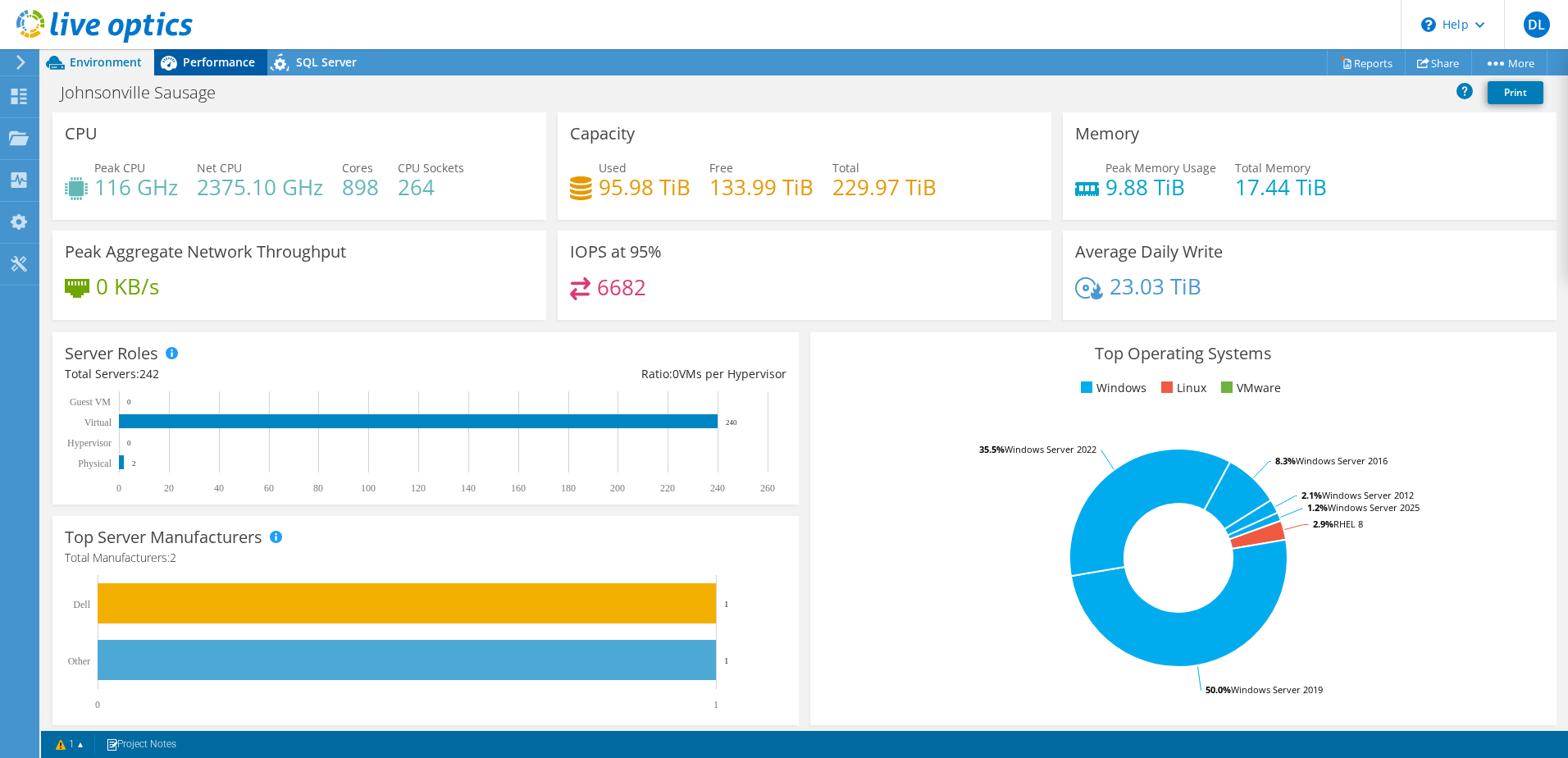
click at [223, 60] on span "Performance" at bounding box center [219, 62] width 72 height 16
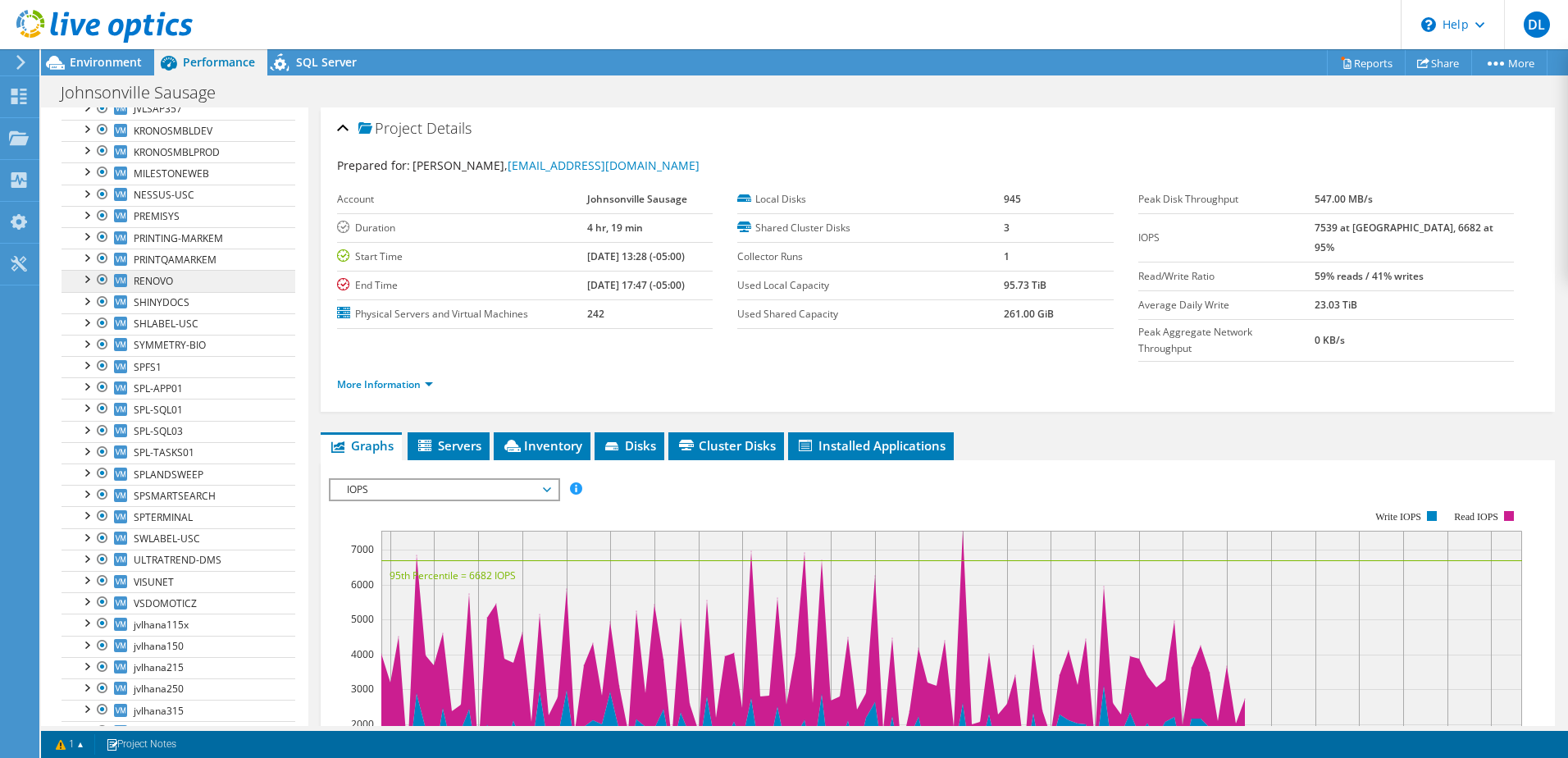
scroll to position [5263, 0]
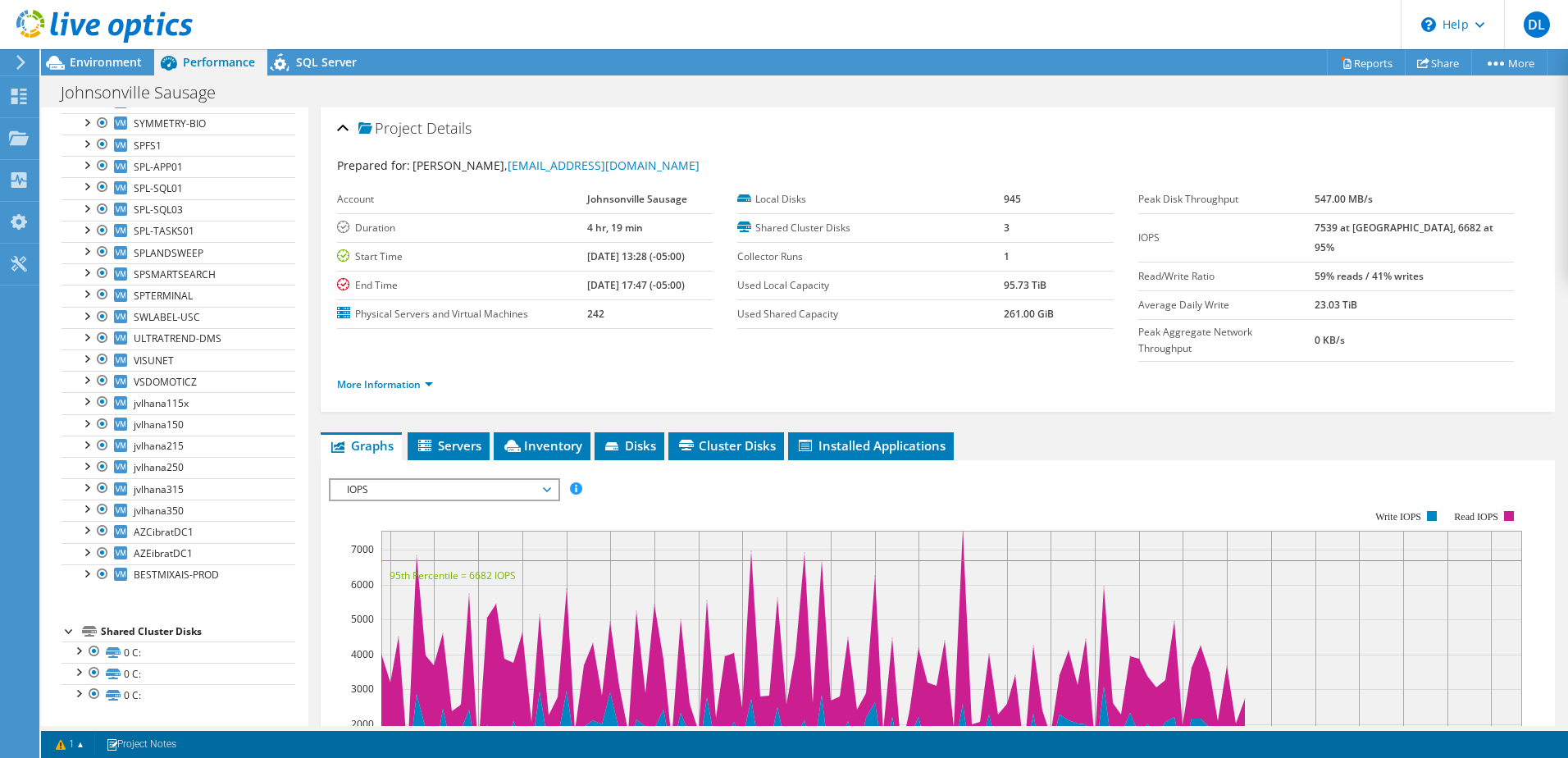
drag, startPoint x: 590, startPoint y: 307, endPoint x: 587, endPoint y: 155, distance: 152.0
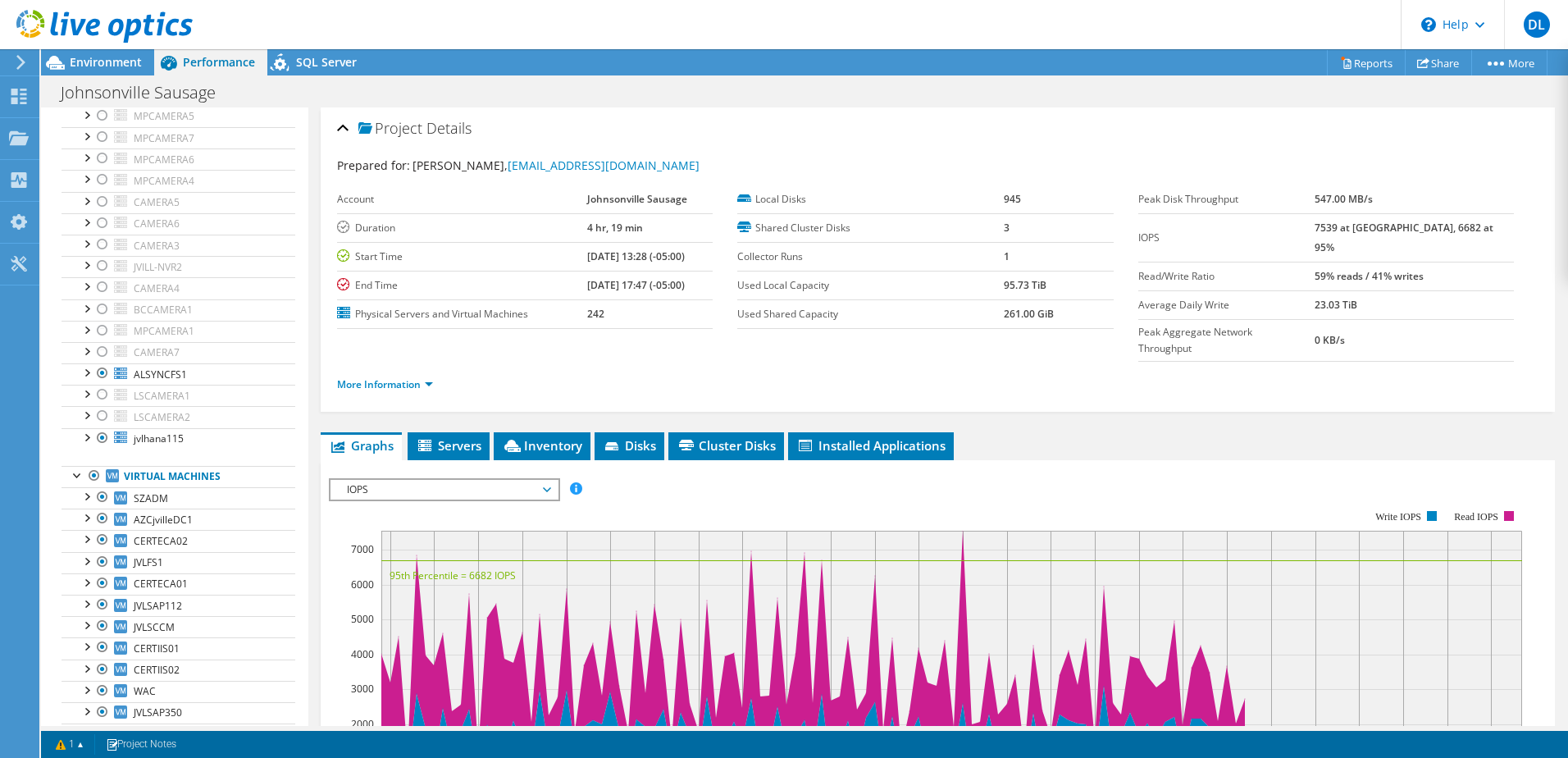
scroll to position [0, 0]
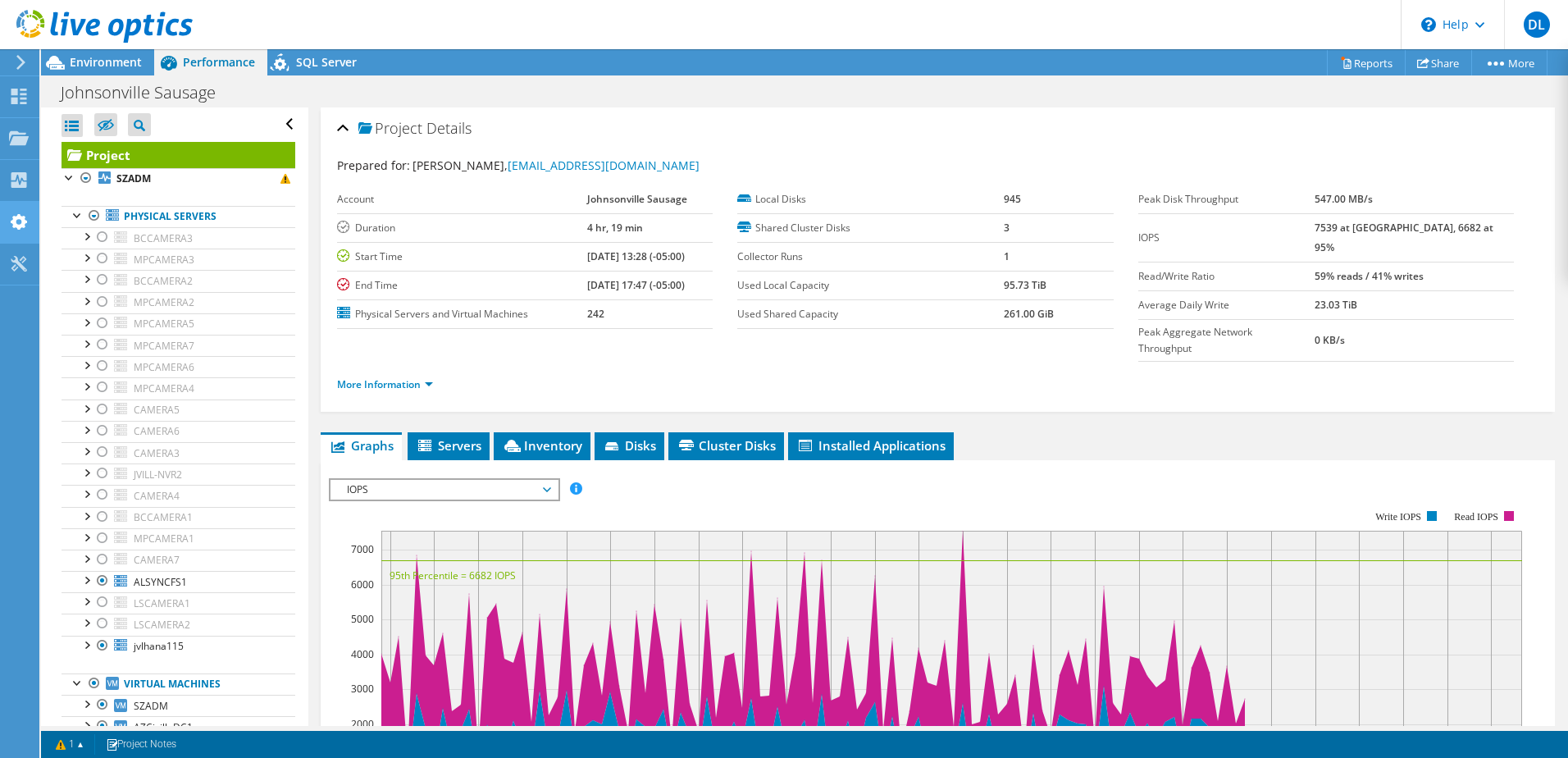
drag, startPoint x: 78, startPoint y: 215, endPoint x: 2, endPoint y: 238, distance: 79.4
click at [67, 222] on li "Physical Servers BCCAMERA3 0 D: 1 C:" at bounding box center [178, 431] width 234 height 451
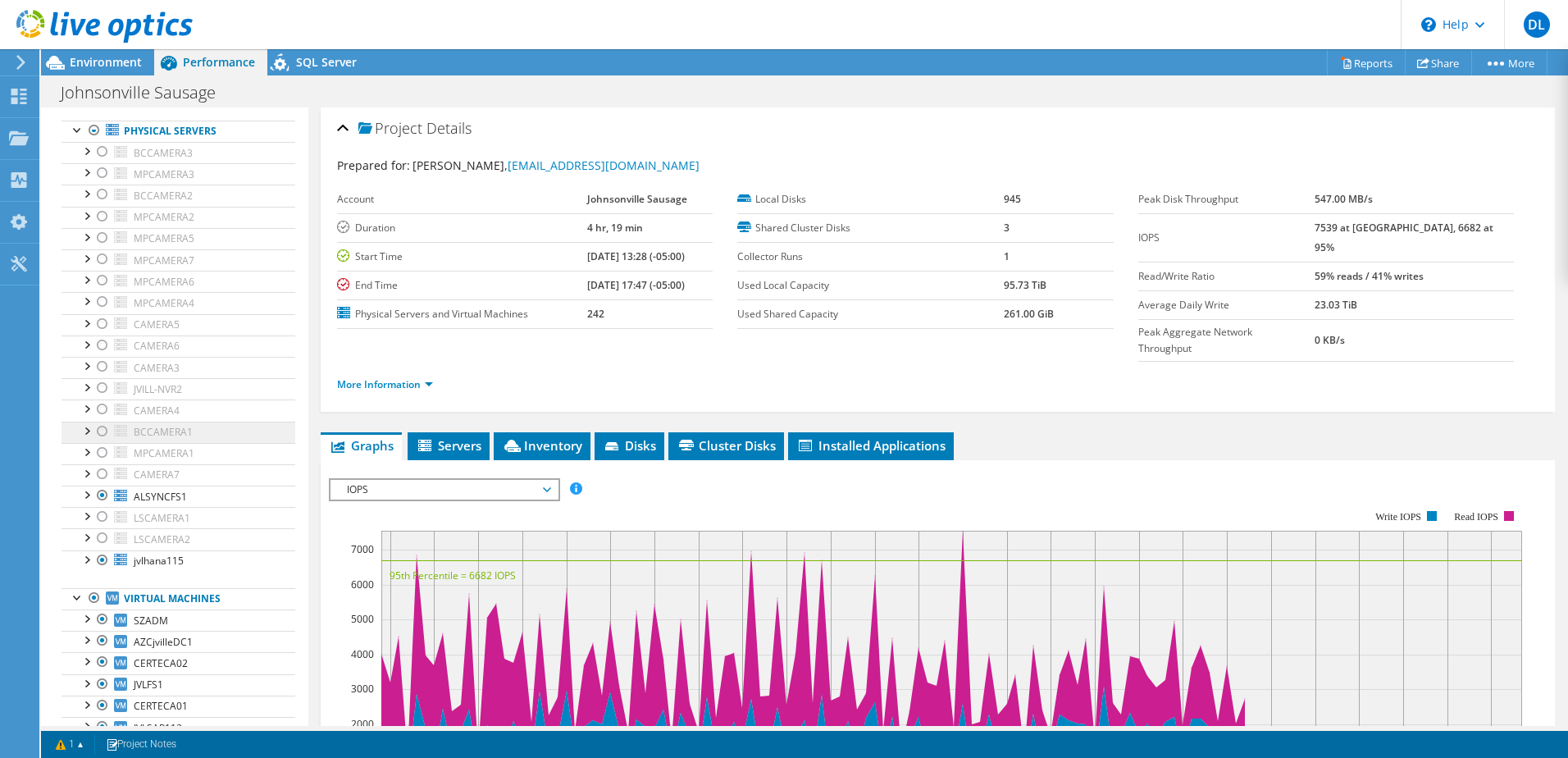
scroll to position [164, 0]
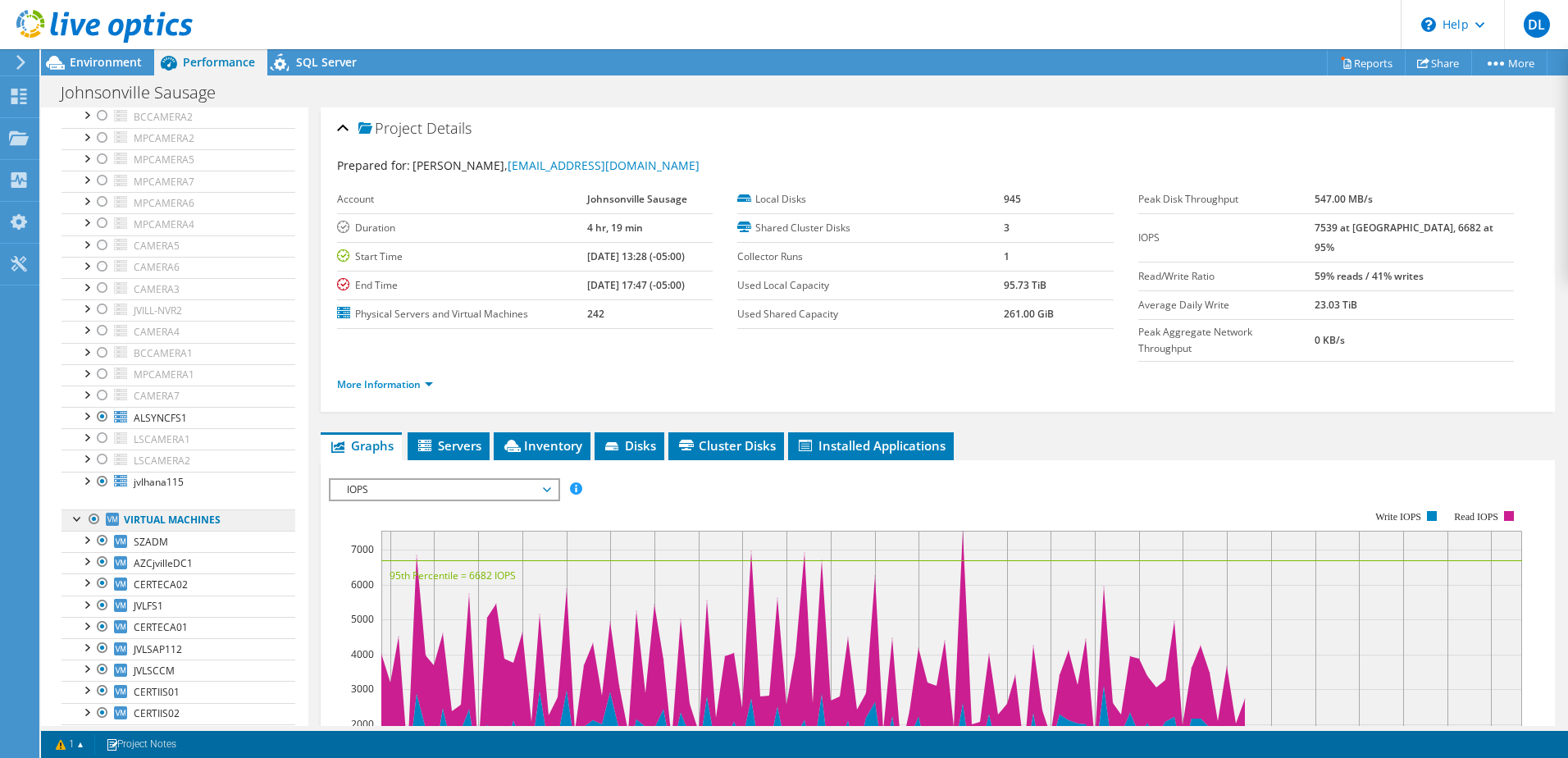
click at [155, 513] on link "Virtual Machines" at bounding box center [178, 520] width 234 height 22
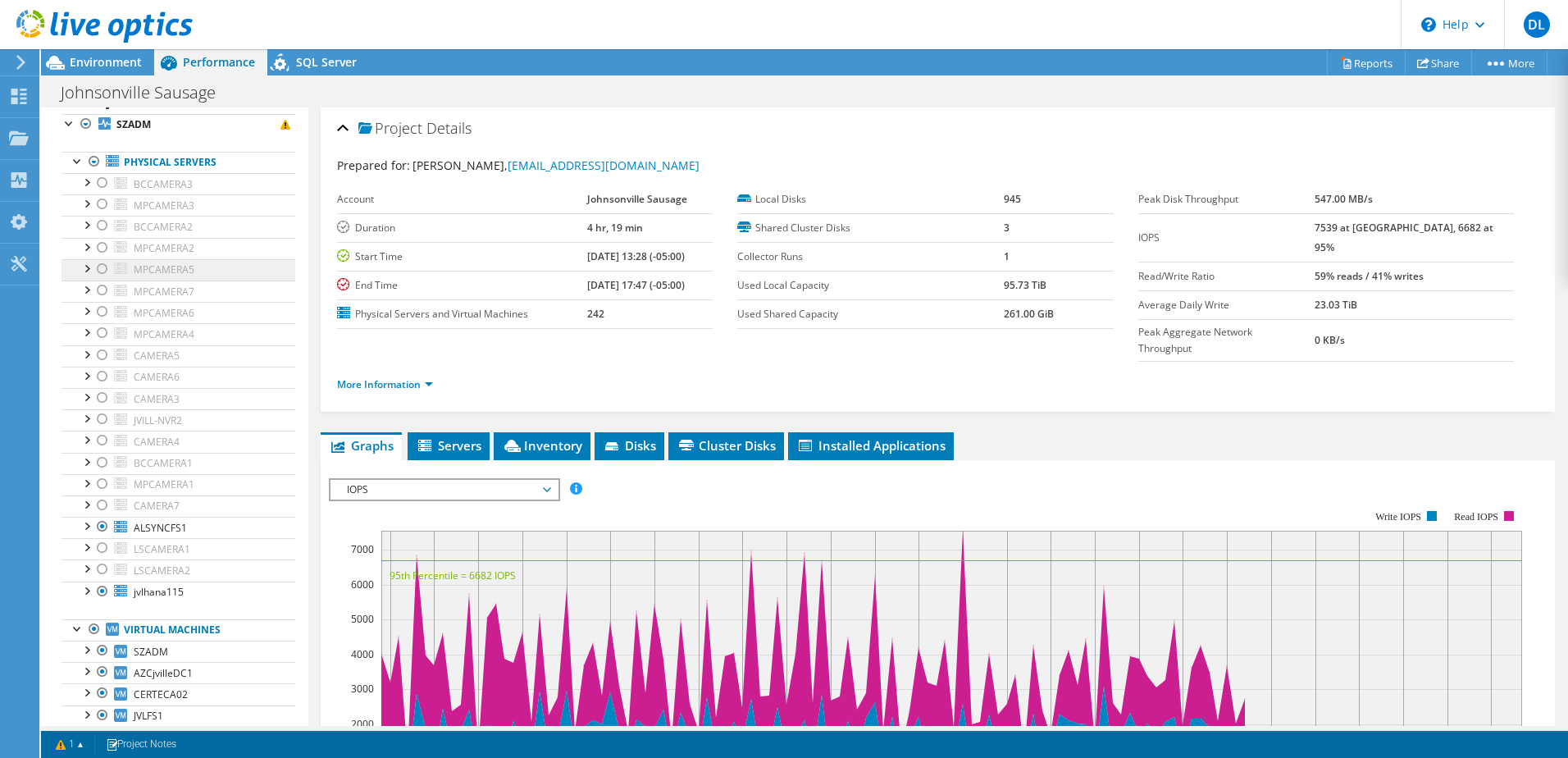
scroll to position [0, 0]
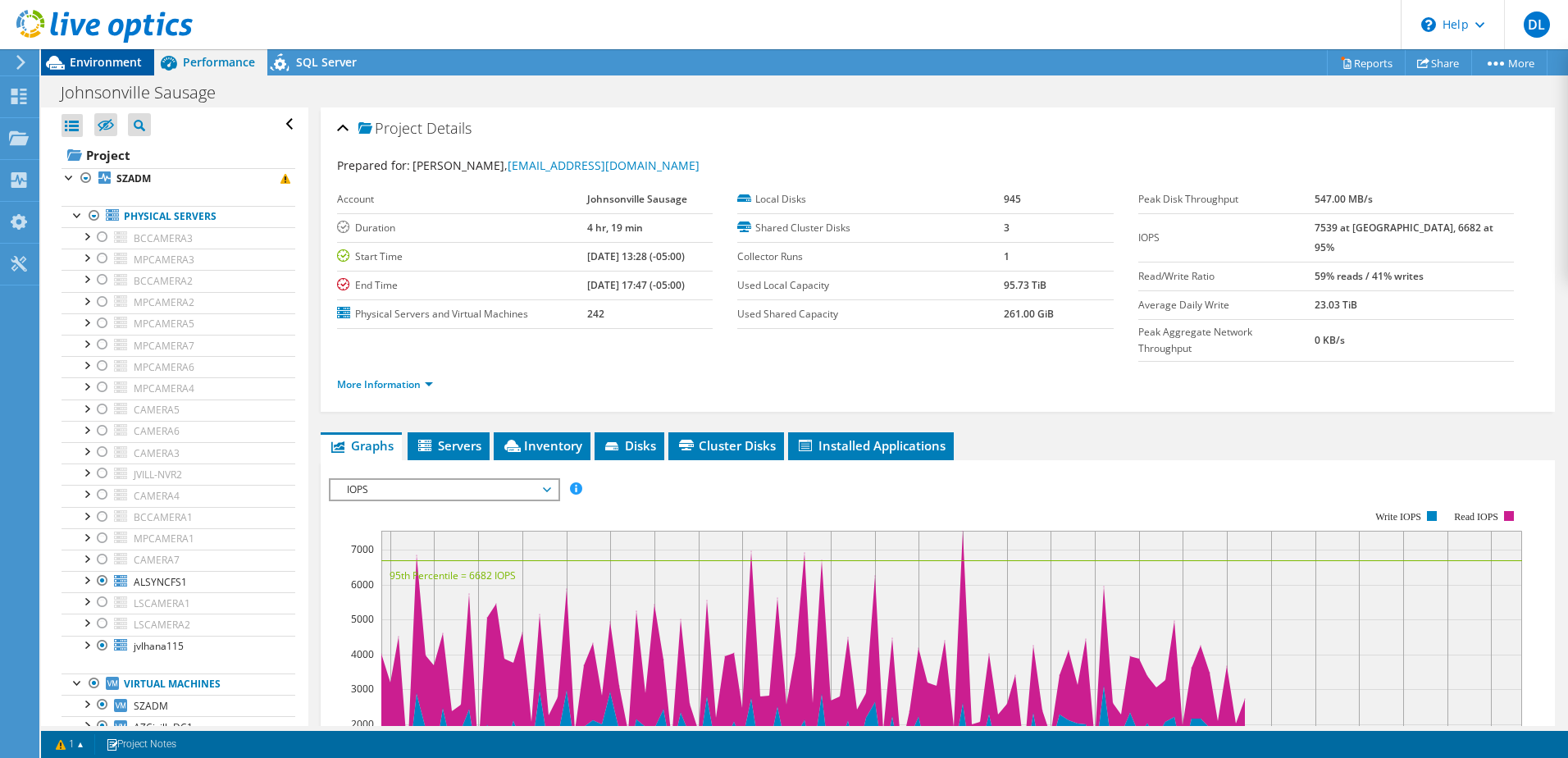
click at [112, 57] on span "Environment" at bounding box center [106, 62] width 72 height 16
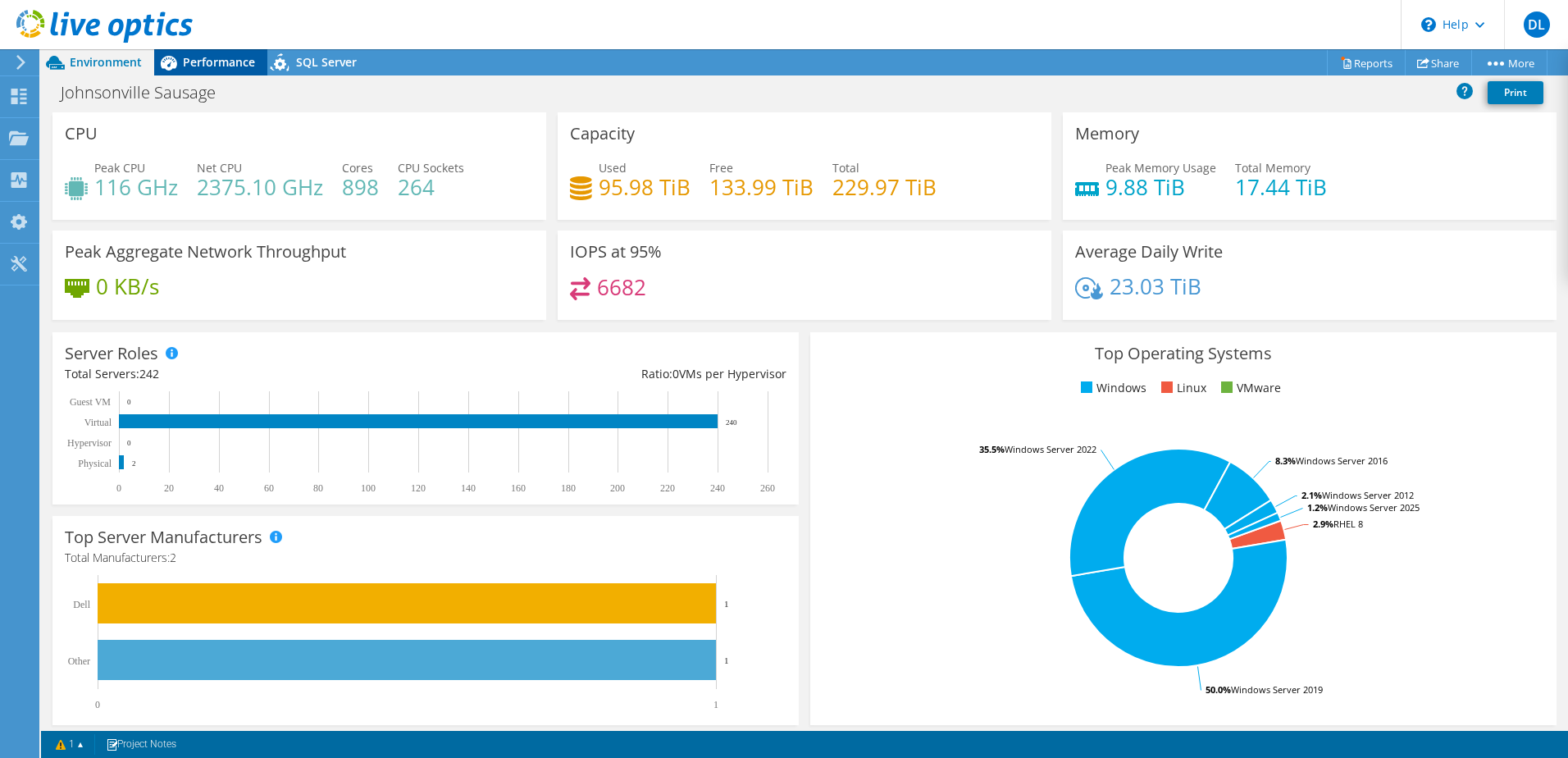
click at [232, 63] on span "Performance" at bounding box center [219, 62] width 72 height 16
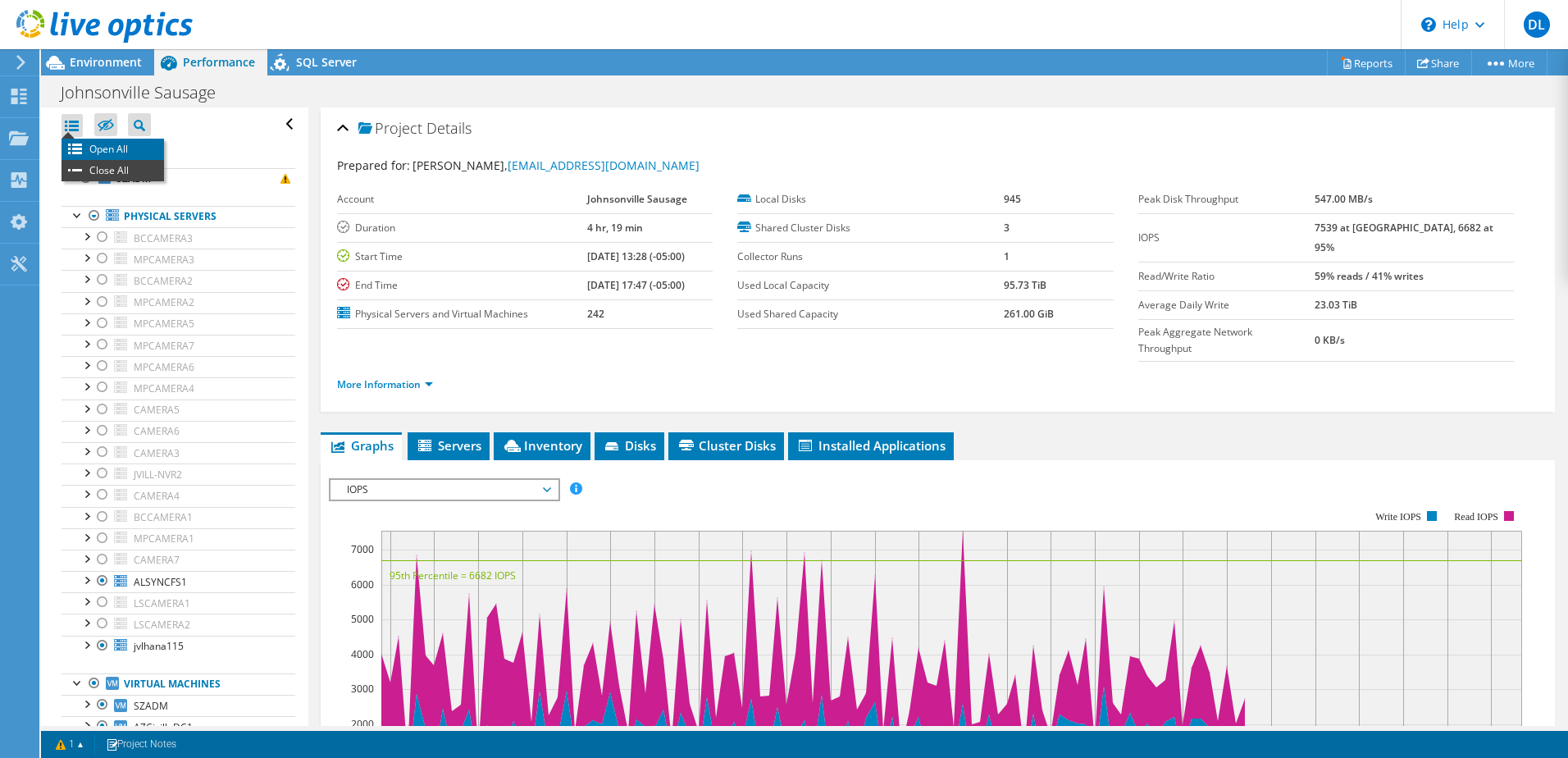
click at [78, 143] on li "Open All" at bounding box center [112, 149] width 102 height 22
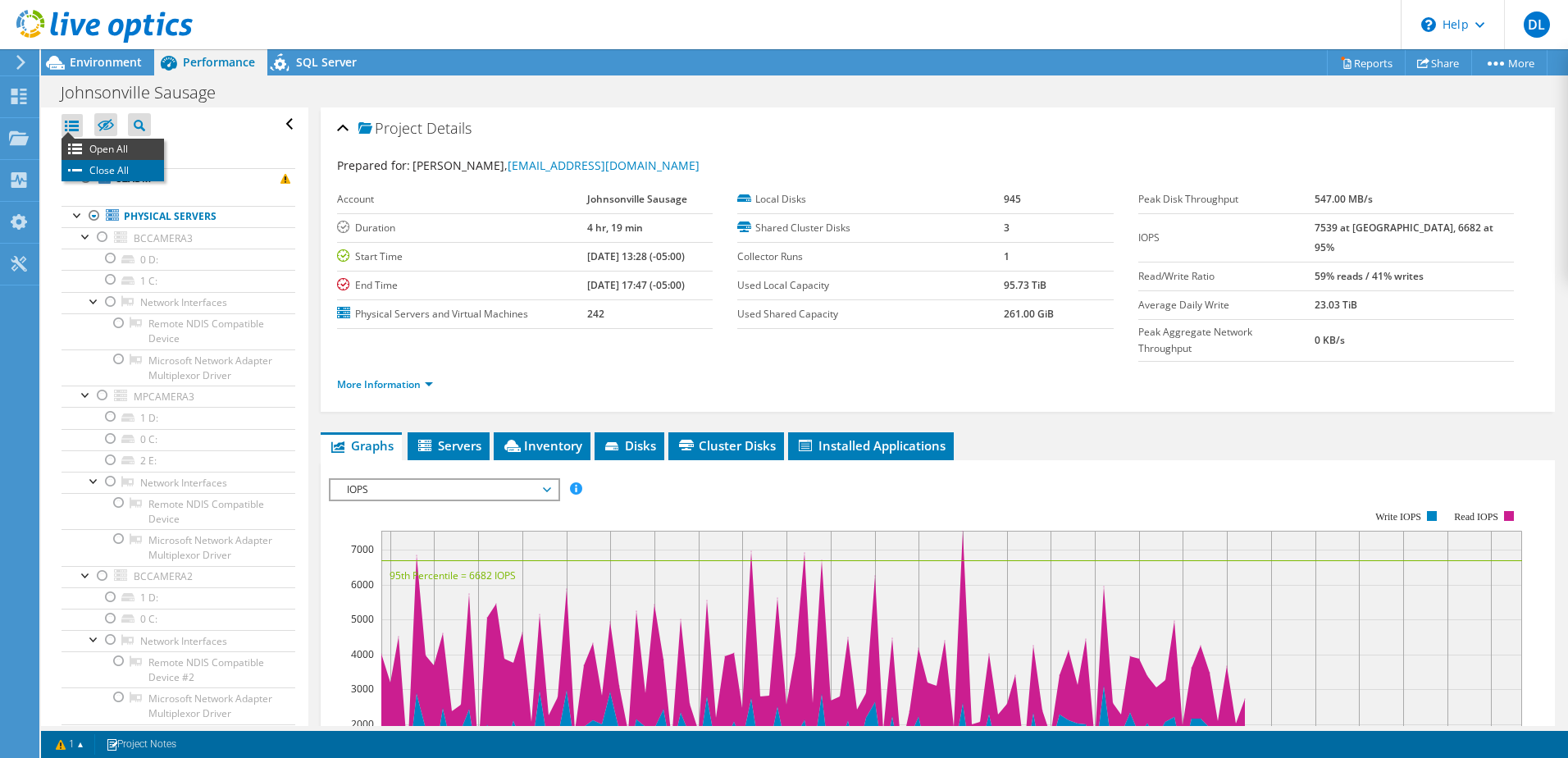
click at [84, 167] on li "Close All" at bounding box center [112, 171] width 102 height 22
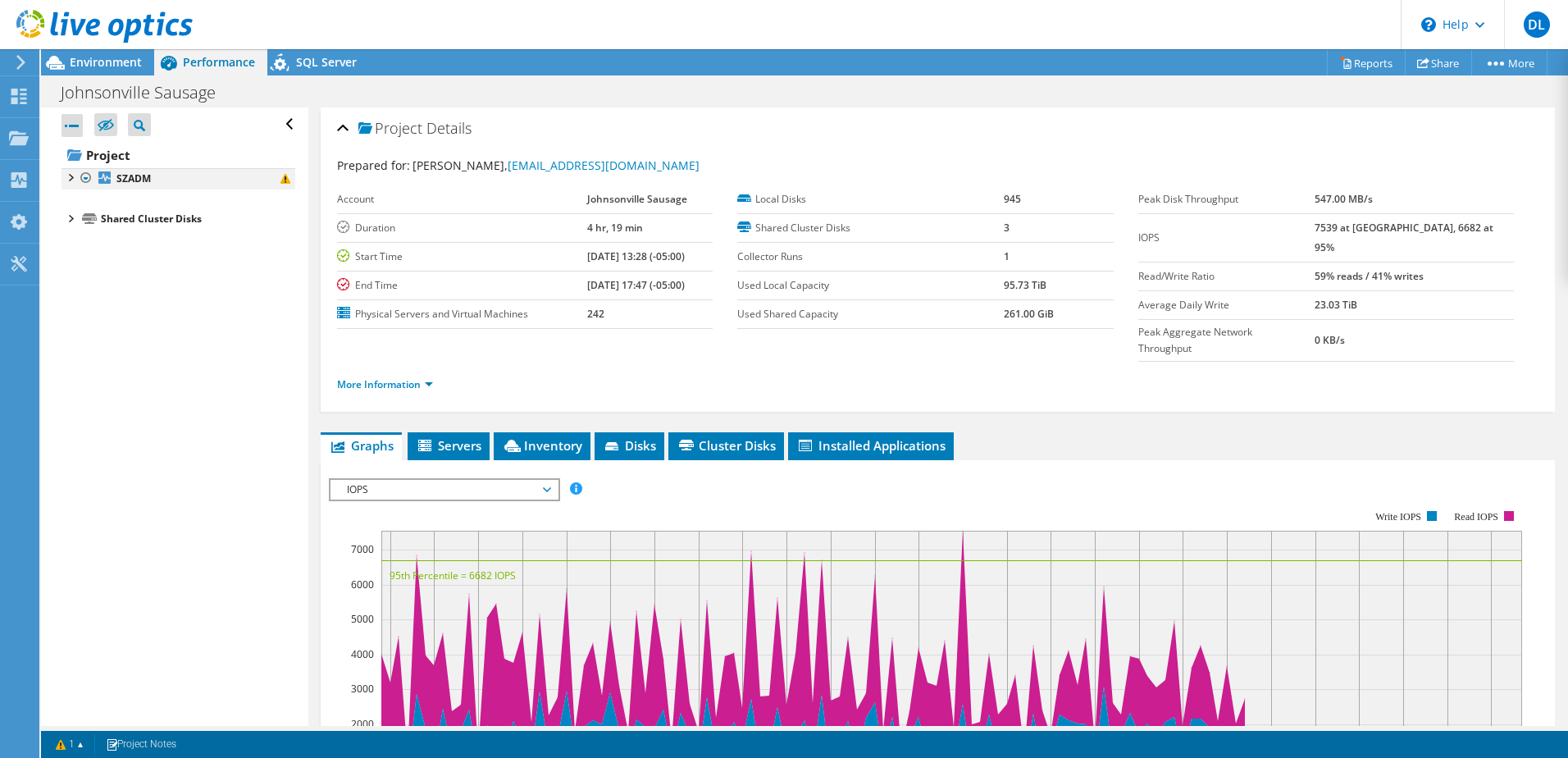
click at [68, 183] on div at bounding box center [70, 177] width 17 height 17
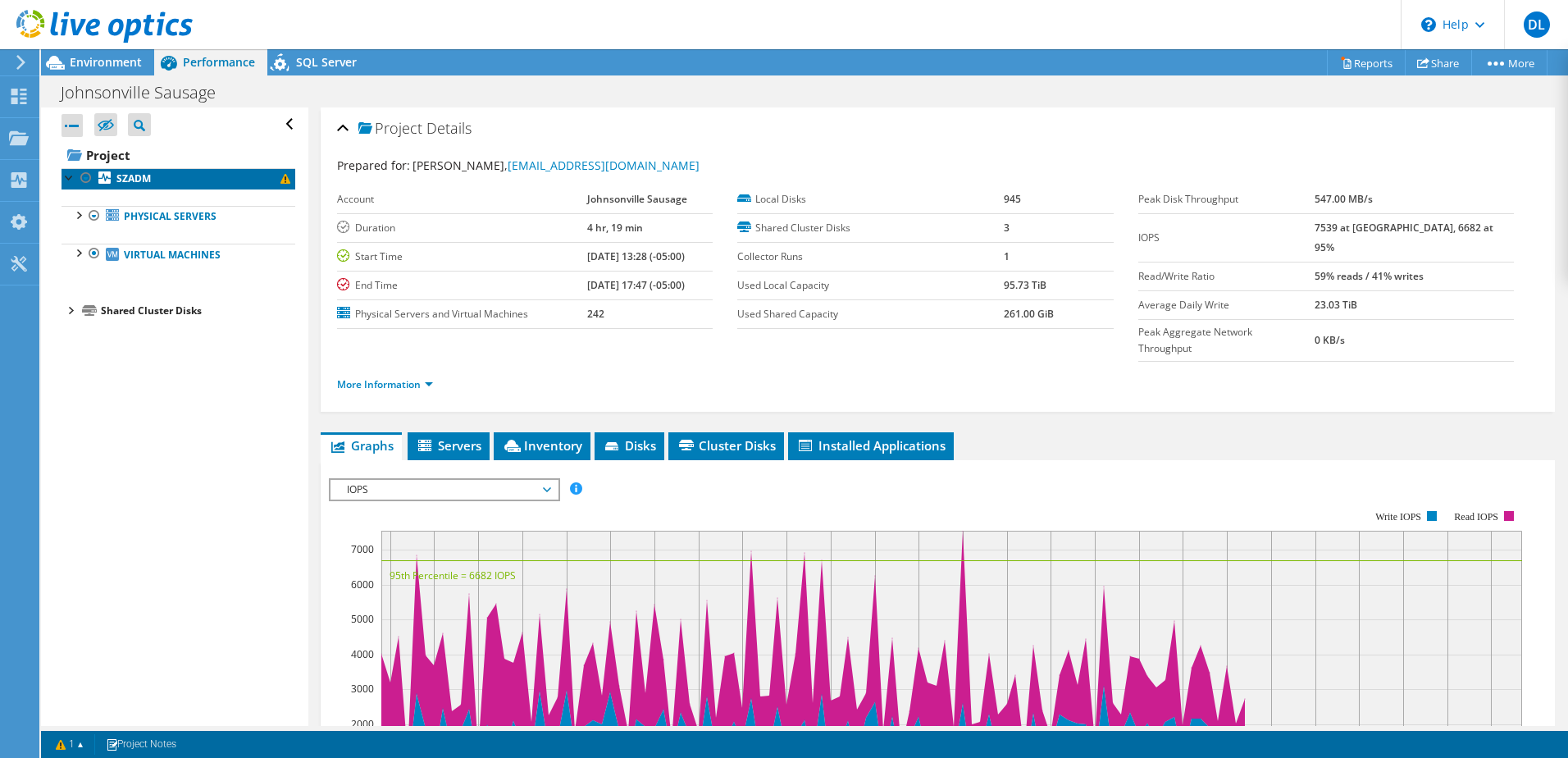
click at [281, 180] on span at bounding box center [286, 179] width 10 height 10
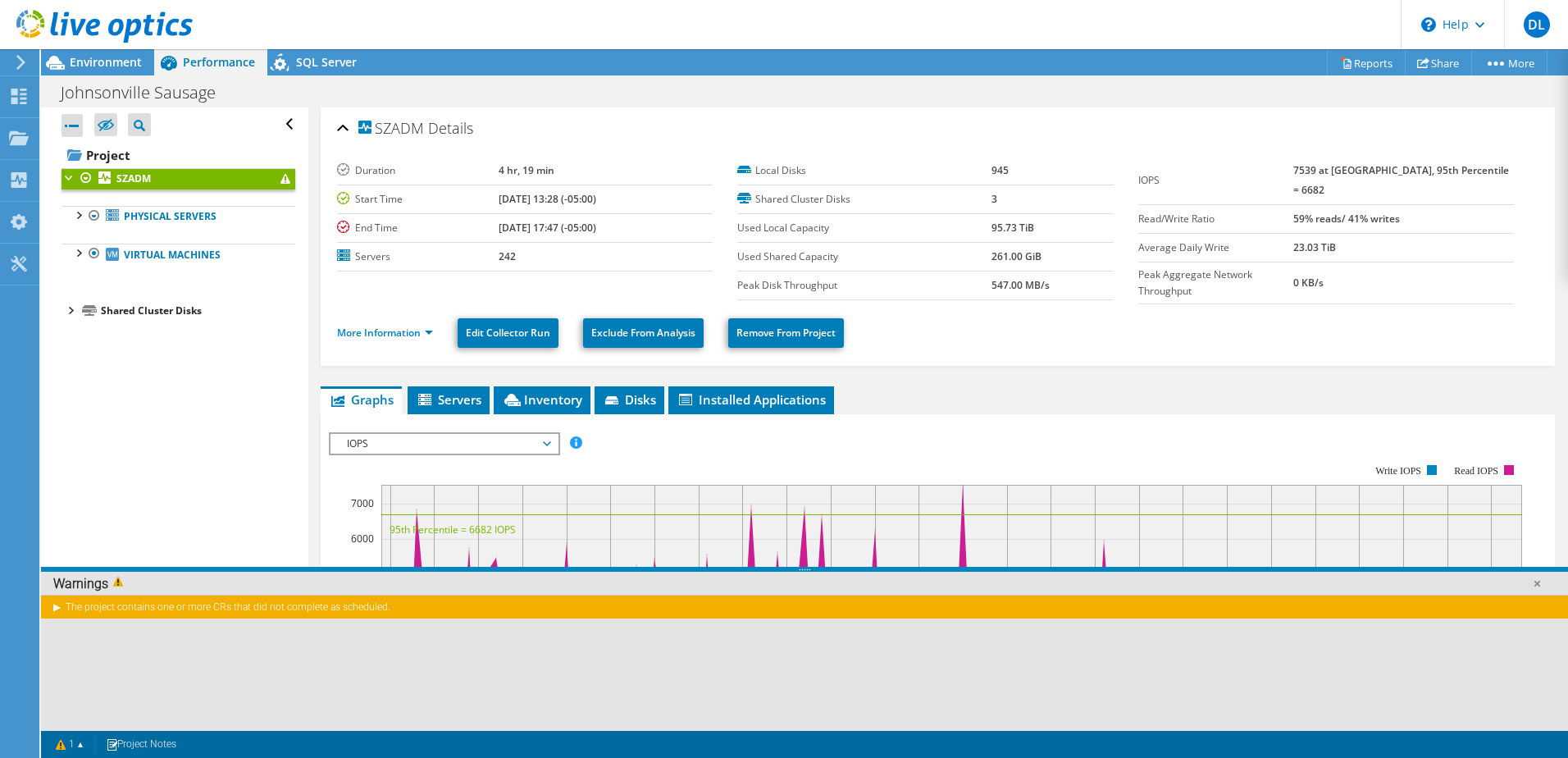
click at [61, 599] on div "The project contains one or more CRs that did not complete as scheduled." at bounding box center [804, 606] width 1527 height 24
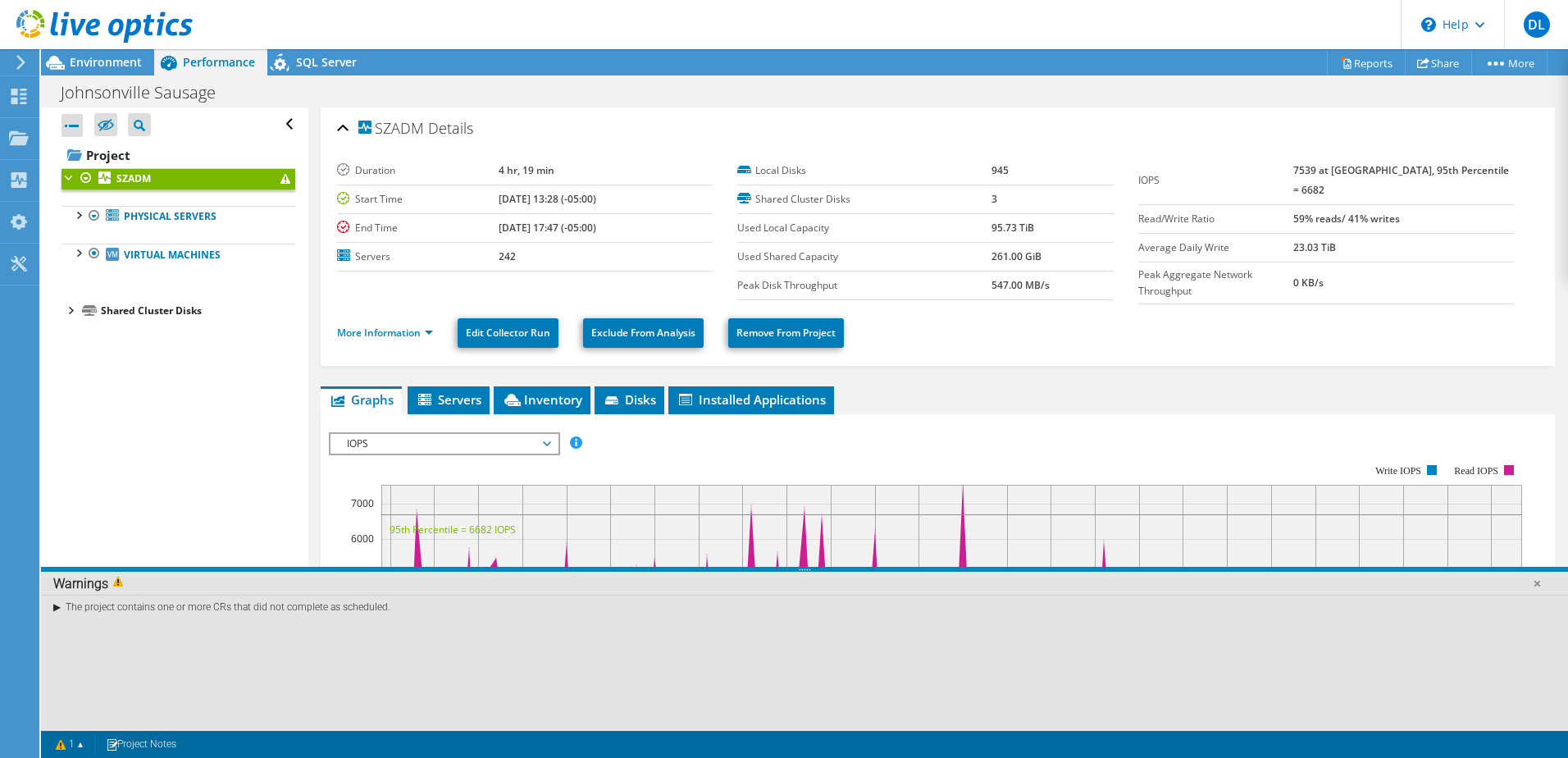
click at [58, 604] on div "The project contains one or more CRs that did not complete as scheduled." at bounding box center [804, 606] width 1527 height 24
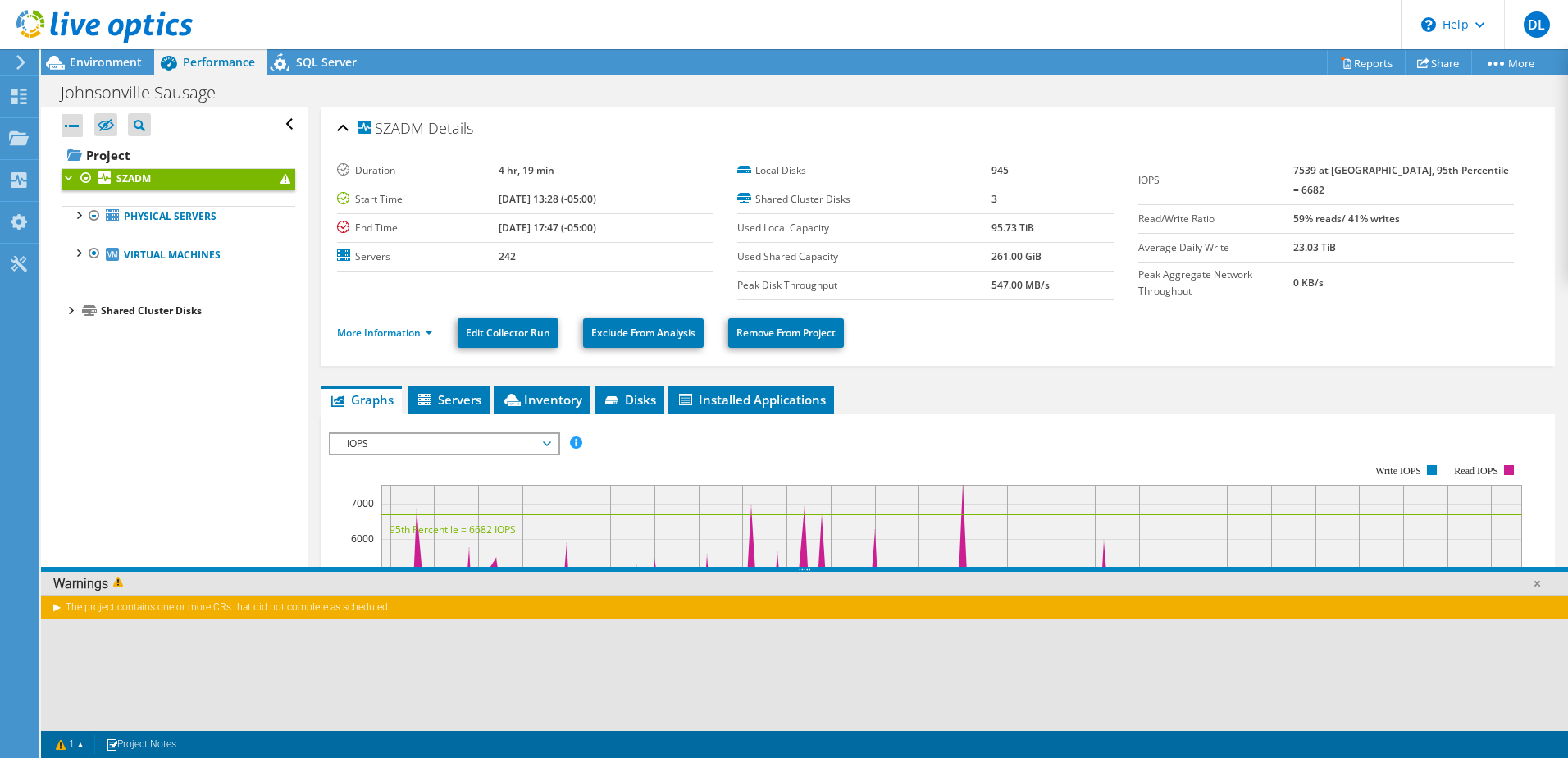
click at [57, 609] on div "The project contains one or more CRs that did not complete as scheduled." at bounding box center [804, 606] width 1527 height 24
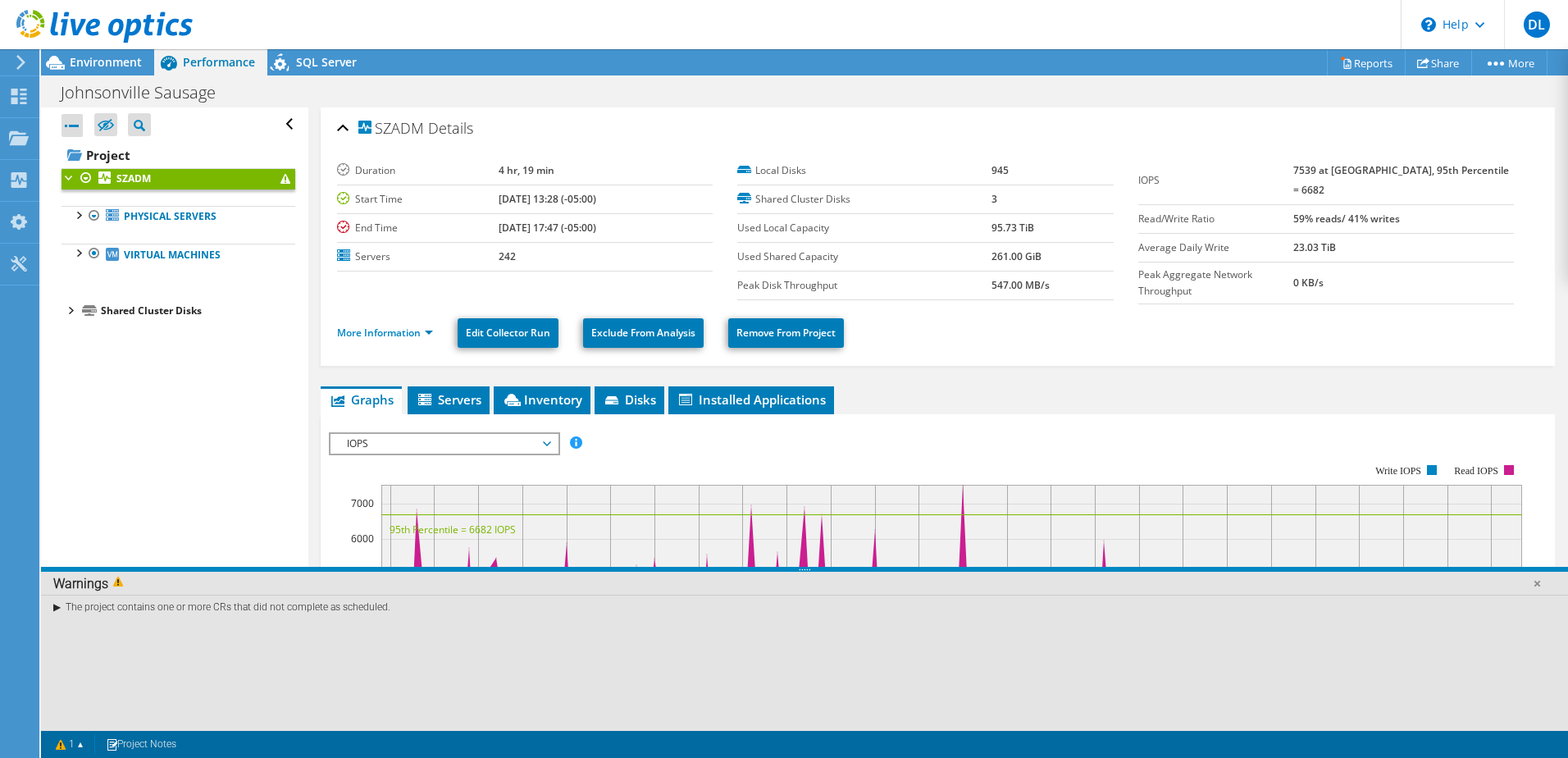
click at [57, 608] on div "The project contains one or more CRs that did not complete as scheduled." at bounding box center [804, 606] width 1527 height 24
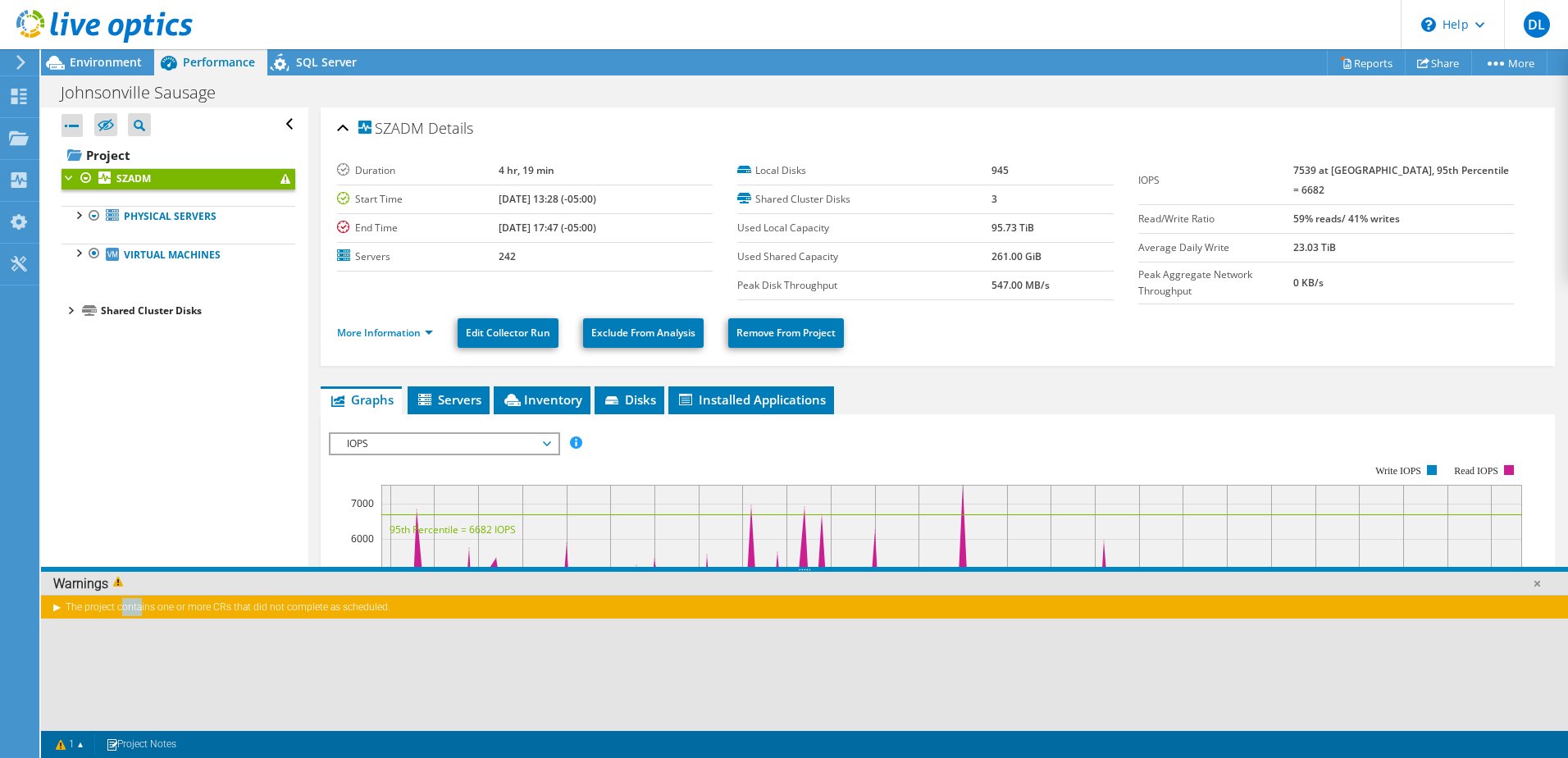
click at [57, 608] on div "The project contains one or more CRs that did not complete as scheduled." at bounding box center [804, 606] width 1527 height 24
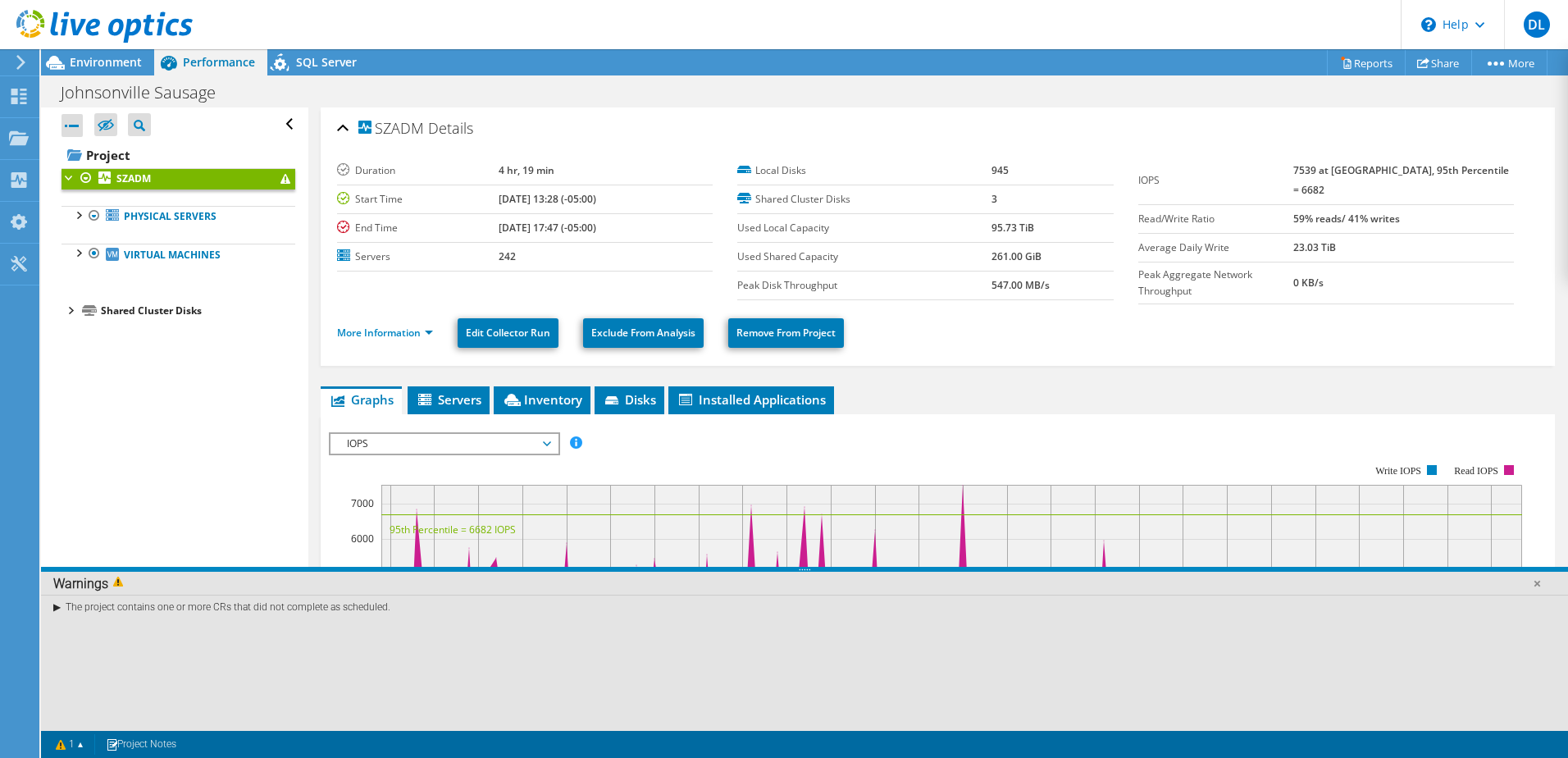
drag, startPoint x: 57, startPoint y: 608, endPoint x: 179, endPoint y: 491, distance: 169.0
click at [221, 661] on div "The project contains one or more CRs that did not complete as scheduled." at bounding box center [804, 662] width 1527 height 136
click at [73, 177] on div at bounding box center [70, 177] width 17 height 17
click at [62, 176] on div at bounding box center [70, 177] width 17 height 17
click at [77, 217] on div at bounding box center [78, 214] width 17 height 17
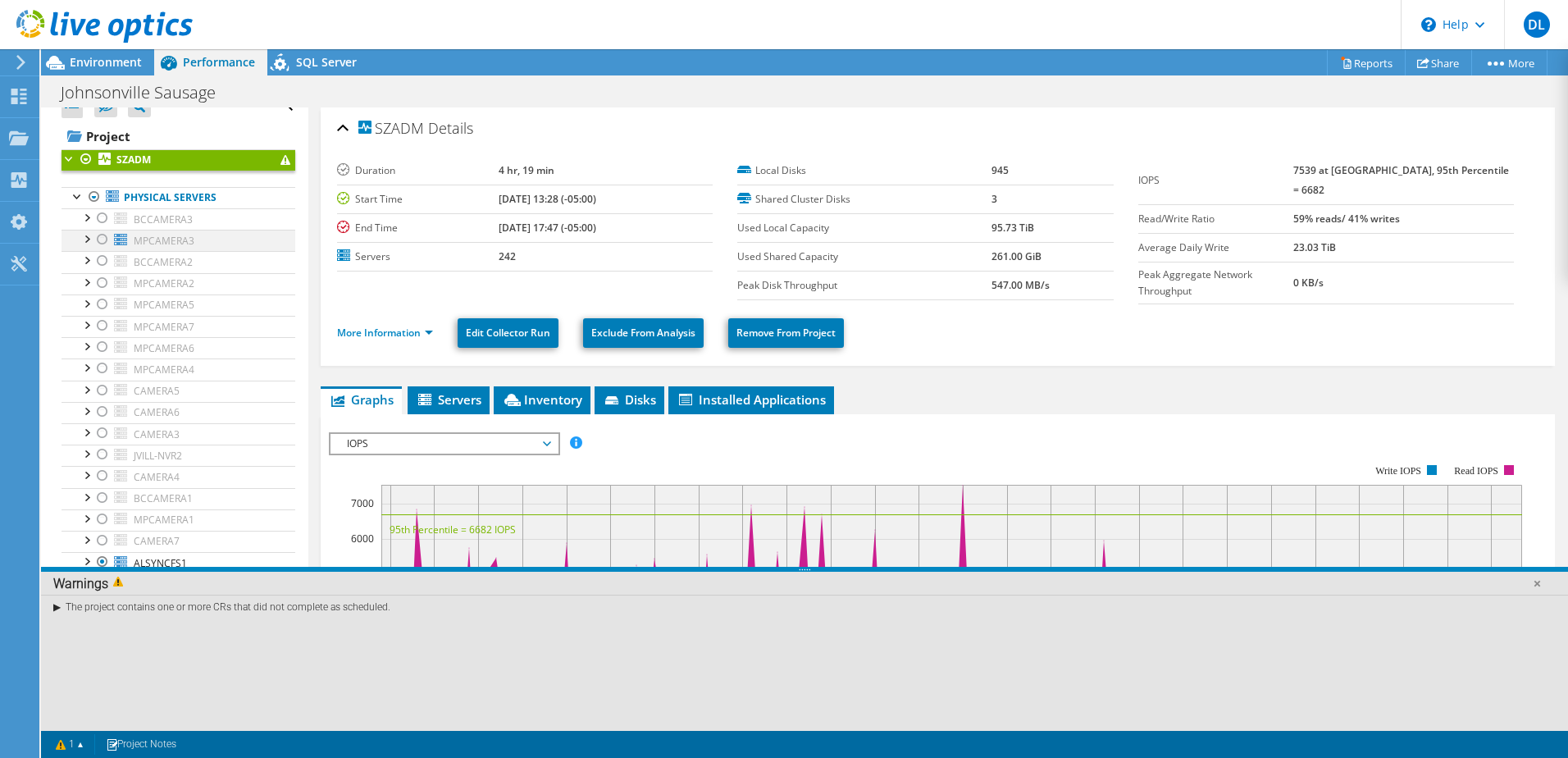
scroll to position [44, 0]
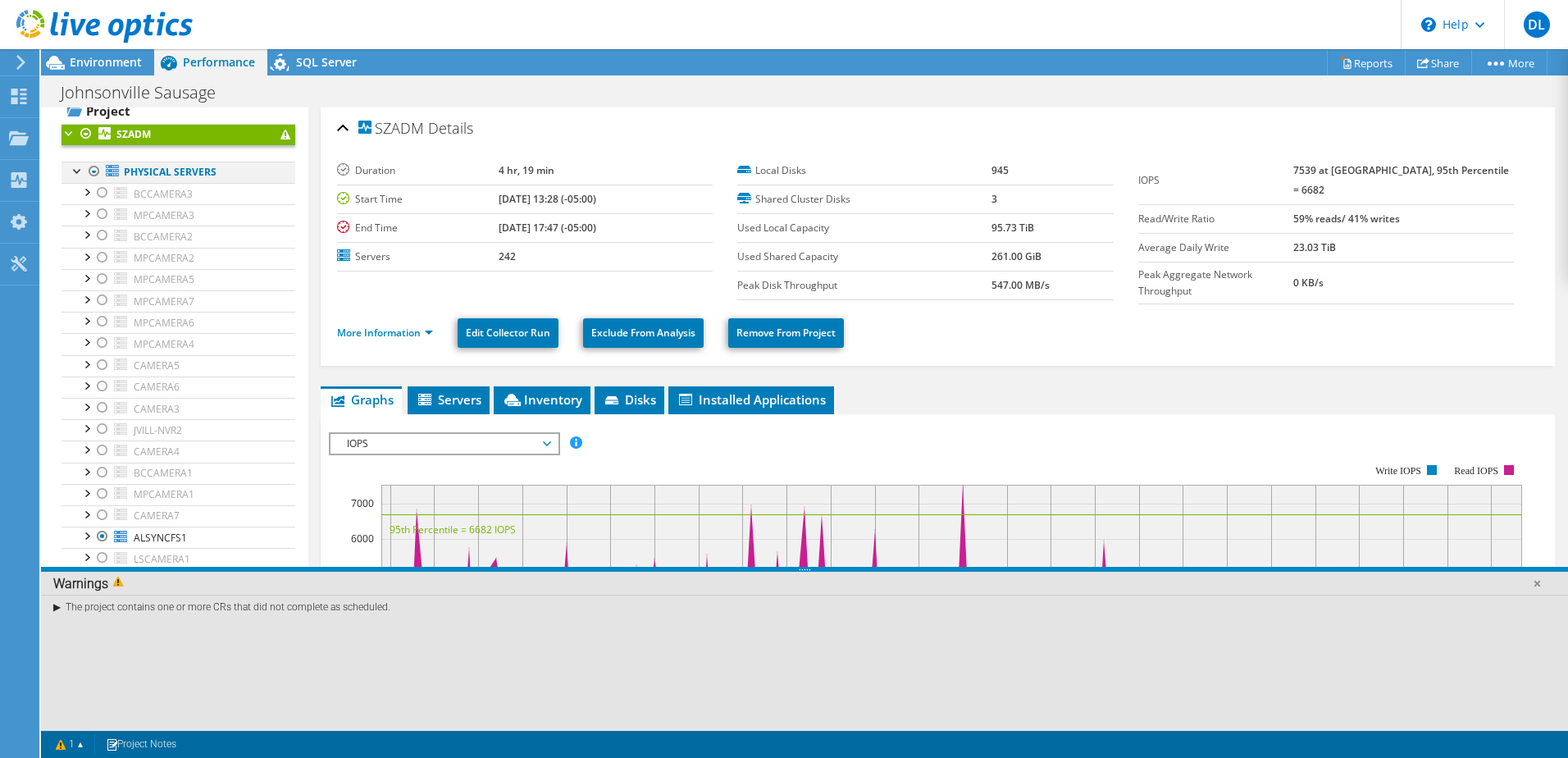
click at [80, 177] on div at bounding box center [78, 170] width 17 height 17
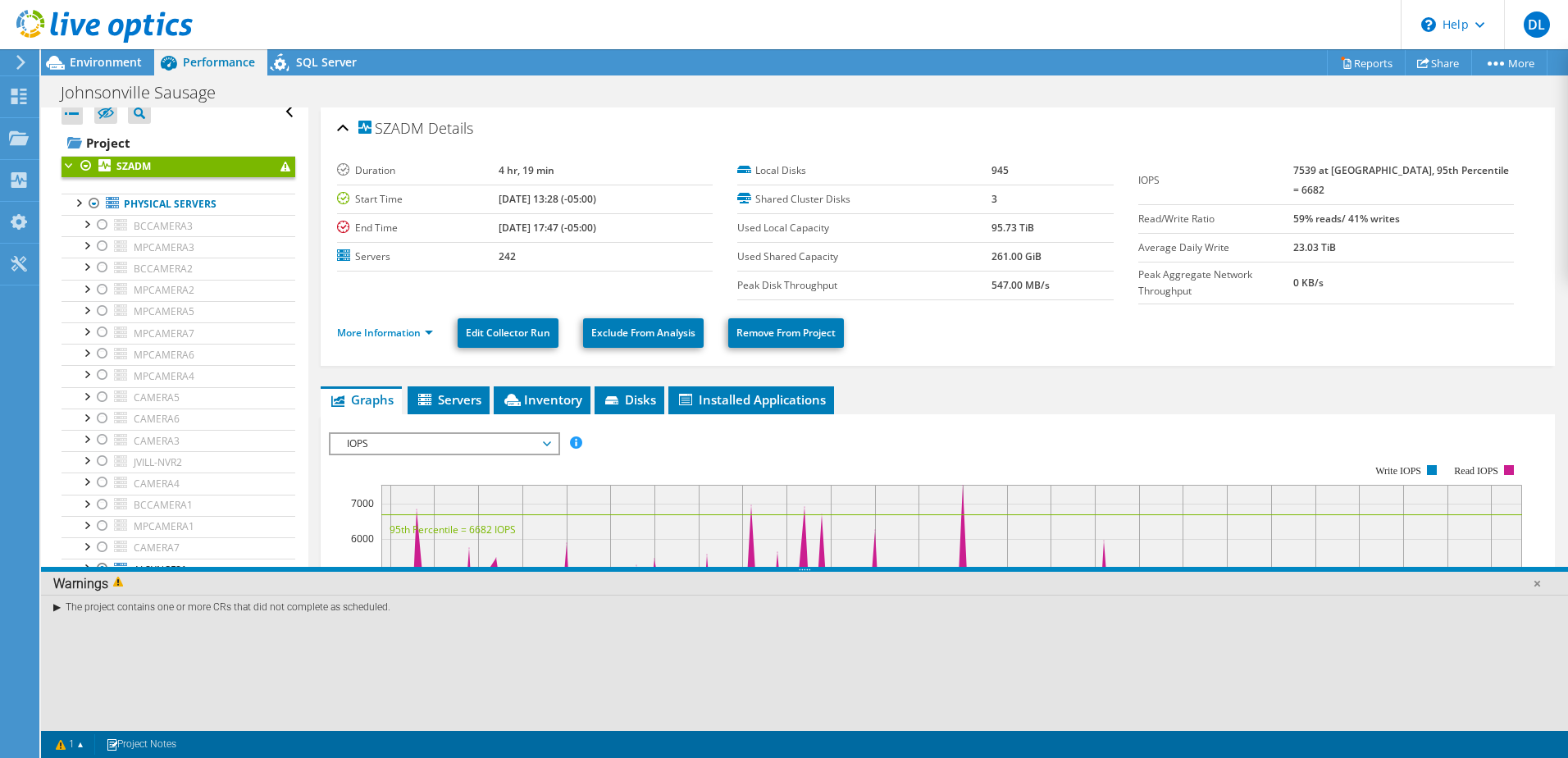
scroll to position [0, 0]
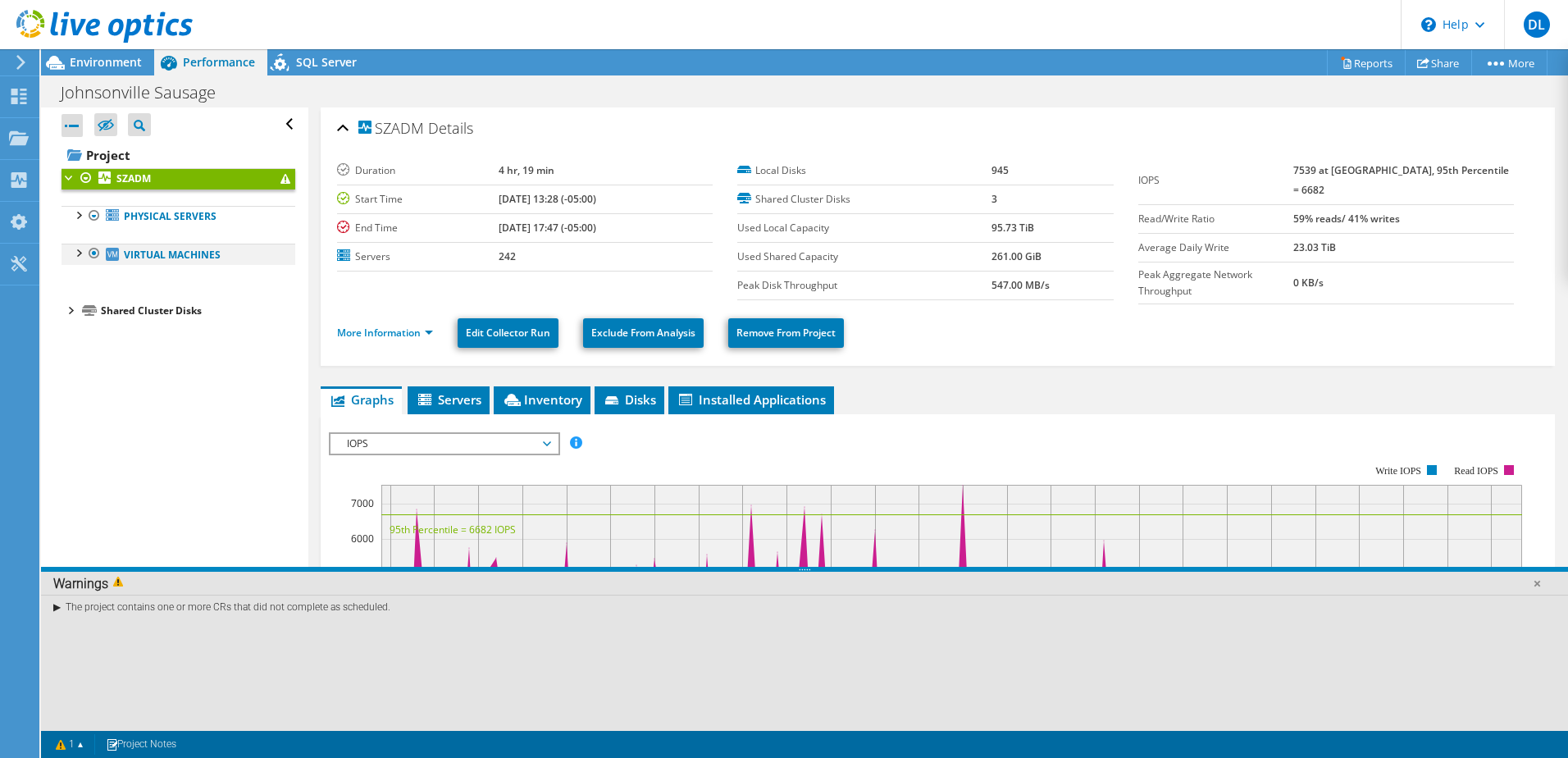
click at [75, 252] on div at bounding box center [78, 252] width 17 height 17
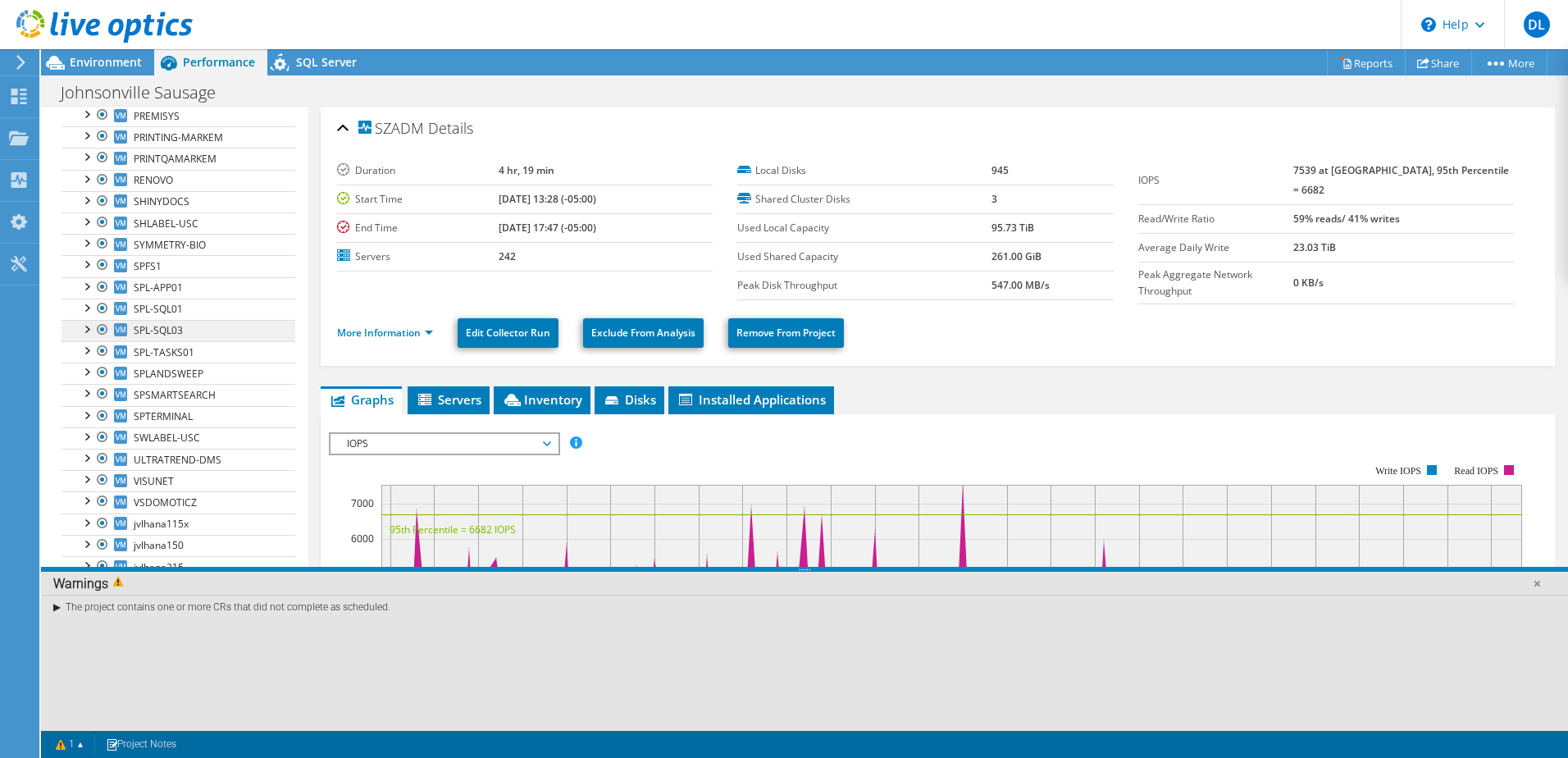
scroll to position [4768, 0]
click at [412, 332] on link "More Information" at bounding box center [385, 332] width 96 height 14
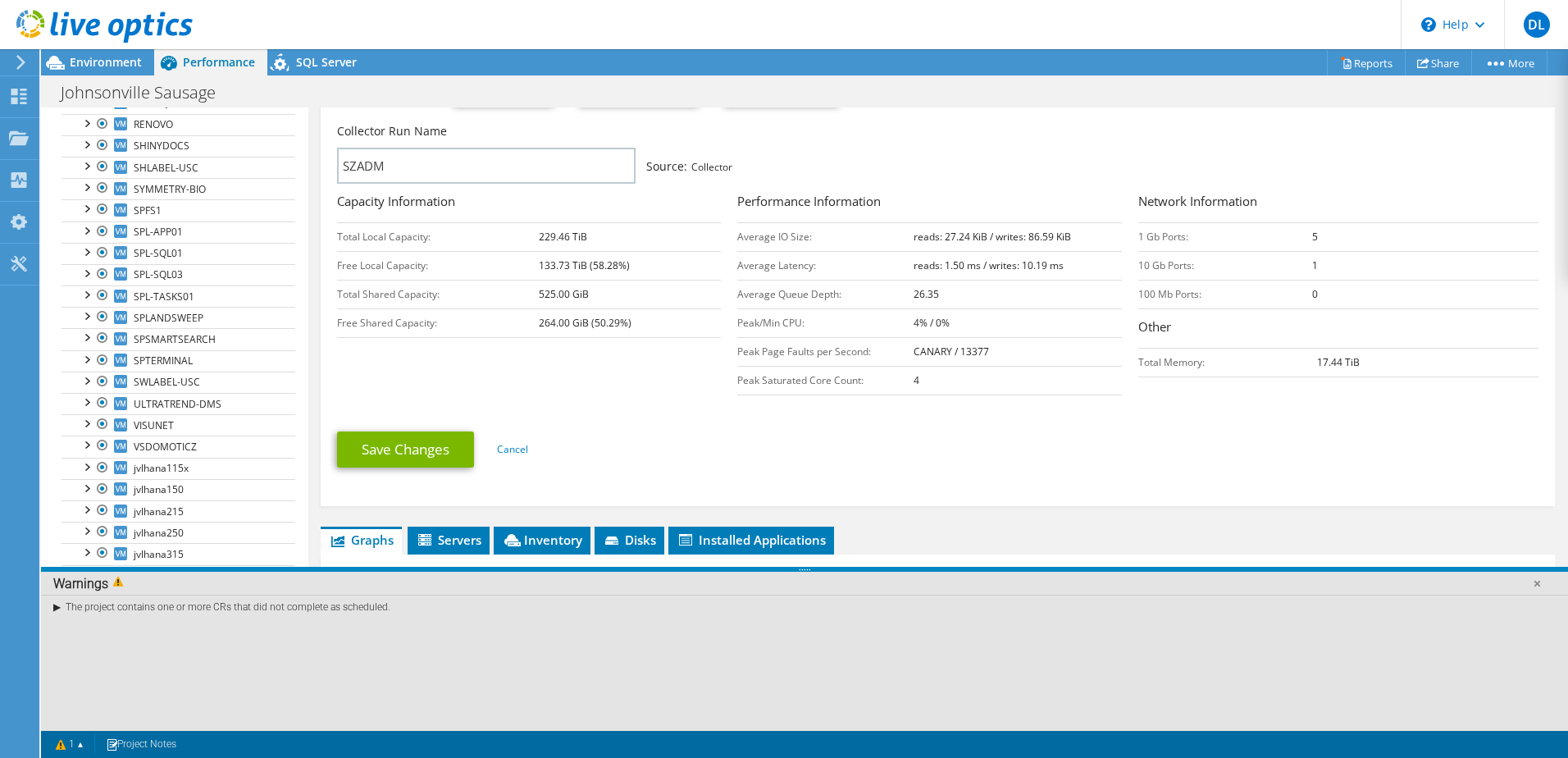
scroll to position [246, 0]
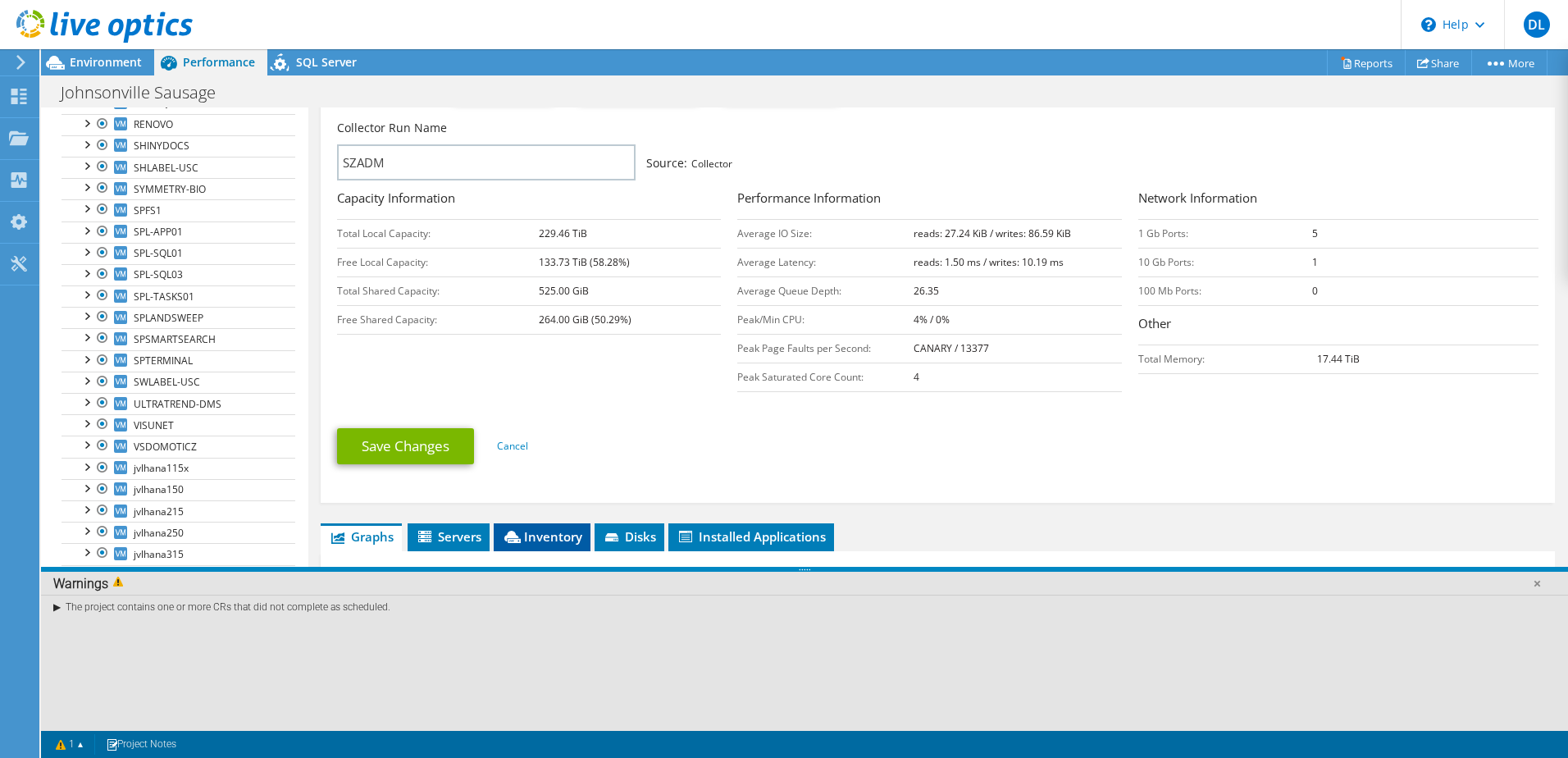
click at [543, 523] on li "Inventory" at bounding box center [542, 536] width 97 height 27
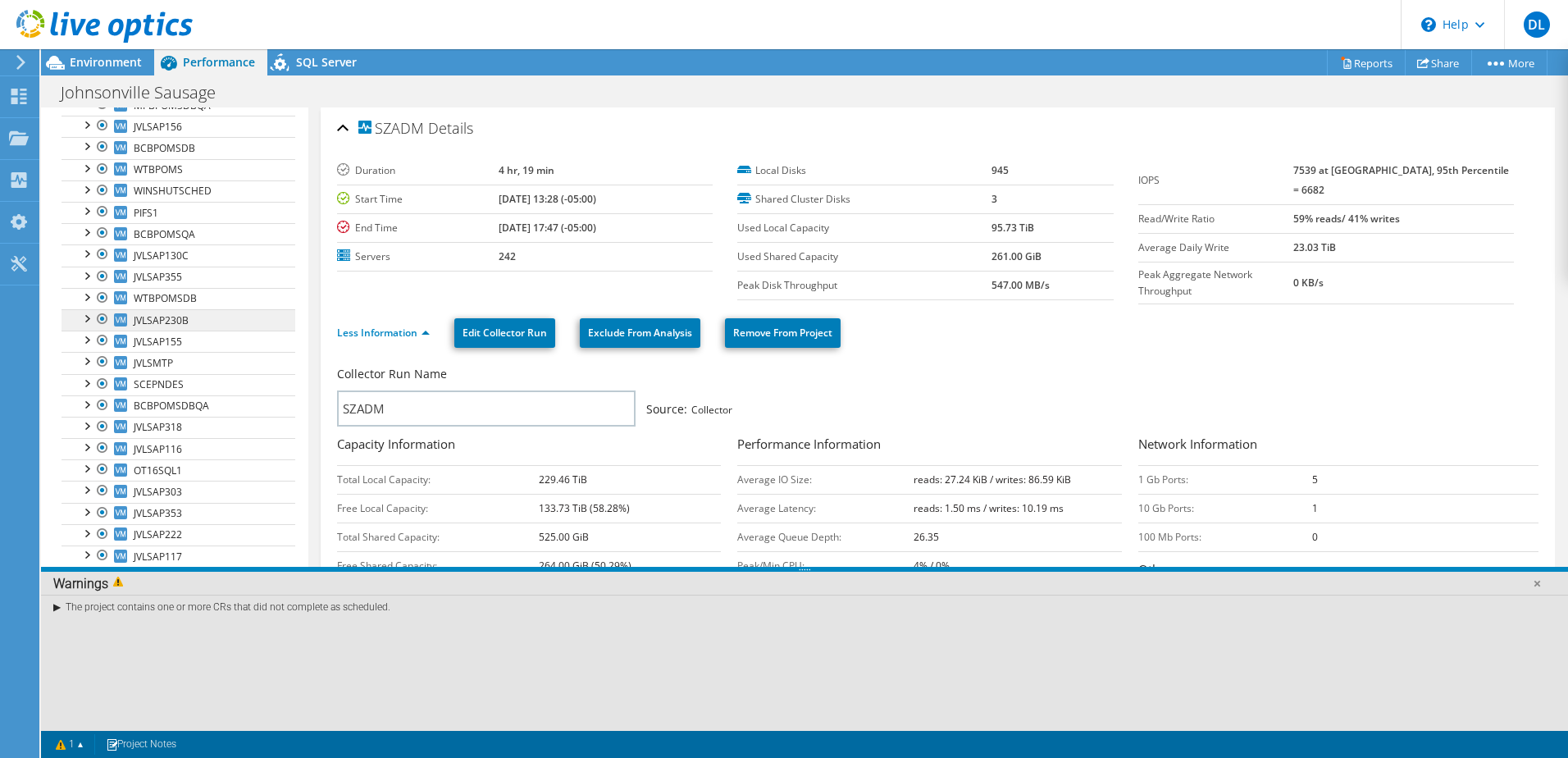
scroll to position [341, 0]
click at [404, 327] on link "Less Information" at bounding box center [383, 332] width 92 height 14
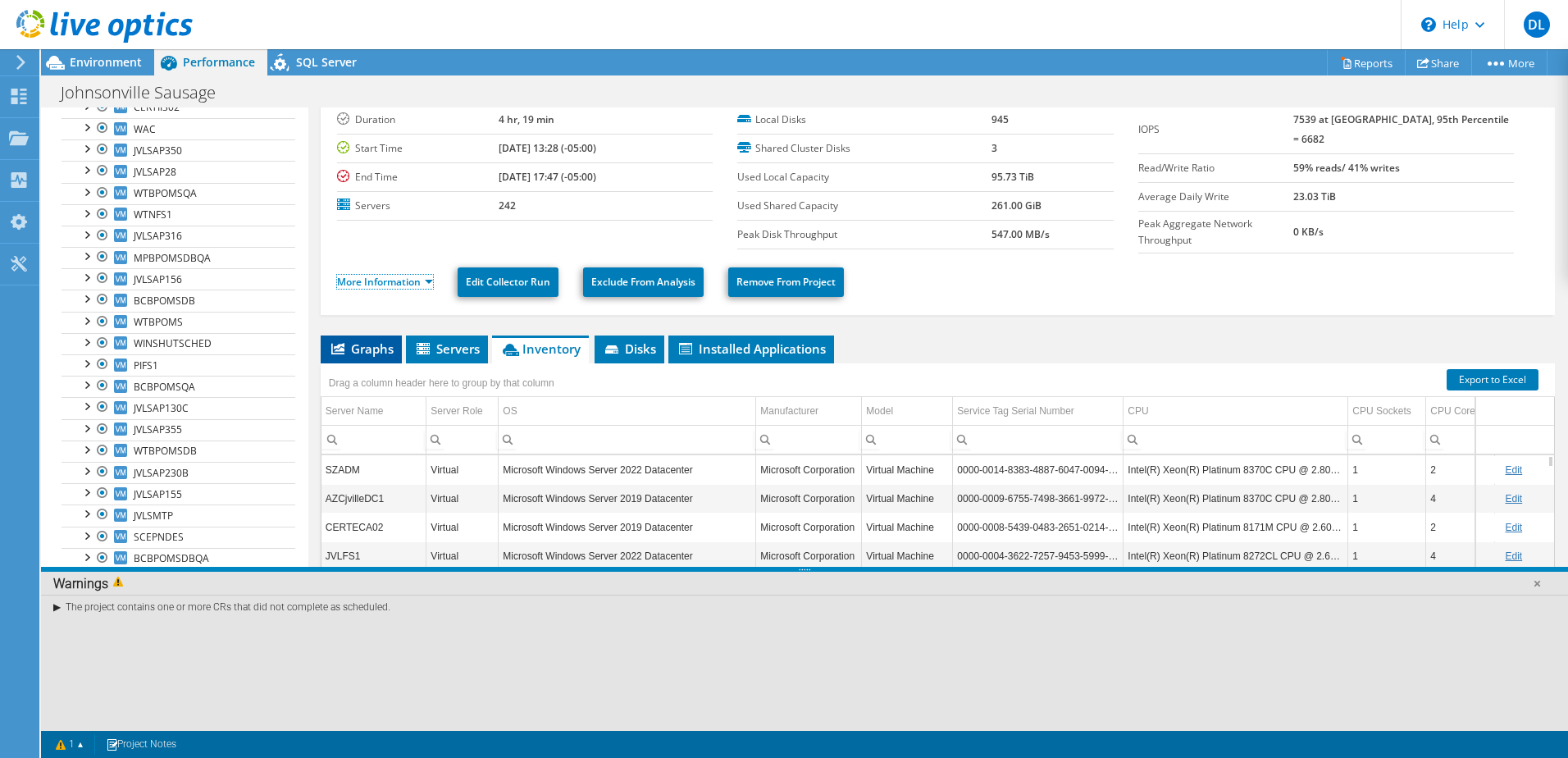
scroll to position [95, 0]
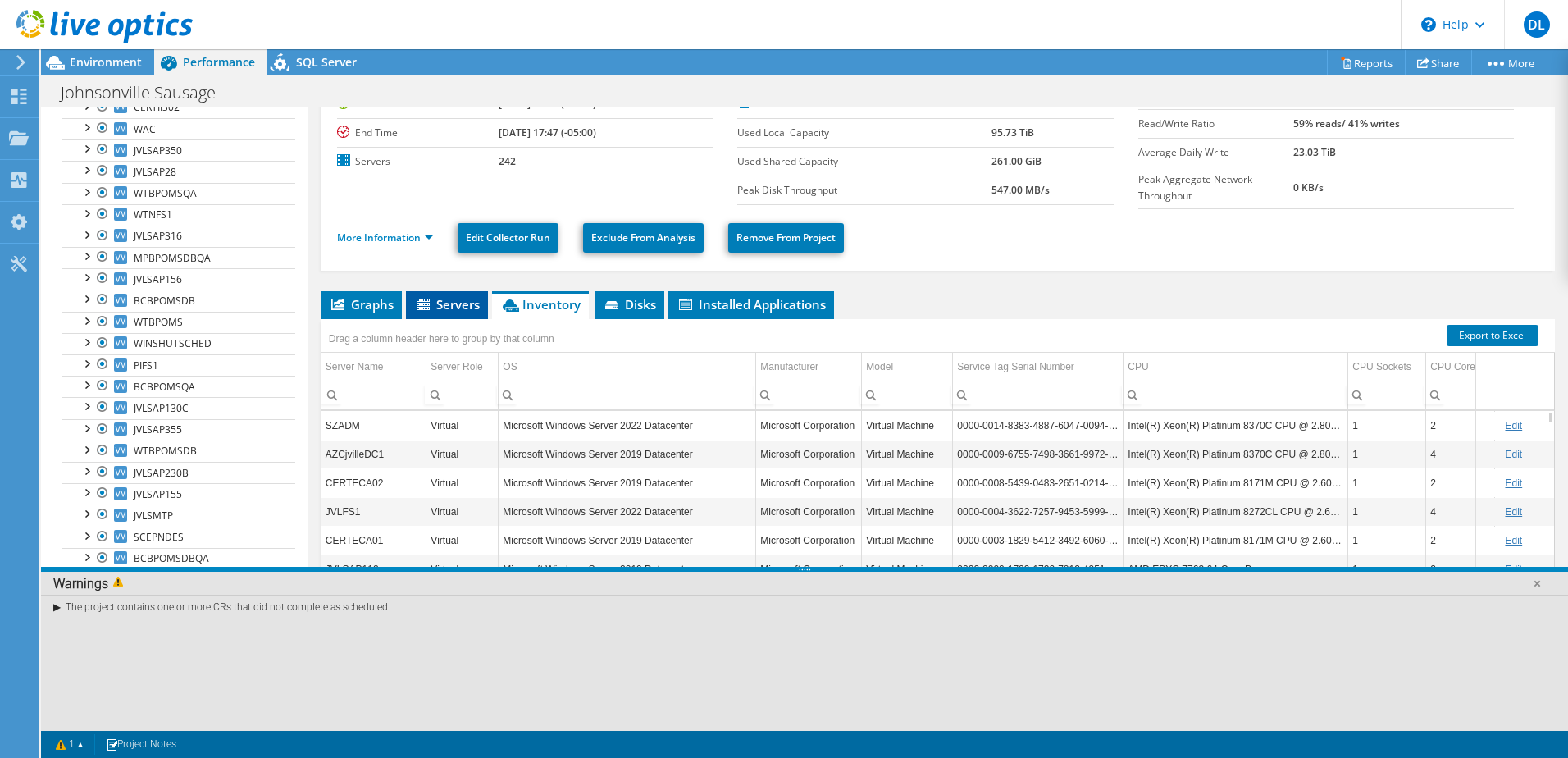
click at [418, 302] on icon at bounding box center [425, 305] width 17 height 14
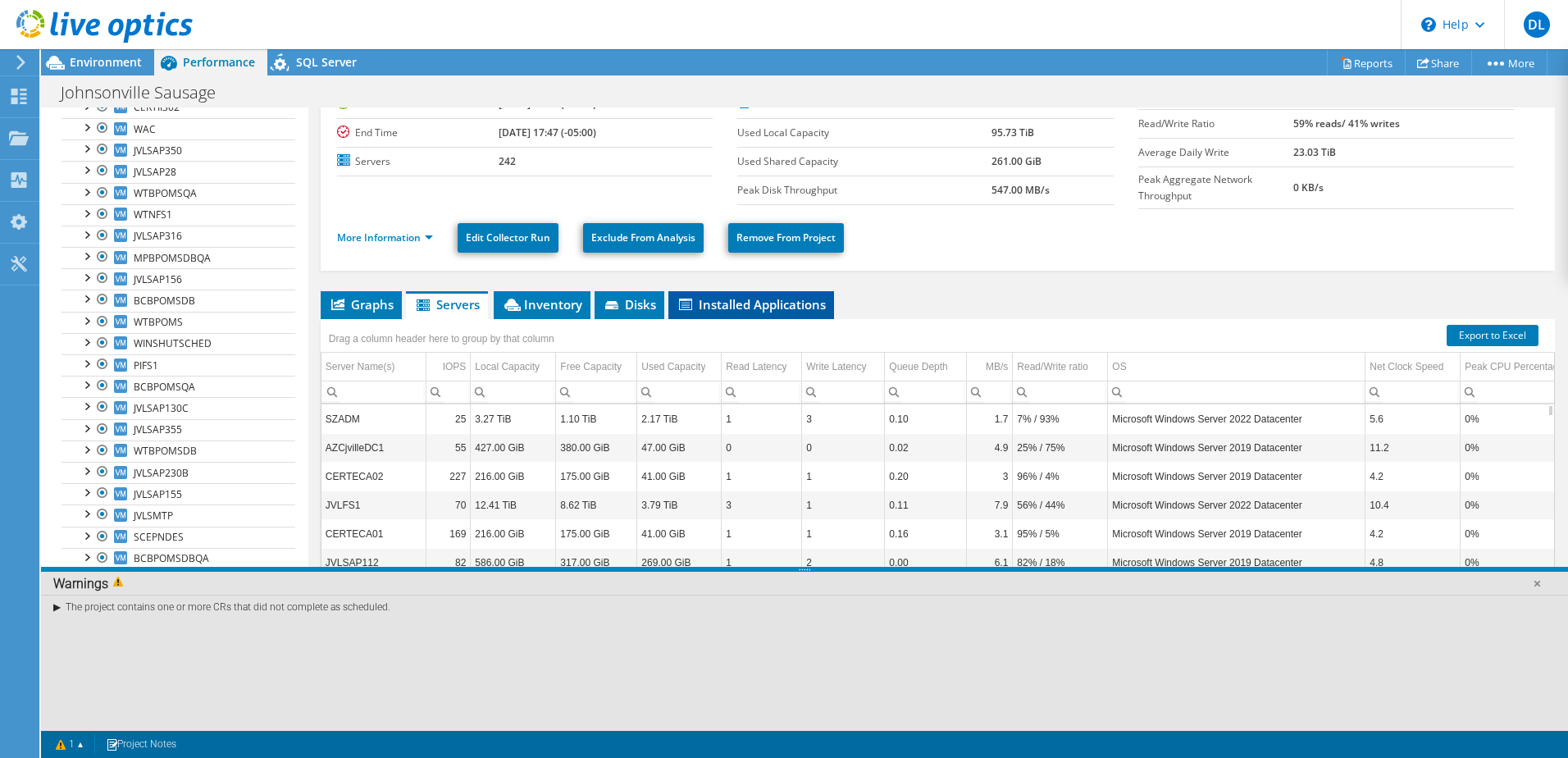
click at [788, 303] on span "Installed Applications" at bounding box center [751, 304] width 149 height 17
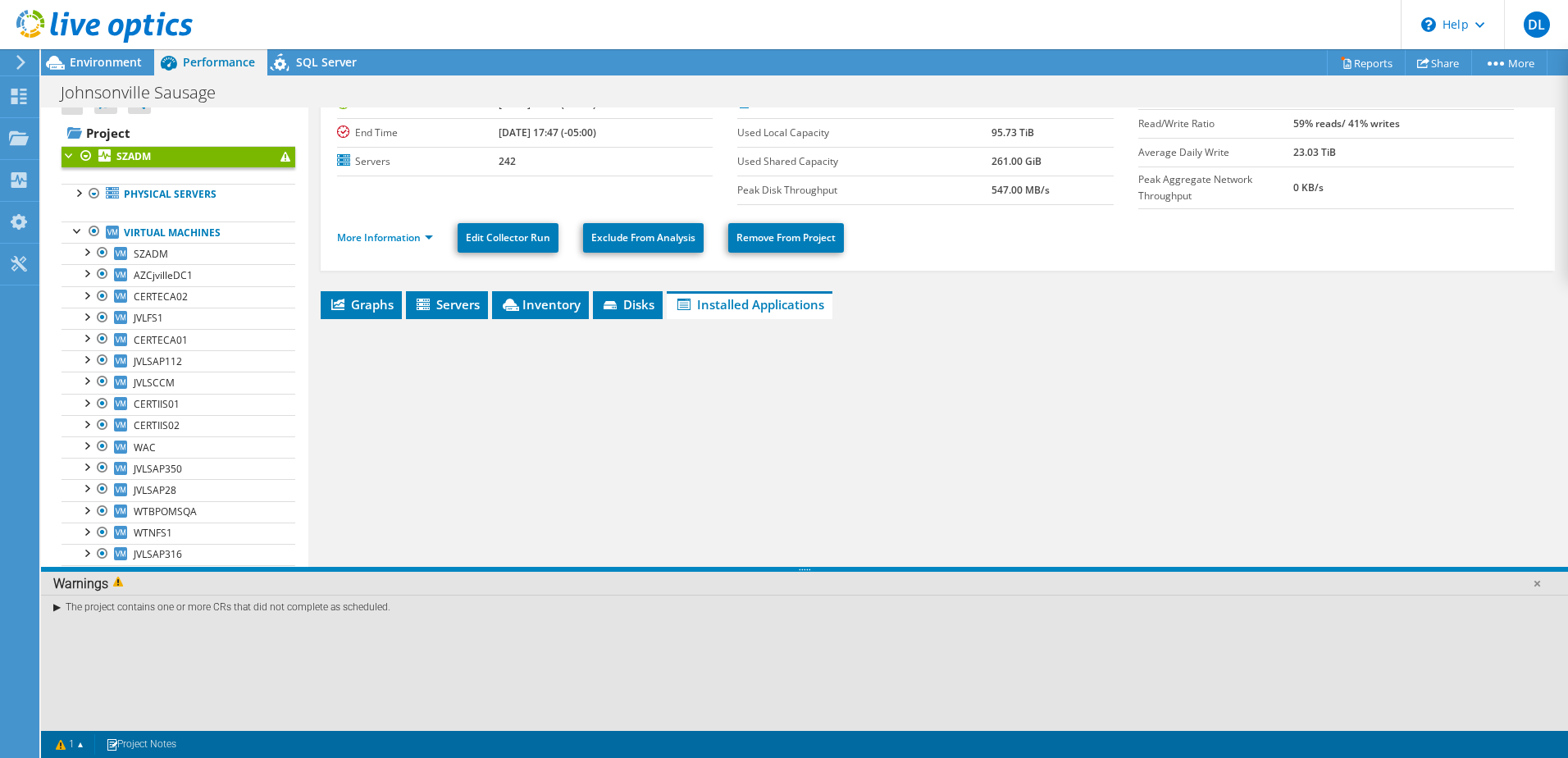
scroll to position [0, 0]
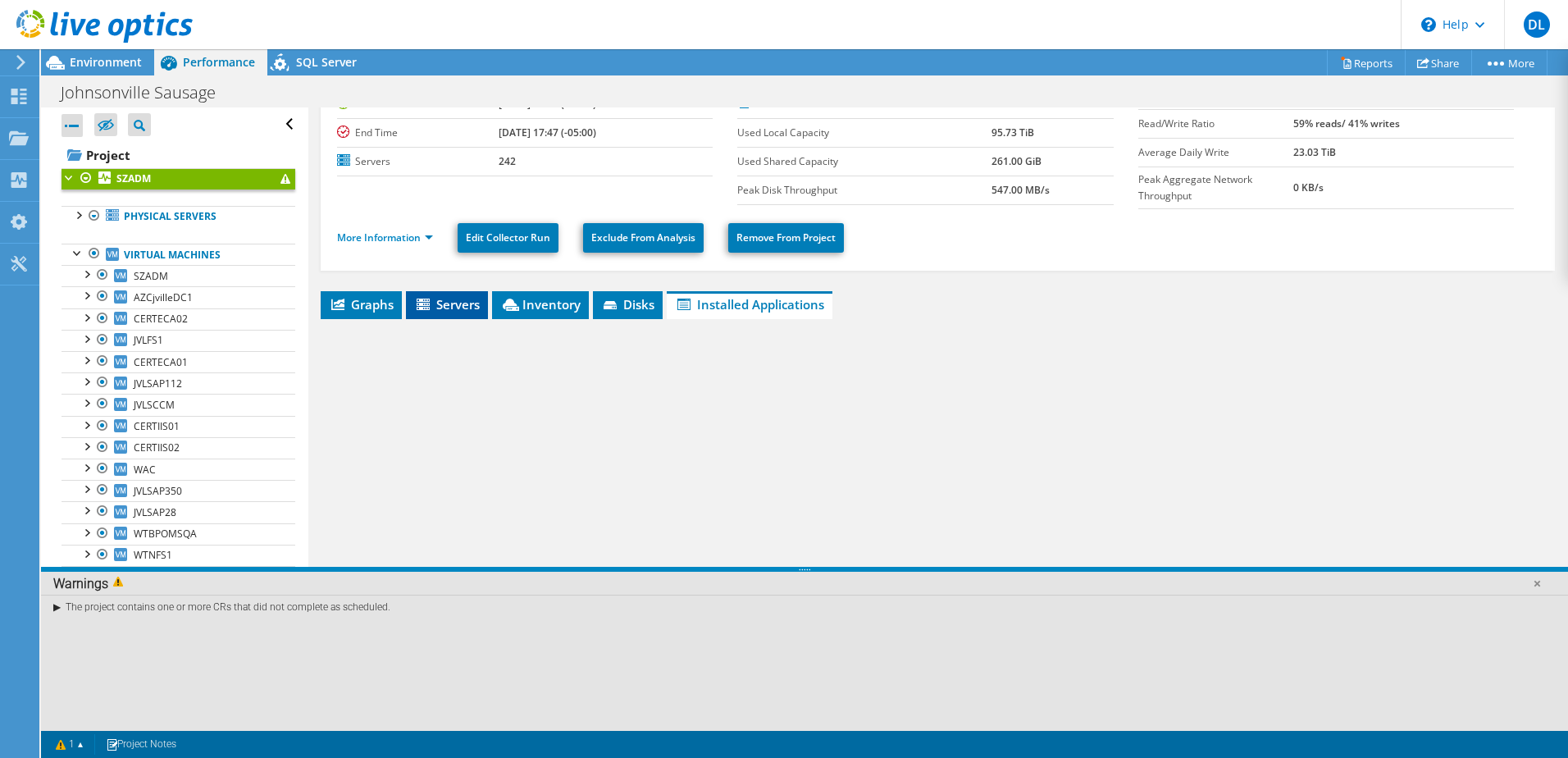
click at [442, 300] on span "Servers" at bounding box center [447, 304] width 66 height 17
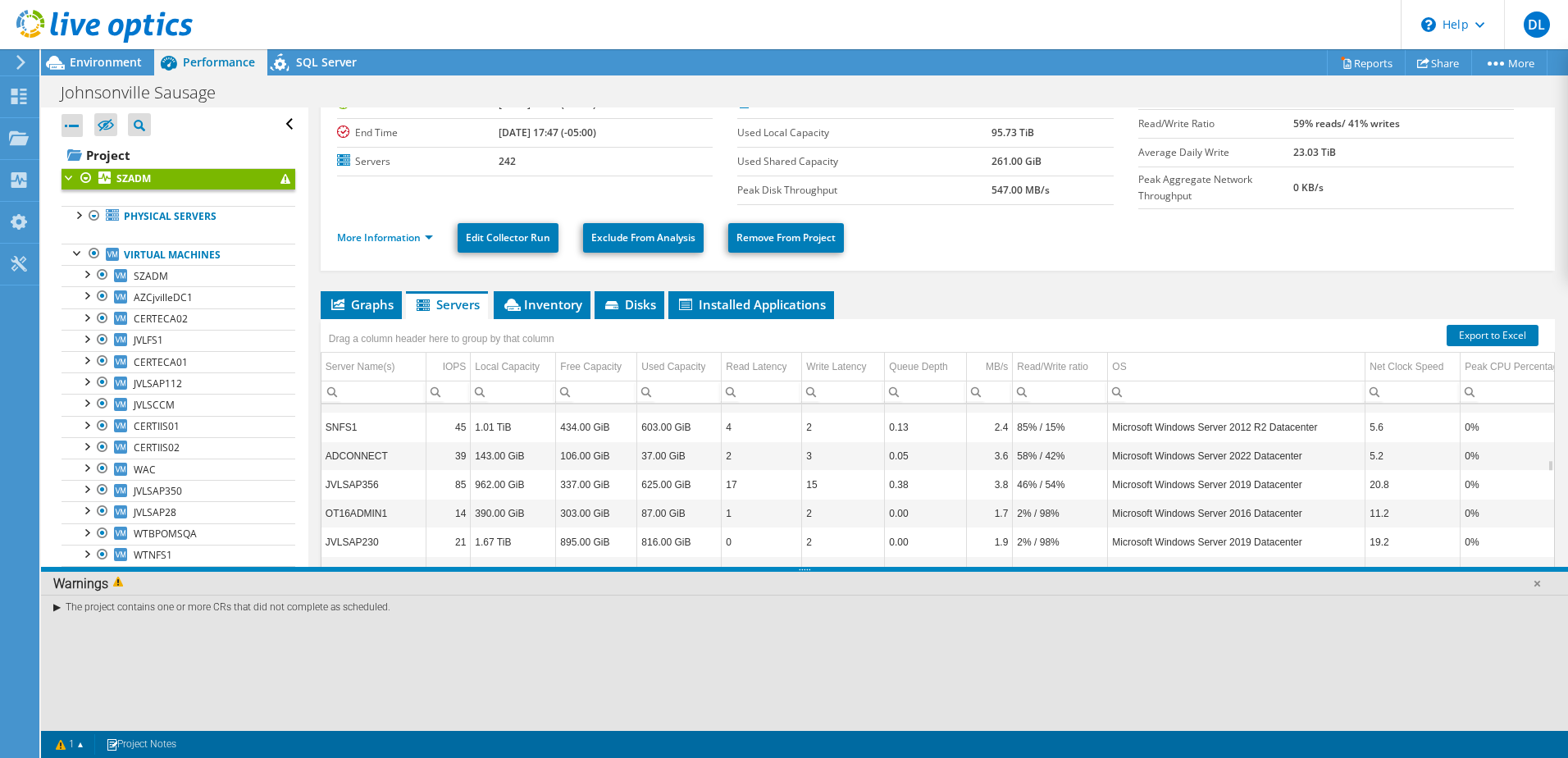
scroll to position [1476, 0]
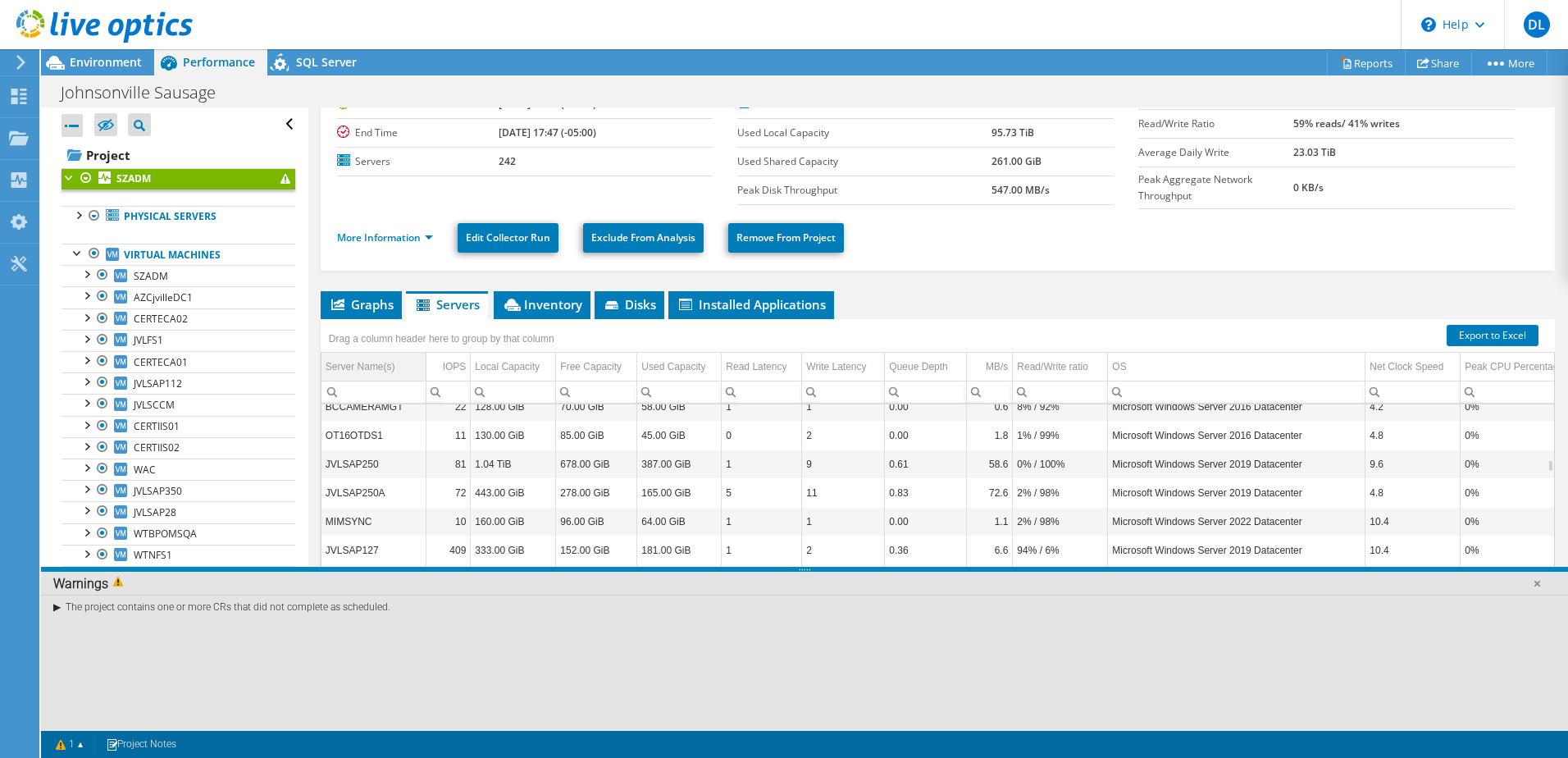
click at [382, 358] on div "Server Name(s)" at bounding box center [361, 367] width 70 height 20
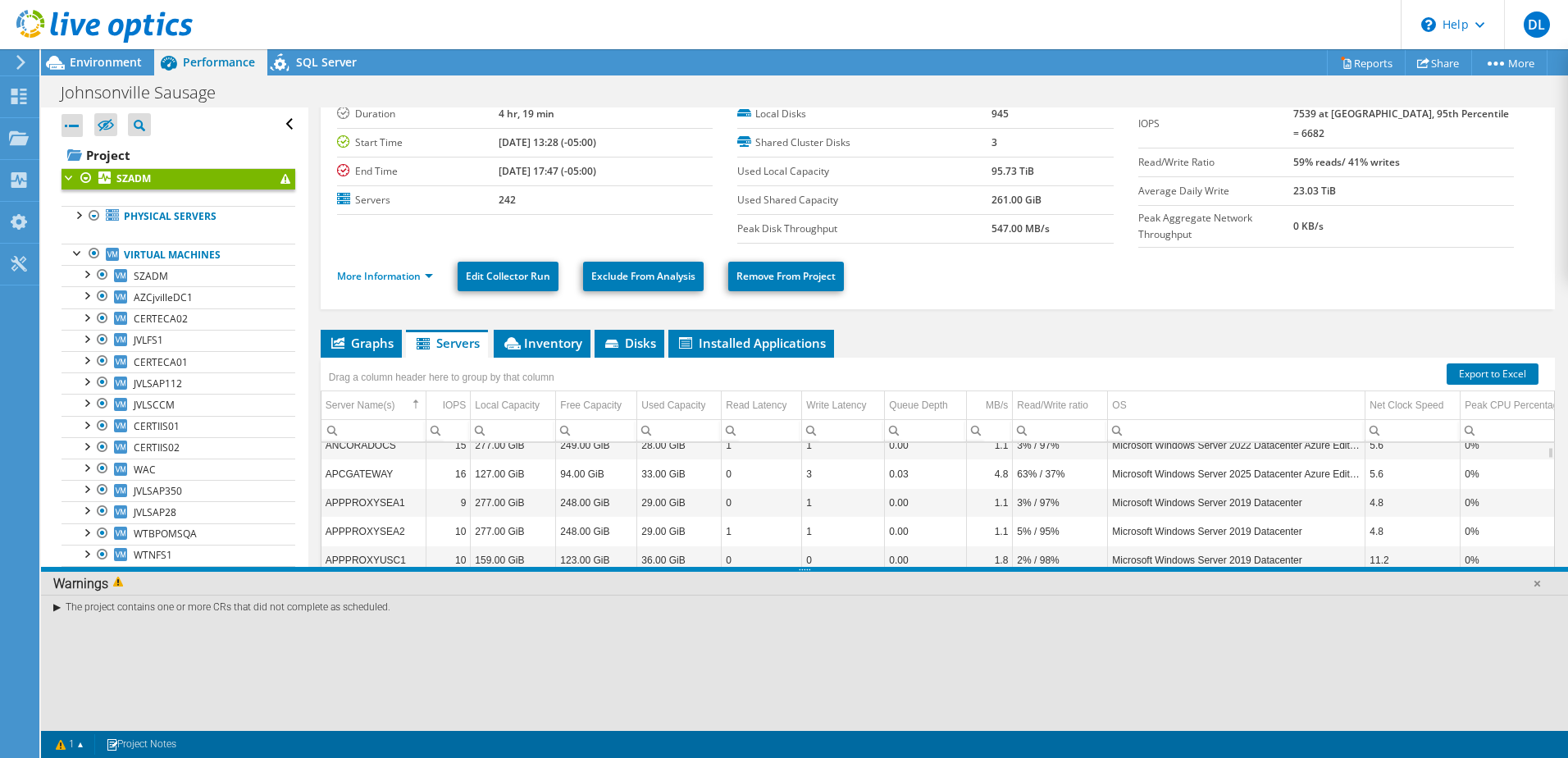
scroll to position [0, 0]
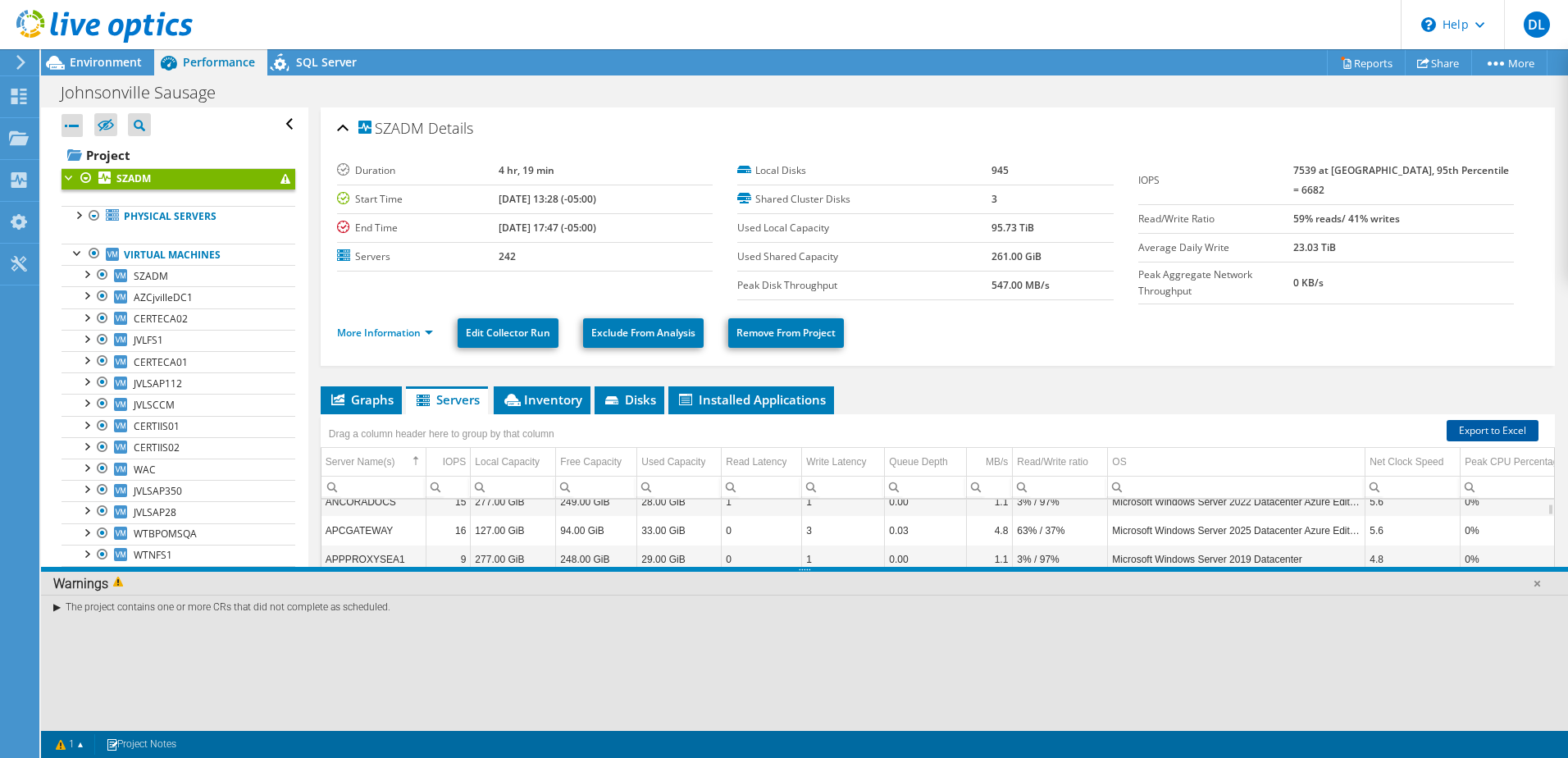
click at [1505, 420] on link "Export to Excel" at bounding box center [1492, 431] width 92 height 22
